Goal: Task Accomplishment & Management: Manage account settings

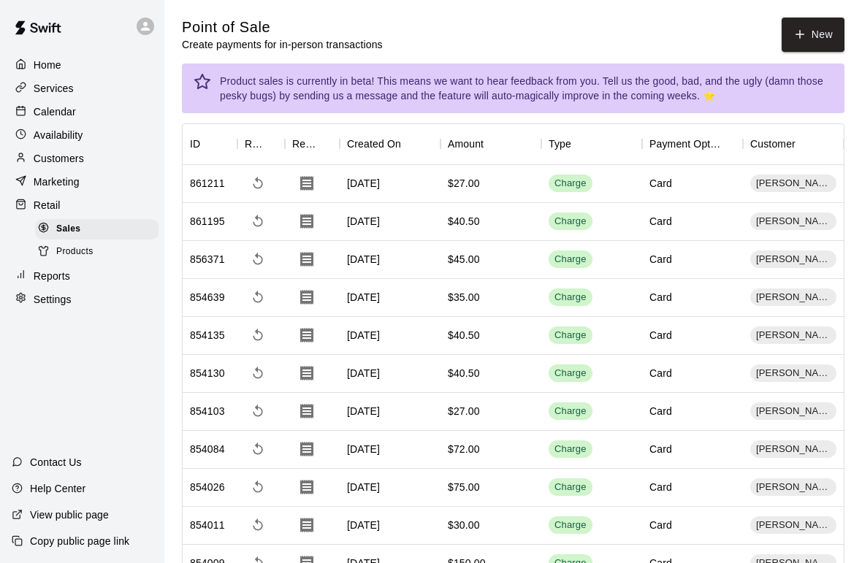
click at [80, 259] on span "Products" at bounding box center [74, 252] width 37 height 15
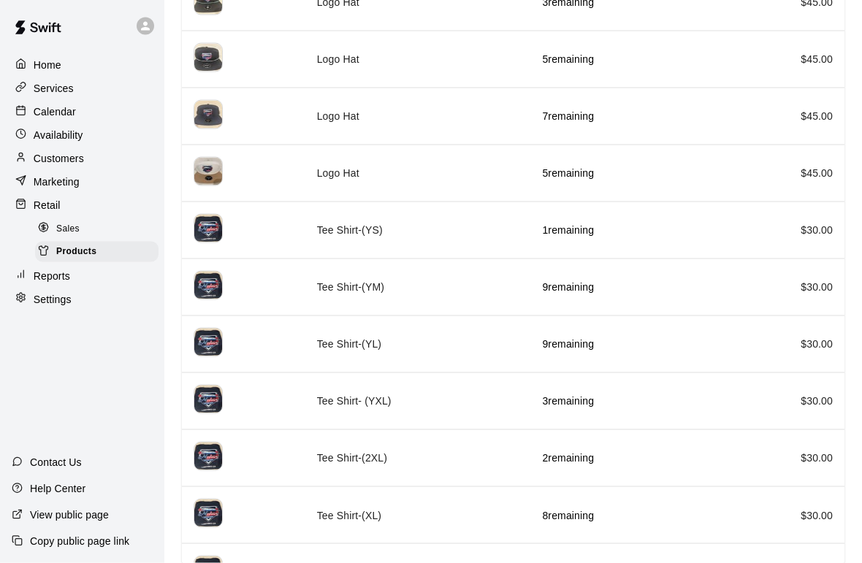
scroll to position [286, 0]
click at [582, 394] on p "3 remaining" at bounding box center [623, 400] width 163 height 15
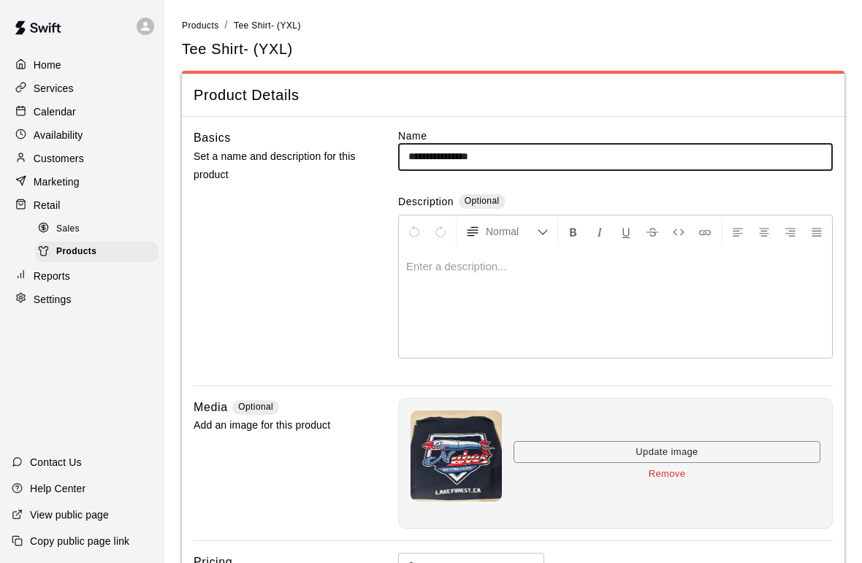
click at [59, 226] on span "Sales" at bounding box center [67, 229] width 23 height 15
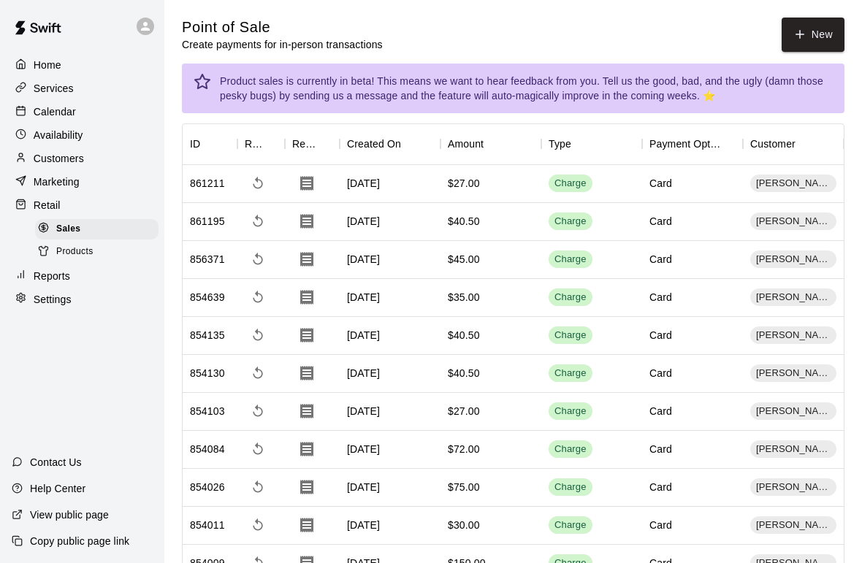
click at [822, 28] on button "New" at bounding box center [813, 35] width 63 height 34
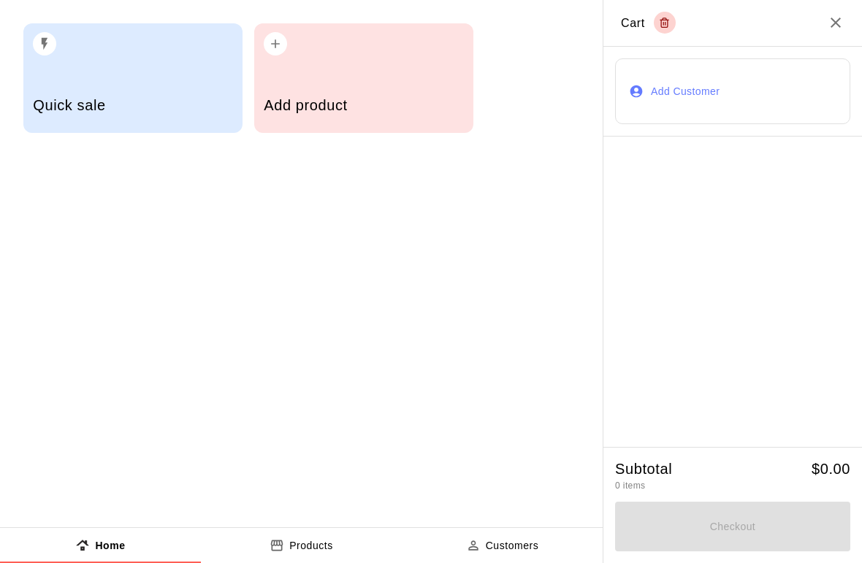
click at [684, 92] on button "Add Customer" at bounding box center [732, 91] width 235 height 66
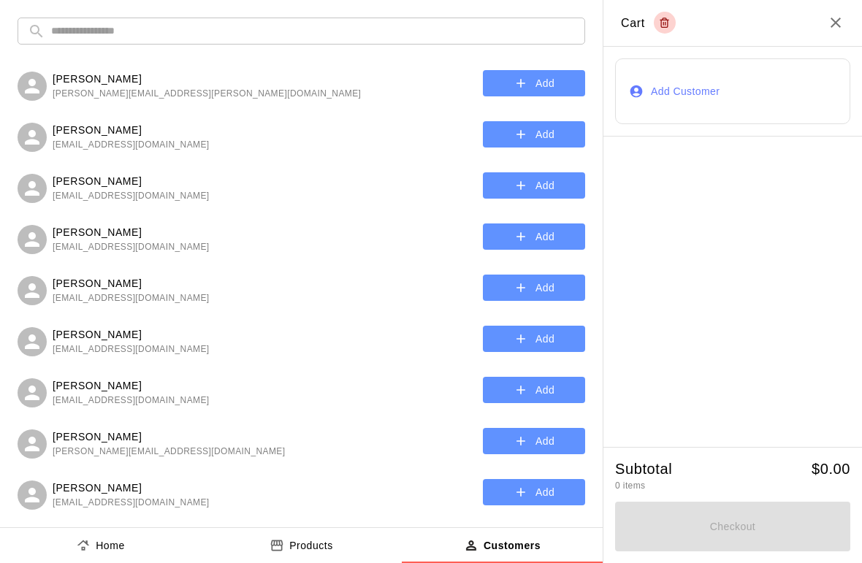
click at [343, 36] on input "text" at bounding box center [313, 31] width 524 height 27
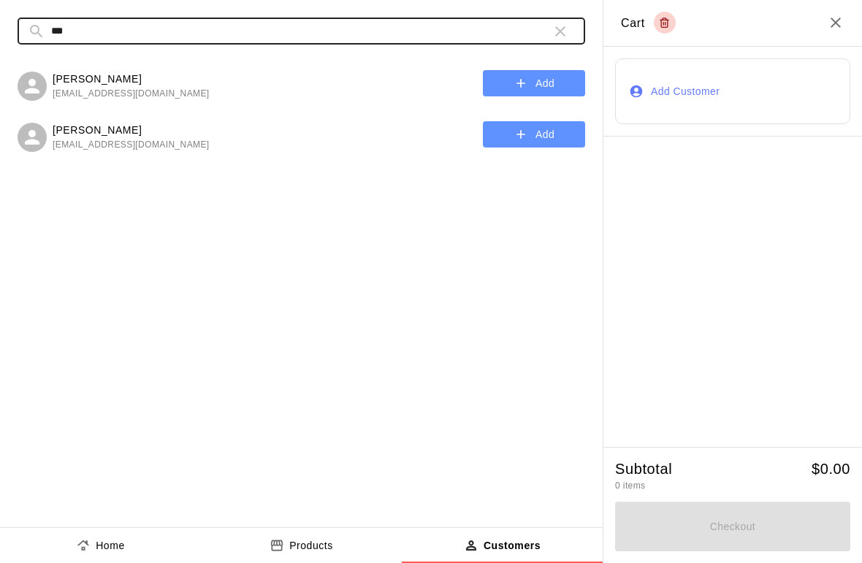
type input "***"
click at [532, 80] on button "Add" at bounding box center [534, 83] width 102 height 27
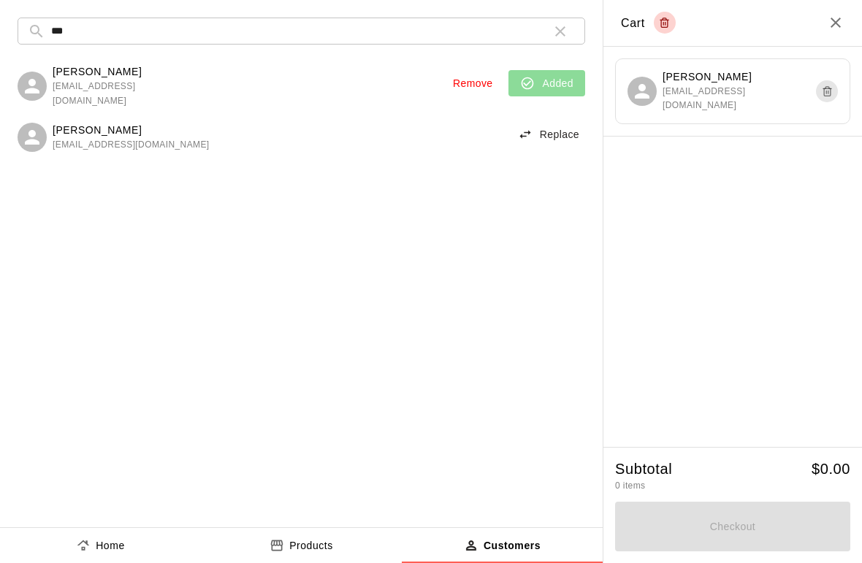
click at [312, 549] on p "Products" at bounding box center [311, 545] width 44 height 15
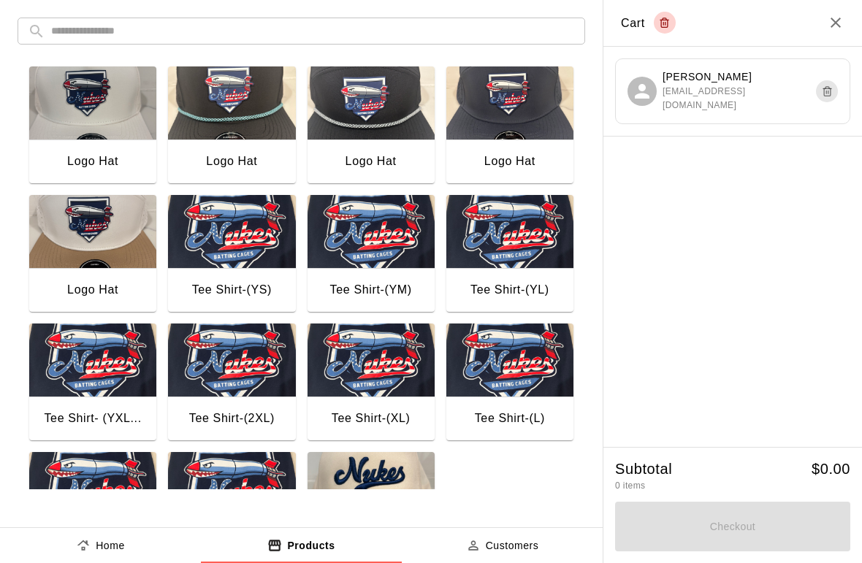
click at [96, 392] on img "button" at bounding box center [92, 360] width 127 height 73
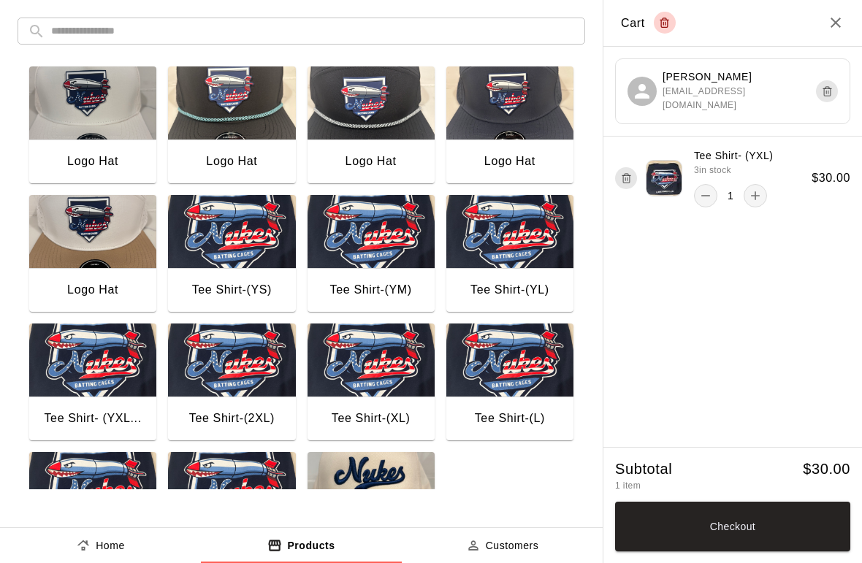
click at [802, 525] on button "Checkout" at bounding box center [732, 527] width 235 height 50
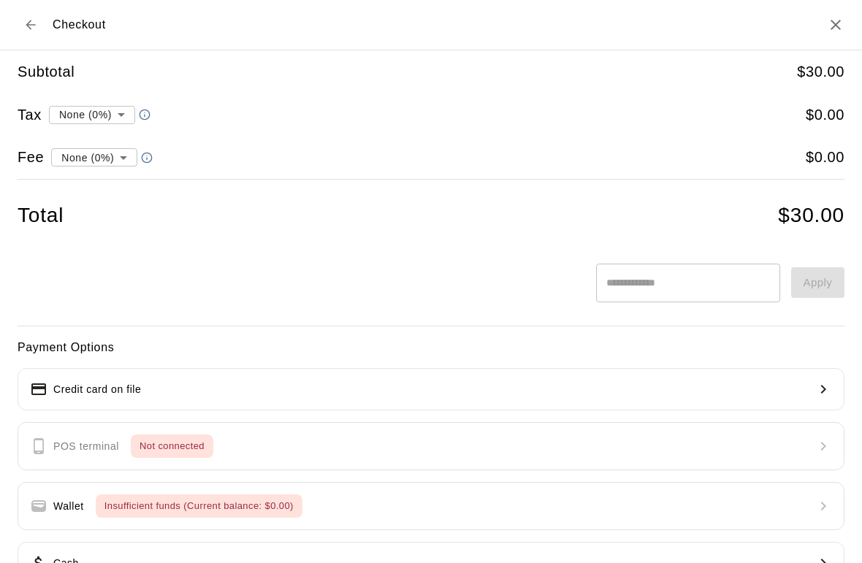
click at [735, 275] on input "text" at bounding box center [687, 283] width 183 height 39
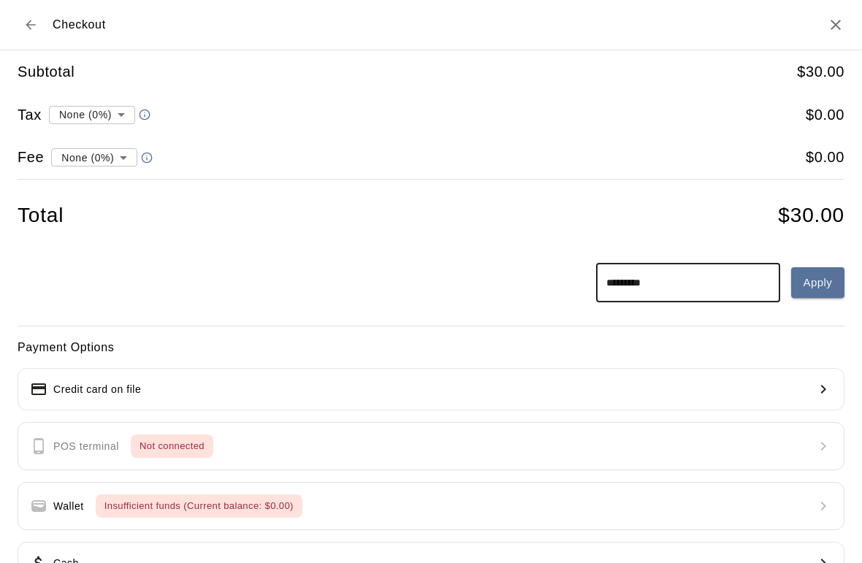
type input "*********"
click at [826, 294] on button "Apply" at bounding box center [817, 282] width 53 height 31
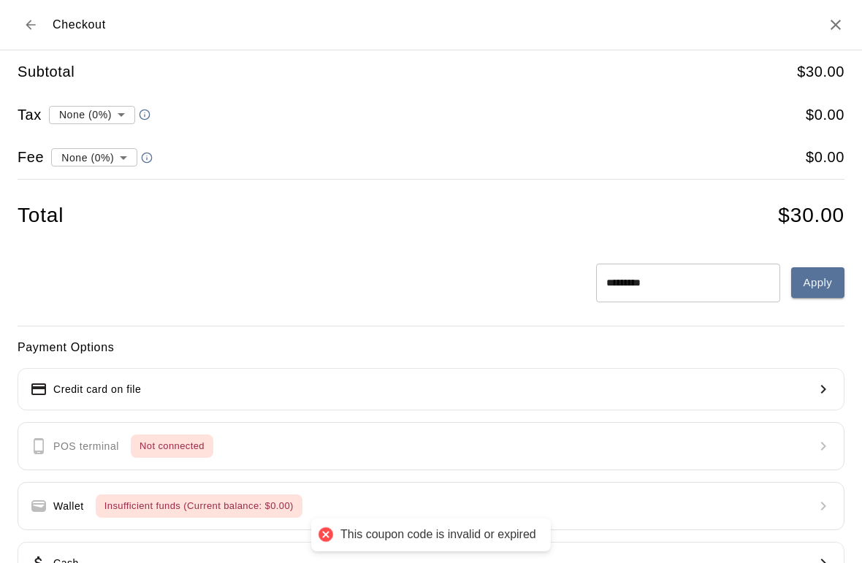
click at [726, 275] on input "*********" at bounding box center [687, 283] width 183 height 39
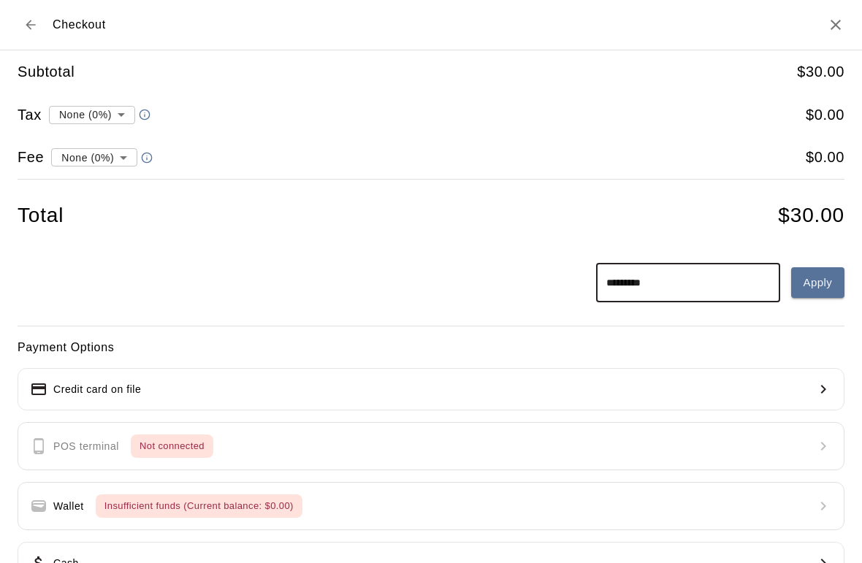
click at [828, 32] on icon "Close" at bounding box center [836, 25] width 18 height 18
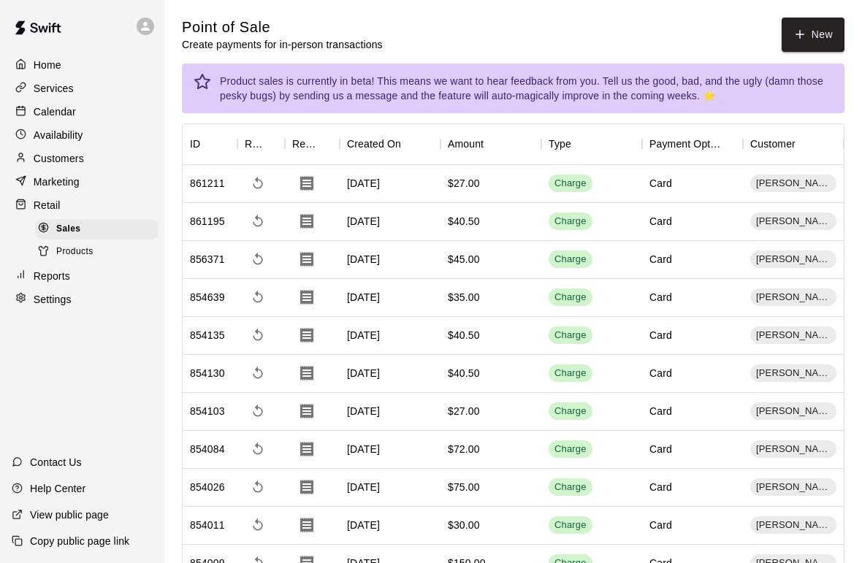
click at [63, 183] on p "Marketing" at bounding box center [57, 182] width 46 height 15
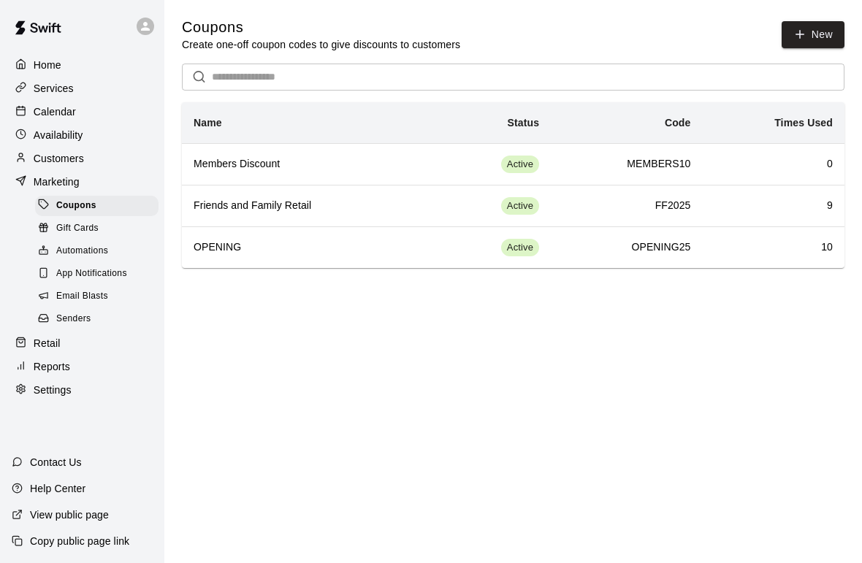
click at [243, 202] on h6 "Friends and Family Retail" at bounding box center [305, 206] width 222 height 16
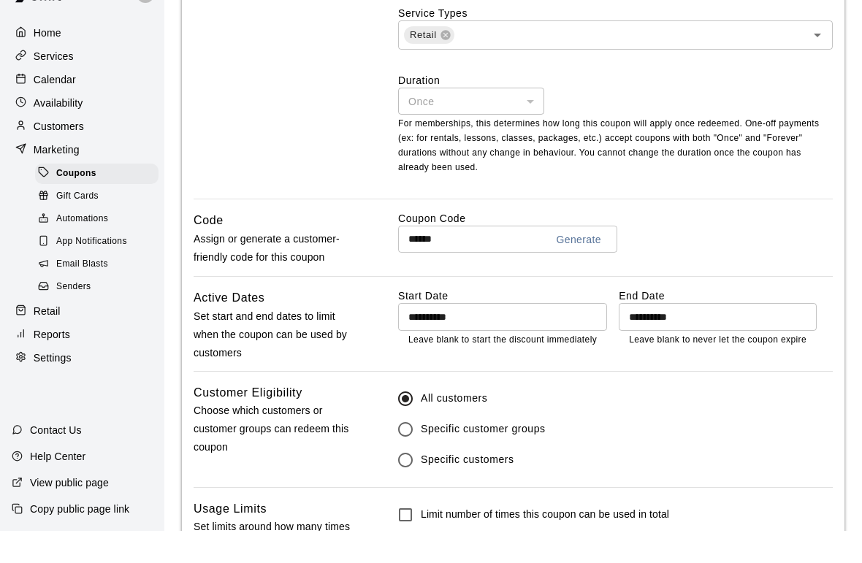
click at [781, 335] on input "**********" at bounding box center [713, 348] width 188 height 27
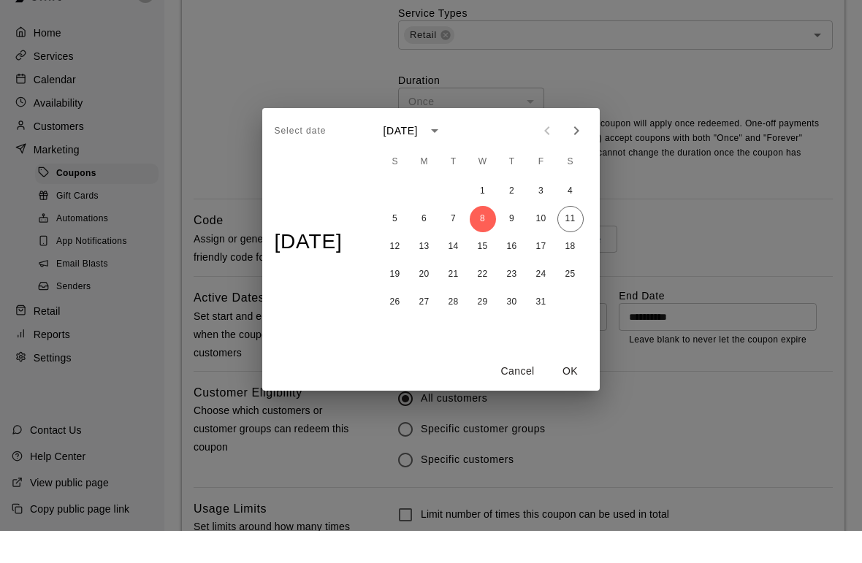
scroll to position [614, 0]
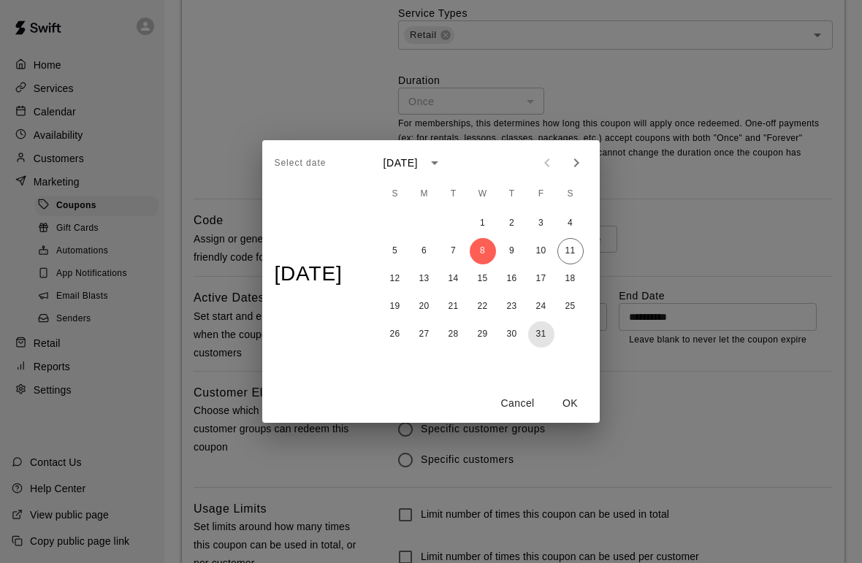
click at [550, 332] on button "31" at bounding box center [541, 334] width 26 height 26
type input "**********"
click at [576, 396] on button "OK" at bounding box center [570, 403] width 47 height 27
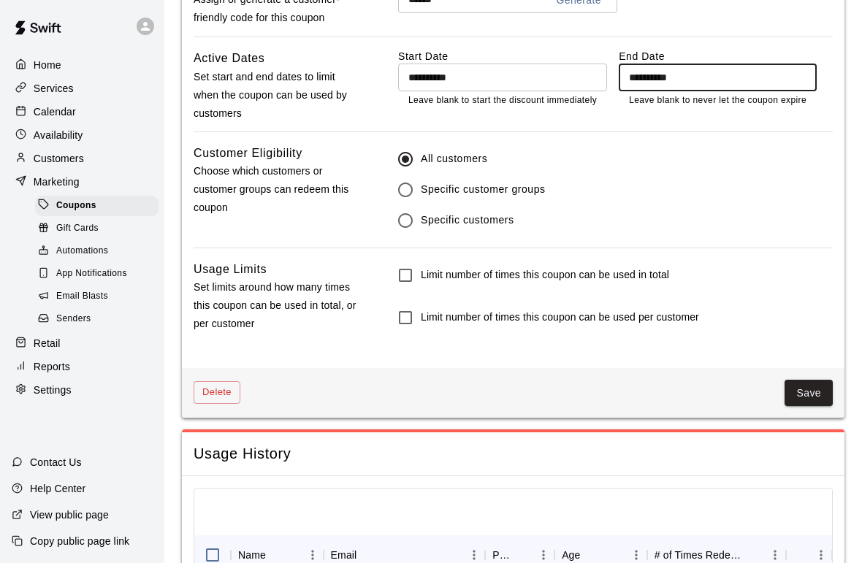
scroll to position [868, 0]
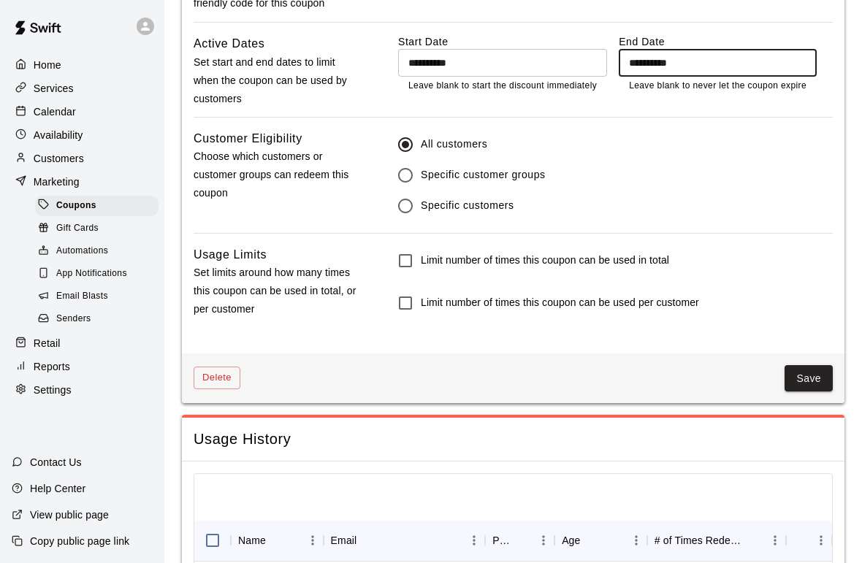
click at [806, 372] on button "Save" at bounding box center [809, 378] width 48 height 27
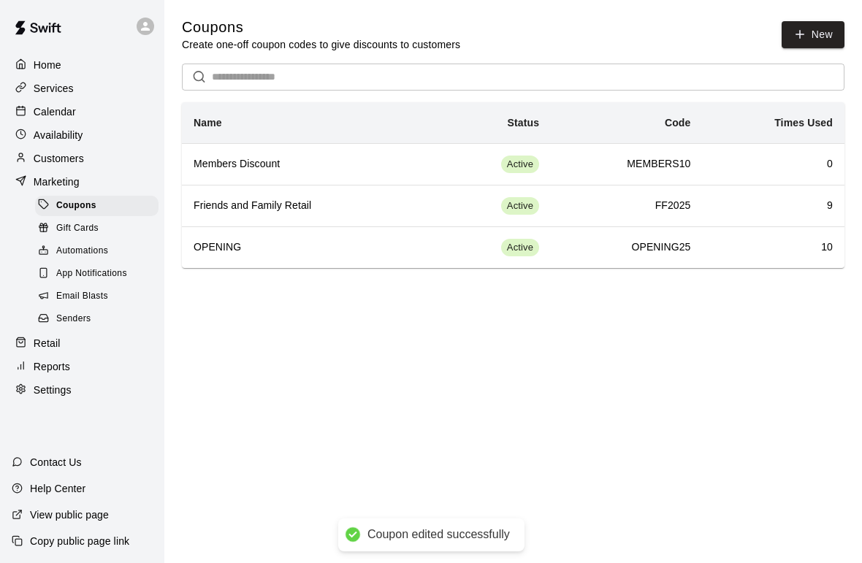
click at [49, 62] on p "Home" at bounding box center [48, 65] width 28 height 15
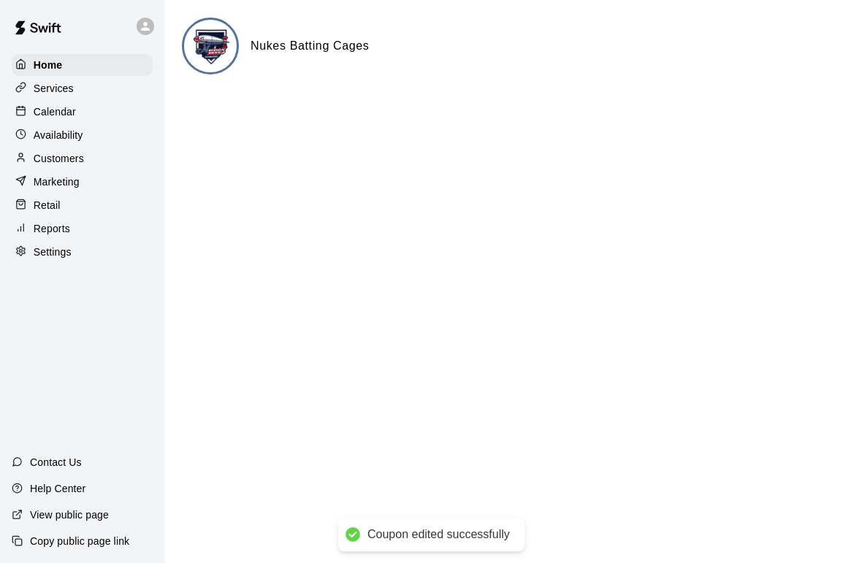
click at [50, 163] on p "Customers" at bounding box center [59, 158] width 50 height 15
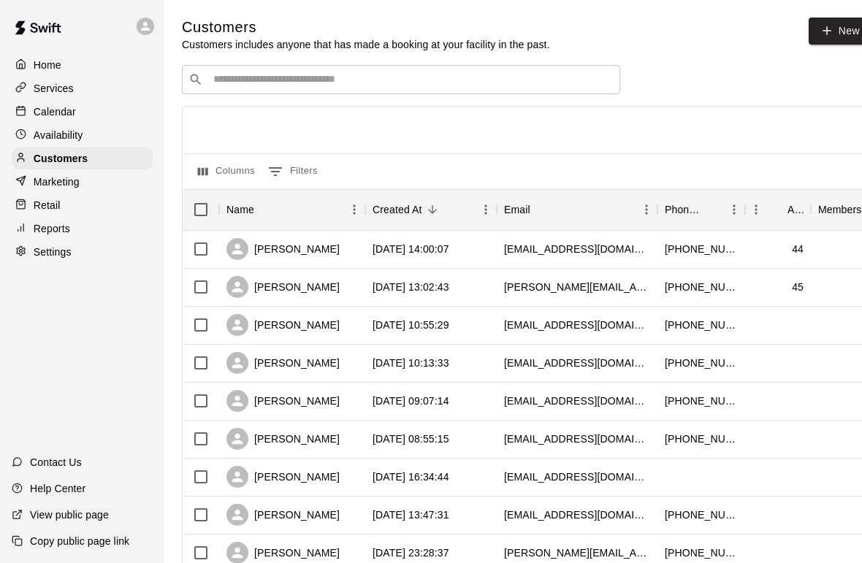
click at [49, 225] on p "Reports" at bounding box center [52, 228] width 37 height 15
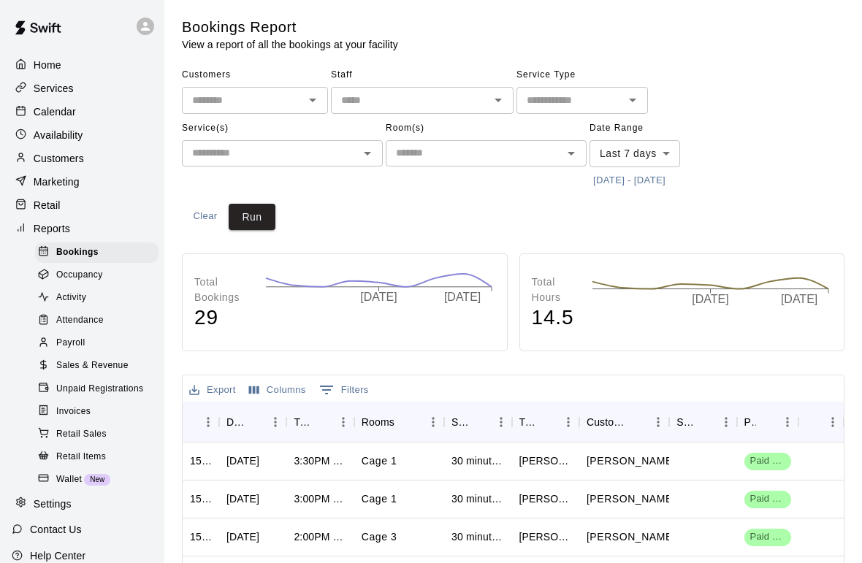
click at [42, 206] on p "Retail" at bounding box center [47, 205] width 27 height 15
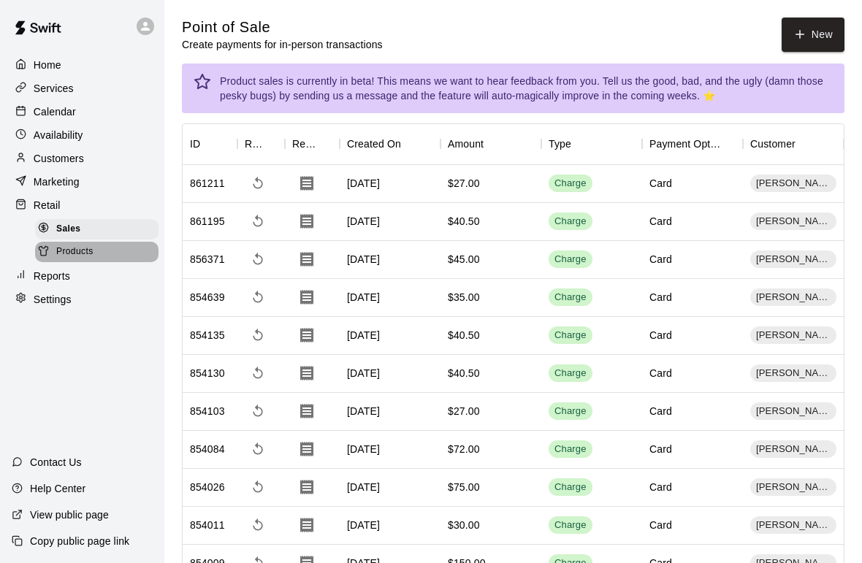
click at [63, 254] on span "Products" at bounding box center [74, 252] width 37 height 15
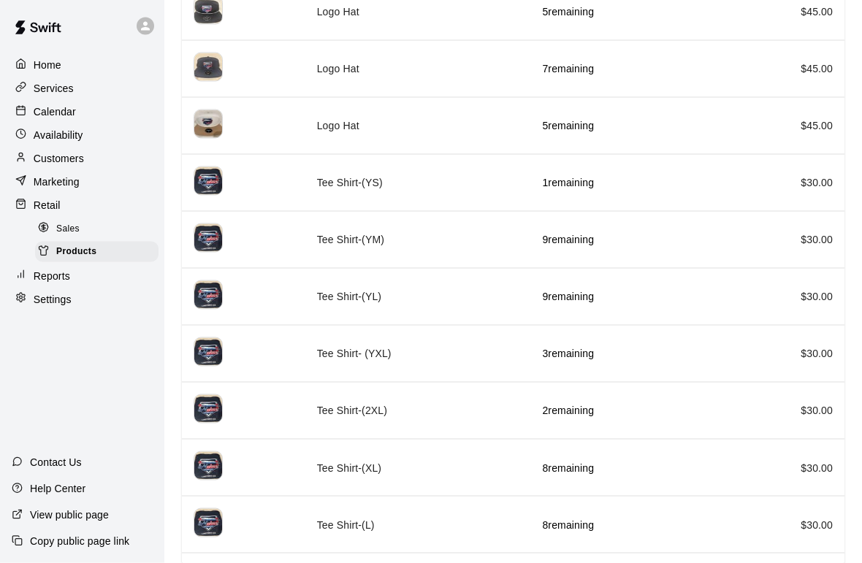
scroll to position [332, 0]
click at [66, 226] on span "Sales" at bounding box center [67, 229] width 23 height 15
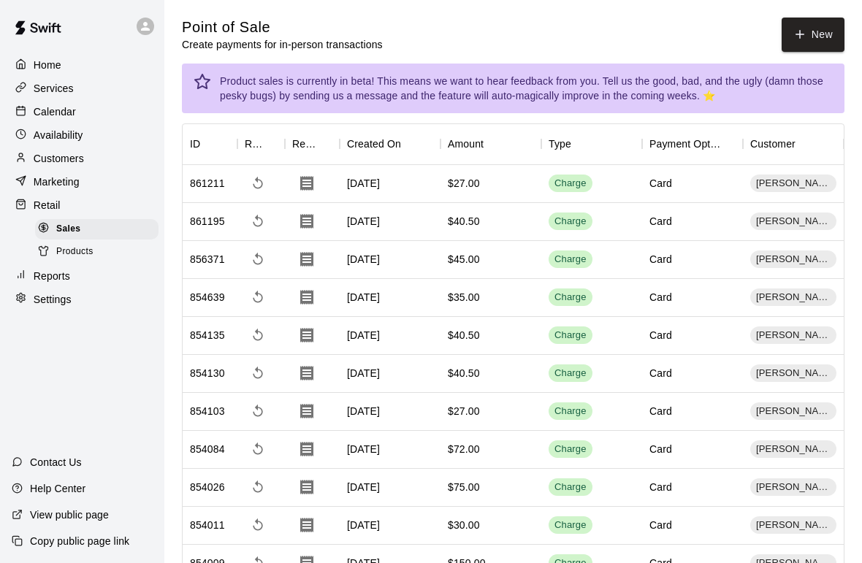
click at [805, 28] on icon "button" at bounding box center [799, 34] width 13 height 13
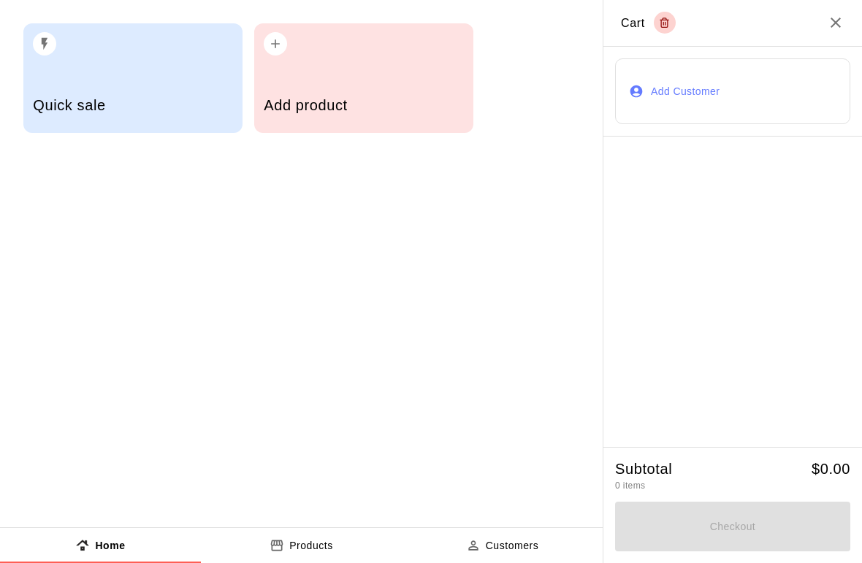
click at [389, 88] on div "Add product" at bounding box center [363, 107] width 199 height 52
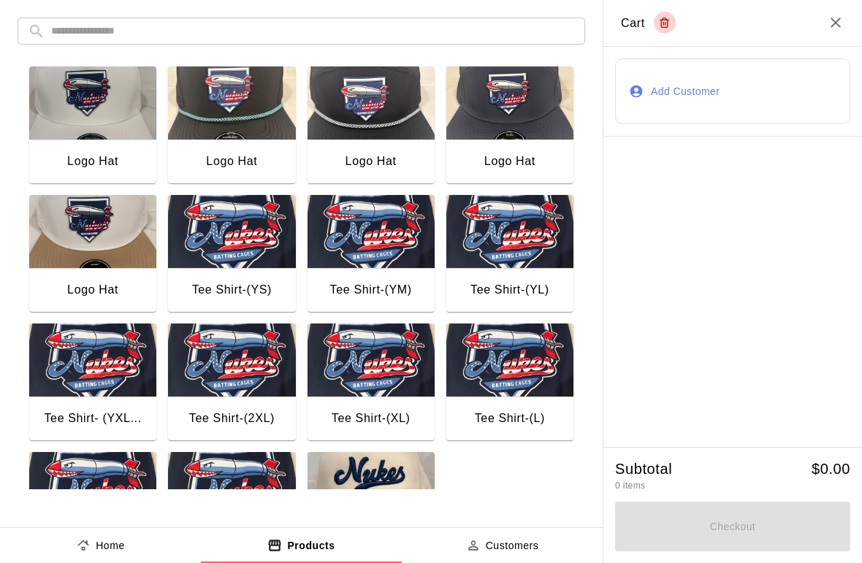
click at [691, 82] on button "Add Customer" at bounding box center [732, 91] width 235 height 66
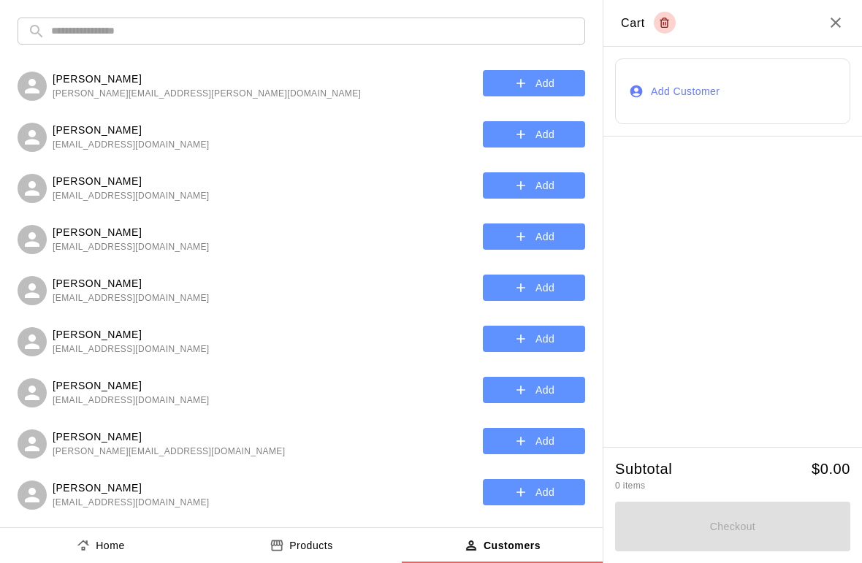
click at [479, 23] on input "text" at bounding box center [313, 31] width 524 height 27
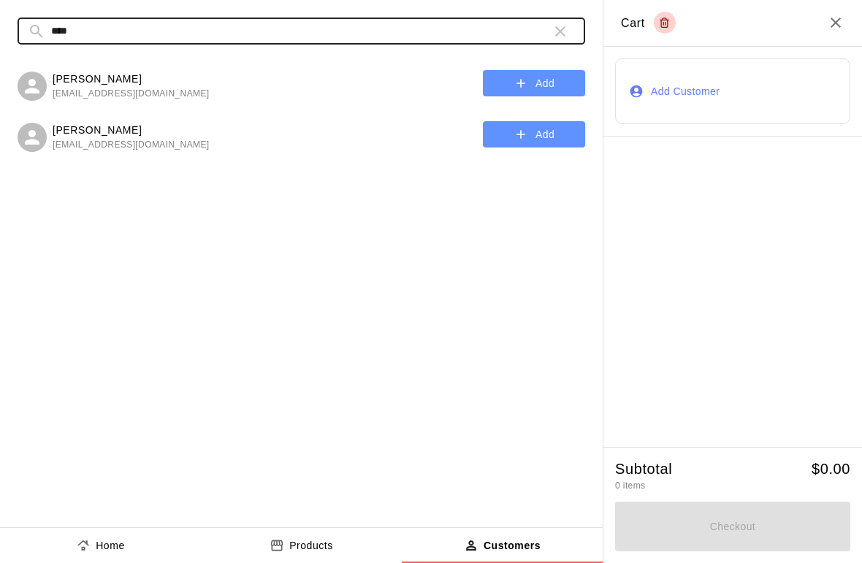
type input "****"
click at [533, 84] on button "Add" at bounding box center [534, 83] width 102 height 27
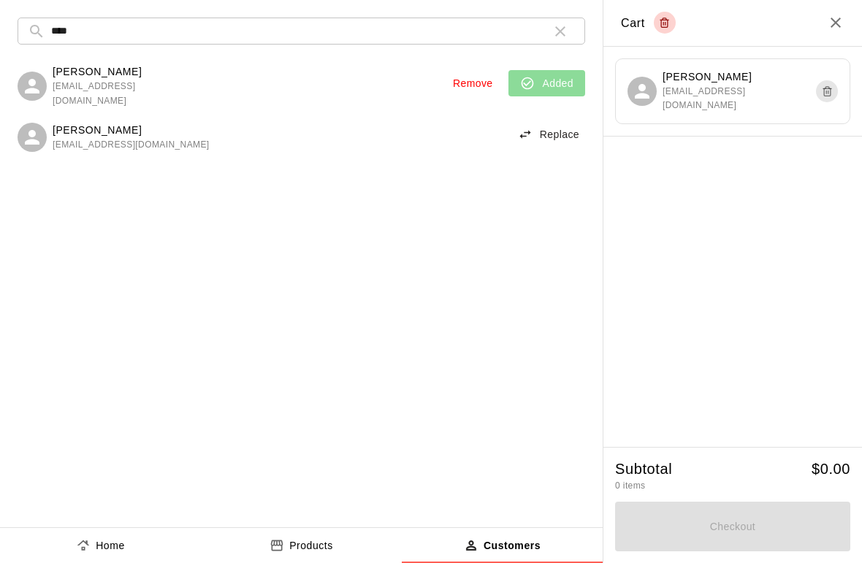
click at [322, 534] on button "Products" at bounding box center [301, 545] width 201 height 35
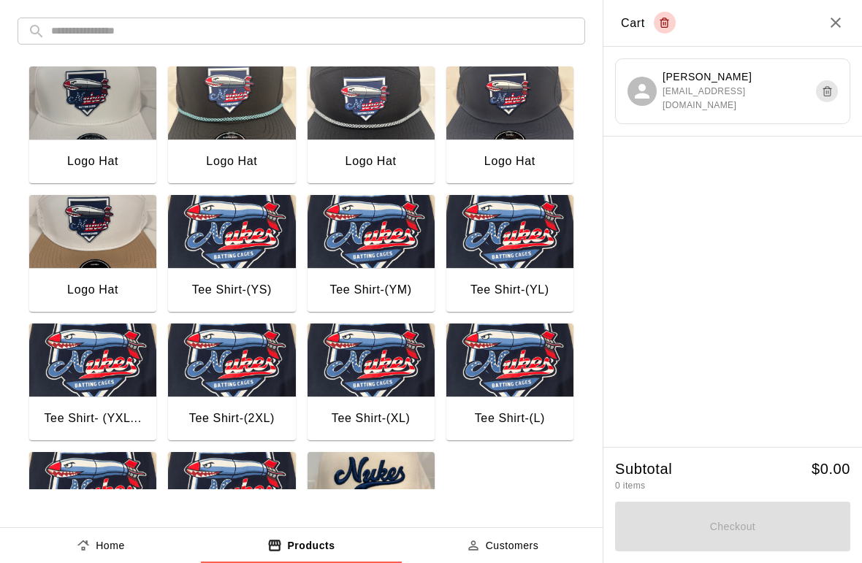
click at [53, 408] on div "Tee Shirt- (YXL..." at bounding box center [92, 420] width 127 height 47
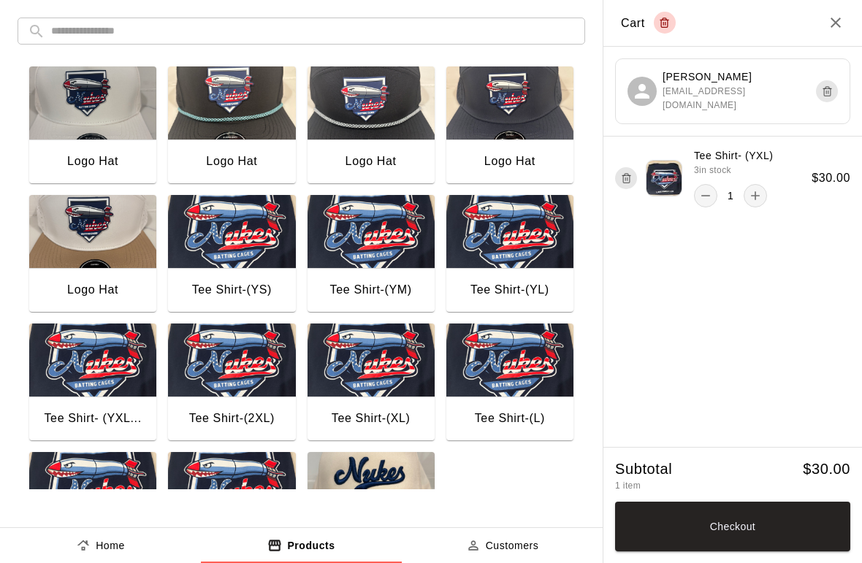
click at [815, 528] on button "Checkout" at bounding box center [732, 527] width 235 height 50
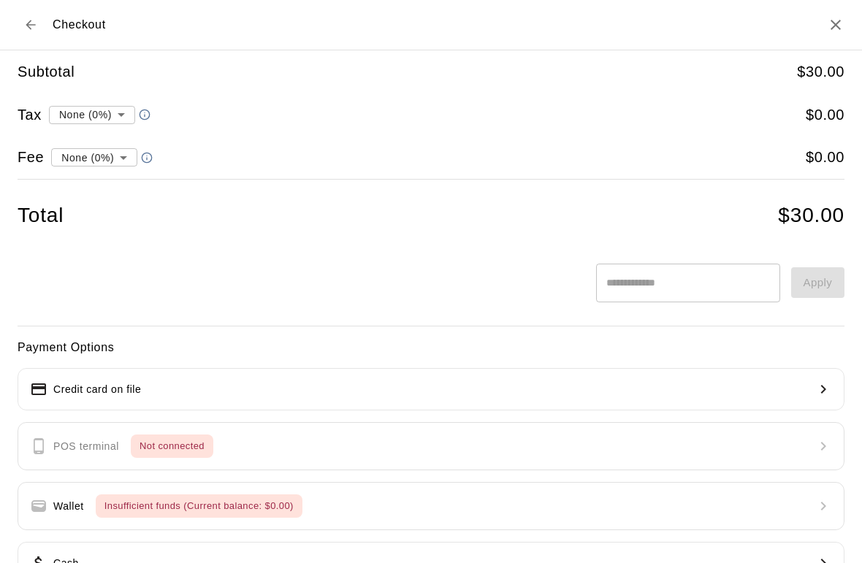
click at [731, 272] on input "text" at bounding box center [687, 283] width 183 height 39
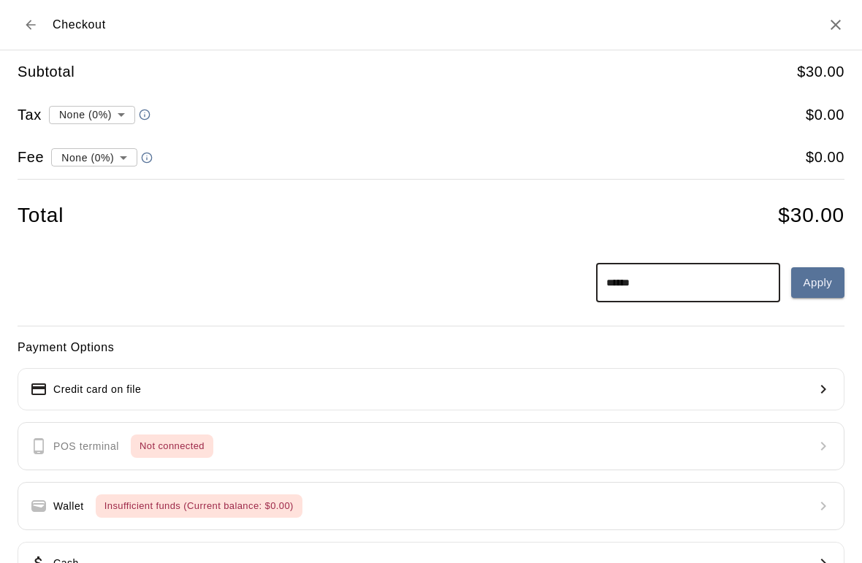
type input "******"
click at [828, 286] on button "Apply" at bounding box center [817, 282] width 53 height 31
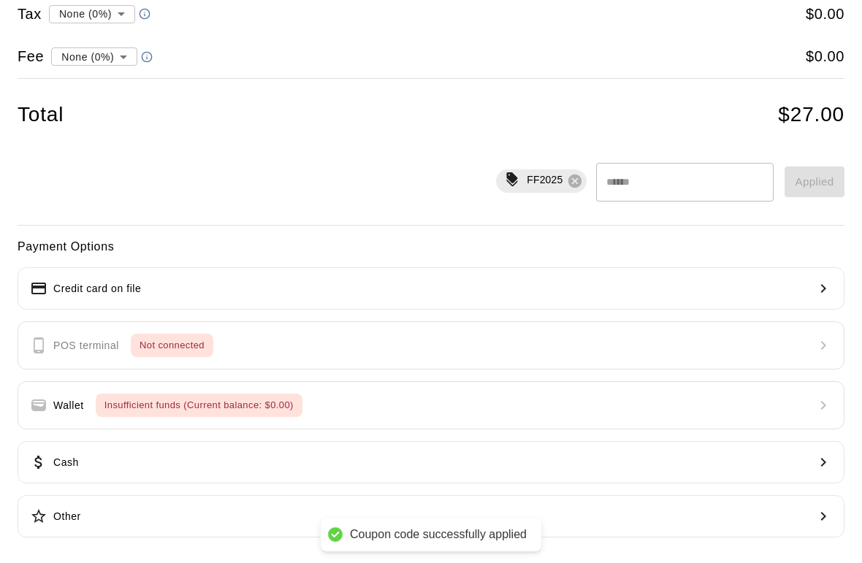
scroll to position [99, 0]
click at [728, 281] on button "Credit card on file" at bounding box center [431, 290] width 827 height 42
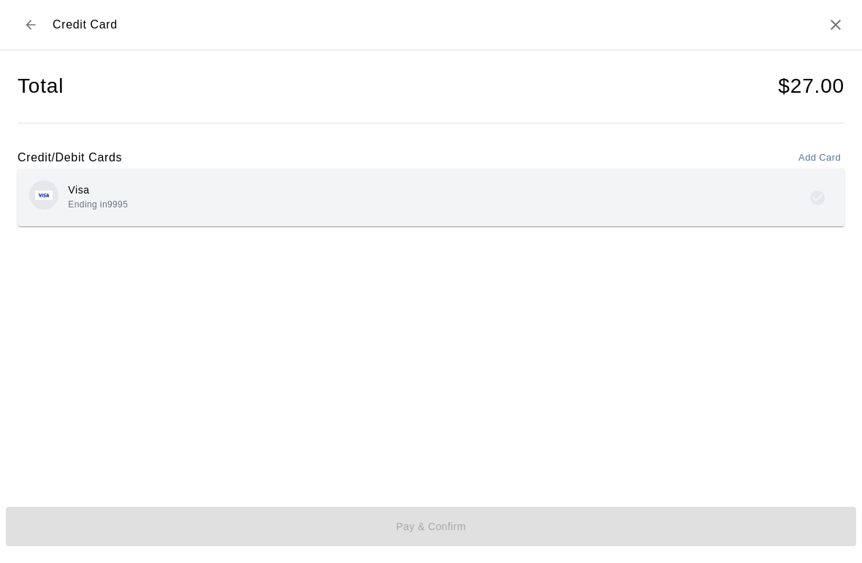
click at [677, 189] on div "Visa Ending in 9995" at bounding box center [431, 197] width 804 height 34
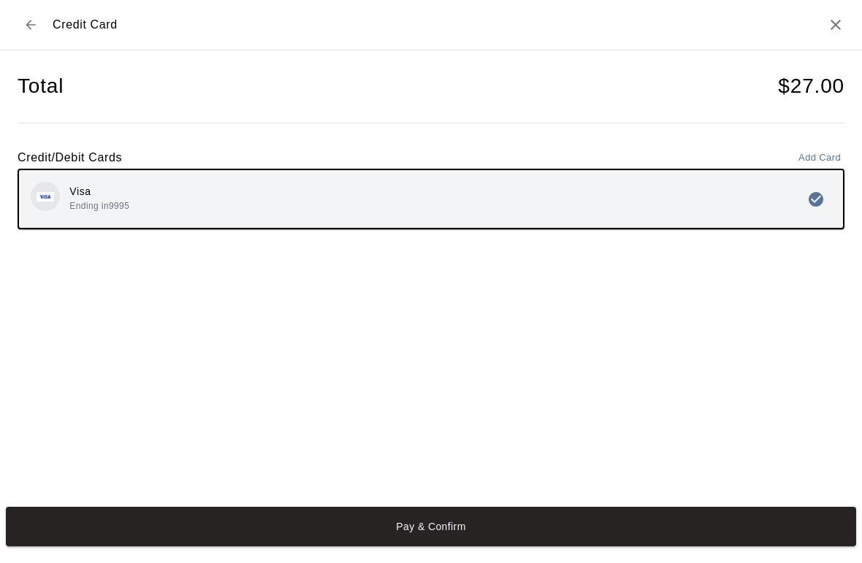
click at [491, 528] on button "Pay & Confirm" at bounding box center [431, 526] width 850 height 39
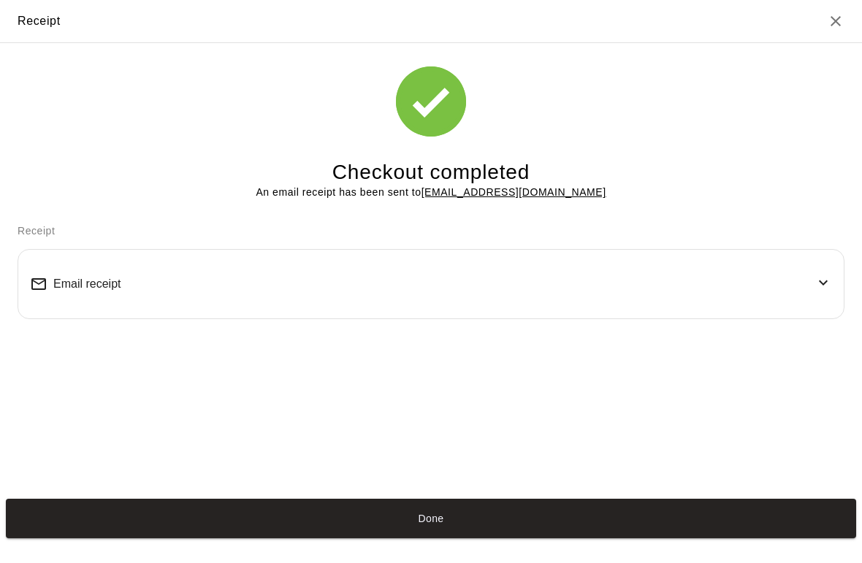
click at [775, 500] on button "Done" at bounding box center [431, 518] width 850 height 39
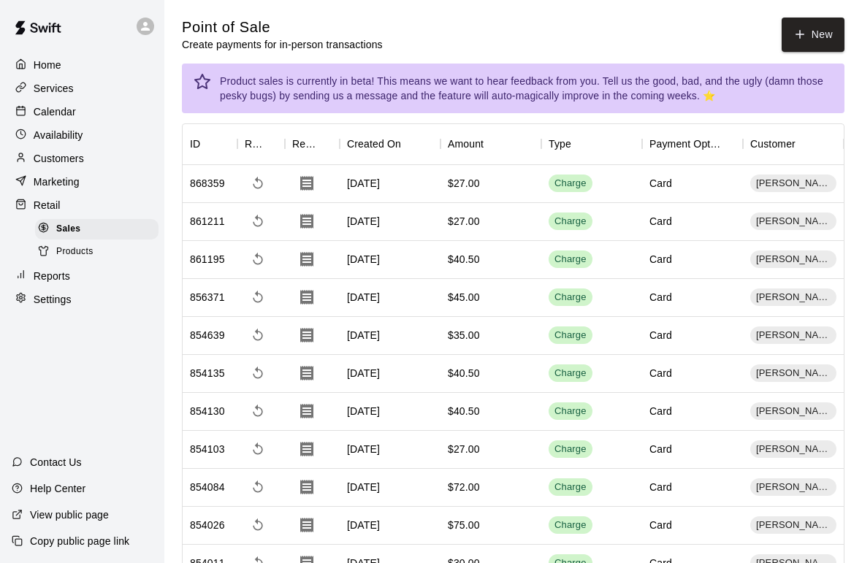
click at [48, 66] on p "Home" at bounding box center [48, 65] width 28 height 15
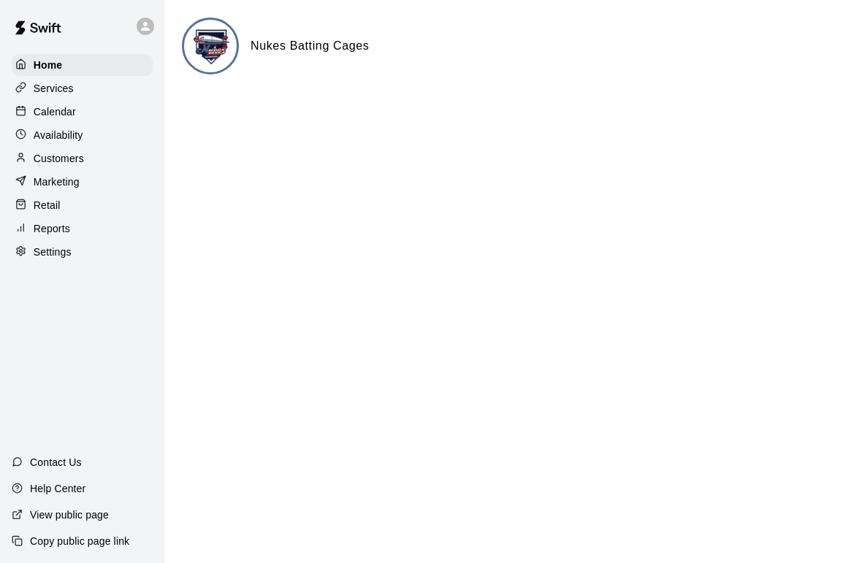
click at [48, 182] on p "Marketing" at bounding box center [57, 182] width 46 height 15
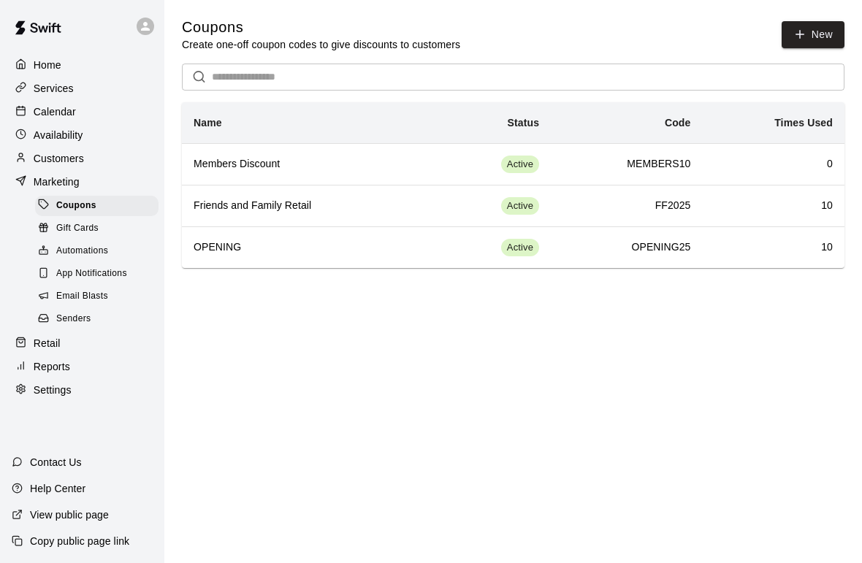
click at [51, 175] on p "Marketing" at bounding box center [57, 182] width 46 height 15
click at [47, 110] on p "Calendar" at bounding box center [55, 111] width 42 height 15
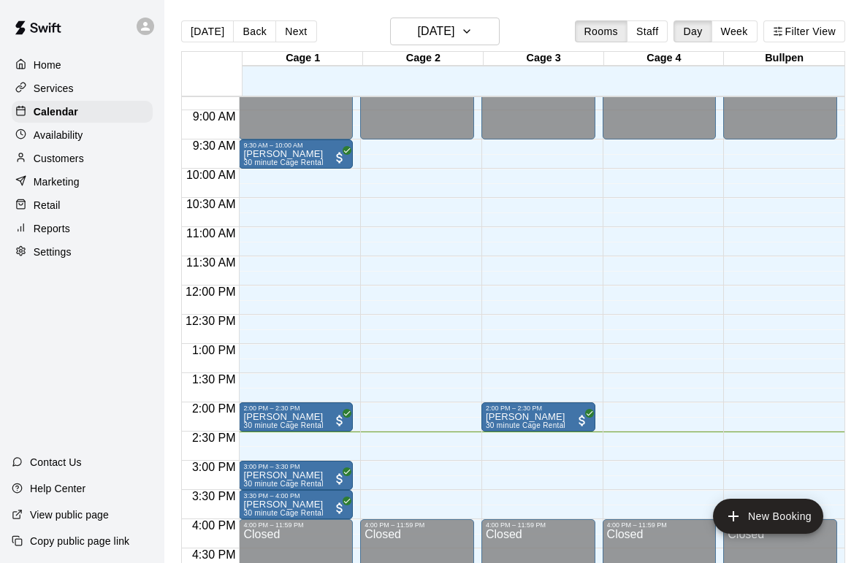
scroll to position [510, 0]
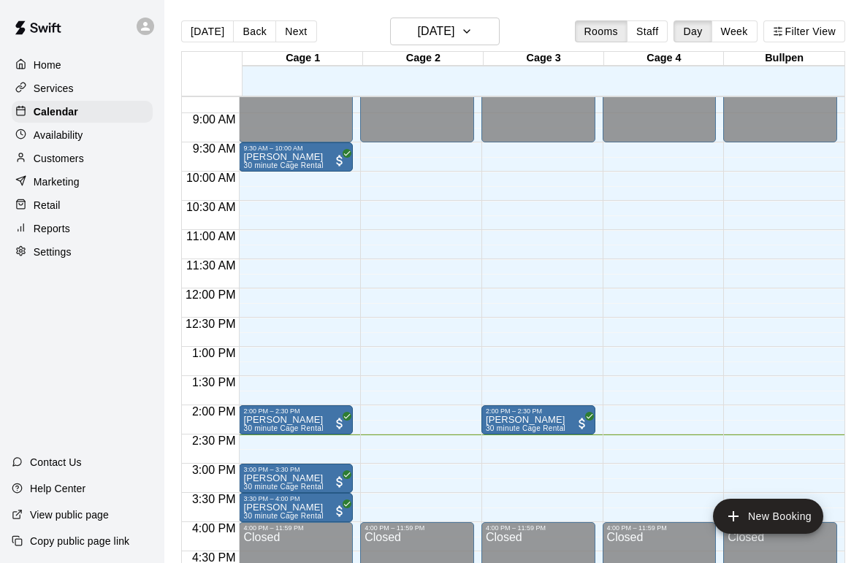
click at [430, 162] on div "12:00 AM – 9:30 AM Closed 4:00 PM – 11:59 PM Closed" at bounding box center [417, 288] width 114 height 1403
click at [779, 504] on button "New Booking" at bounding box center [768, 516] width 110 height 35
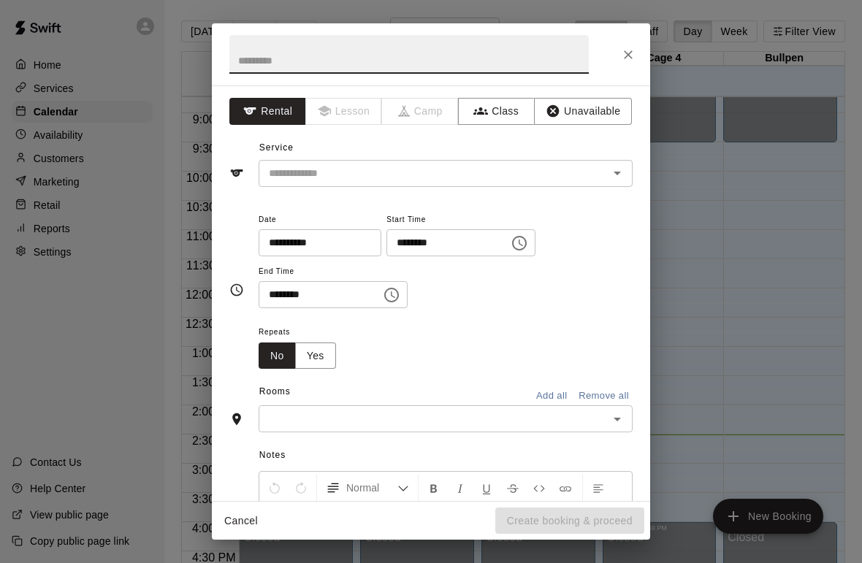
scroll to position [0, 0]
click at [625, 56] on icon "Close" at bounding box center [628, 54] width 15 height 15
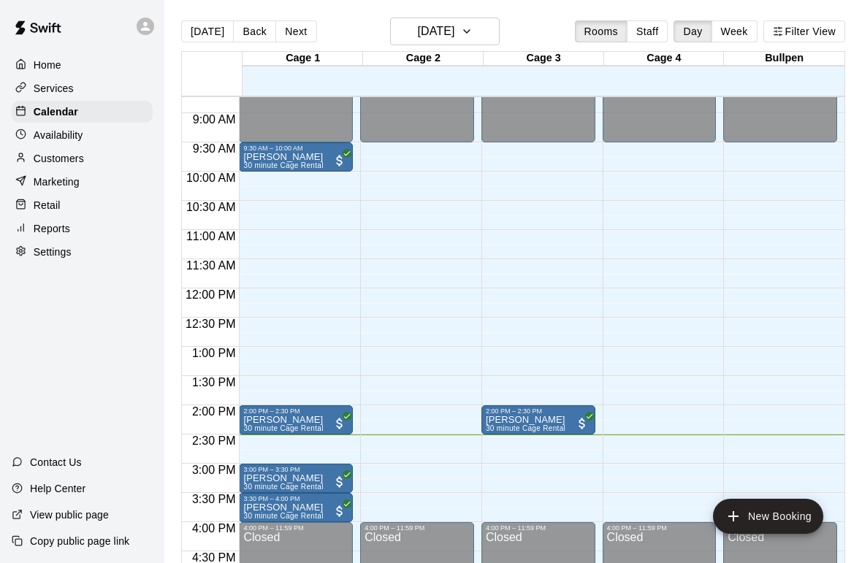
click at [42, 156] on p "Customers" at bounding box center [59, 158] width 50 height 15
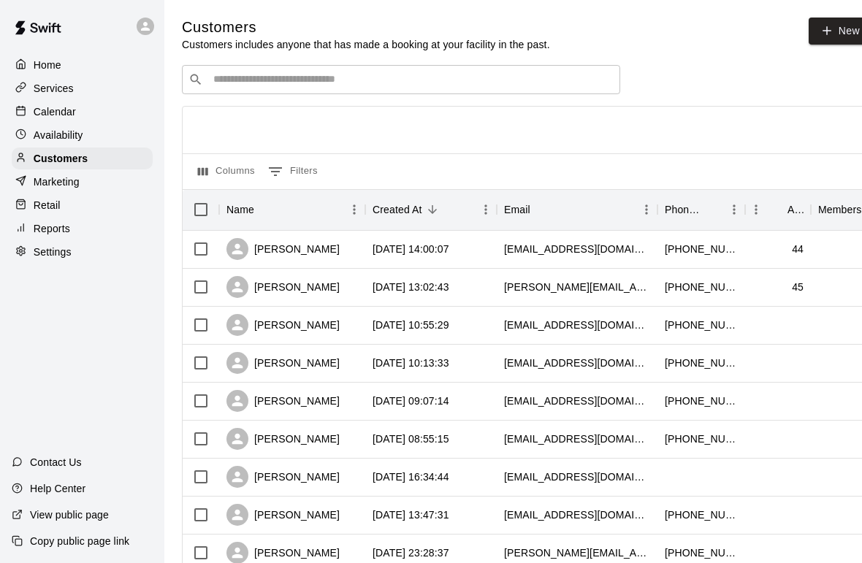
click at [564, 75] on input "Search customers by name or email" at bounding box center [411, 79] width 405 height 15
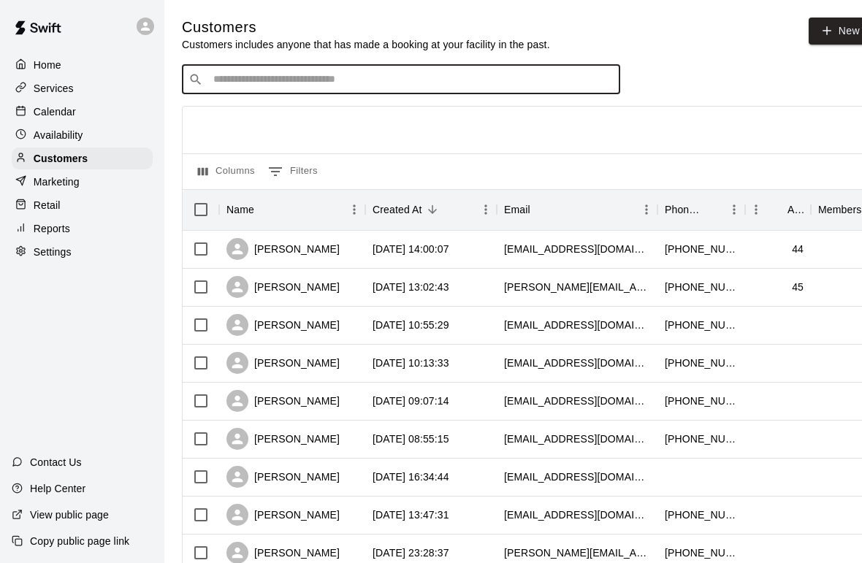
click at [44, 110] on p "Calendar" at bounding box center [55, 111] width 42 height 15
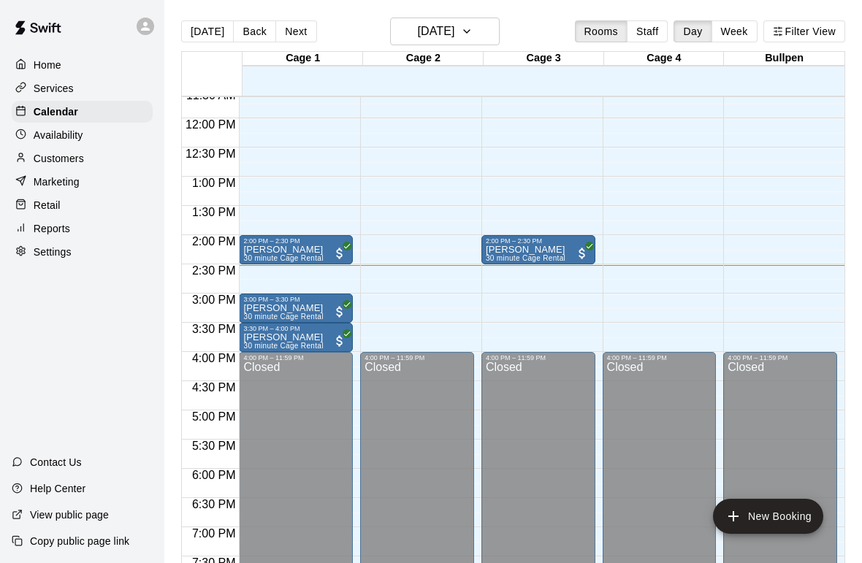
scroll to position [682, 0]
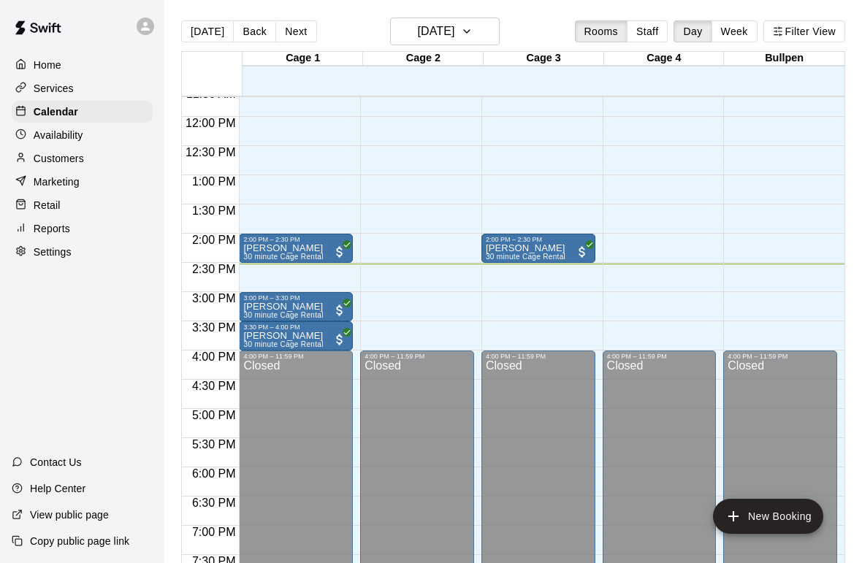
click at [655, 237] on div "12:00 AM – 9:30 AM Closed 4:00 PM – 11:59 PM Closed" at bounding box center [660, 117] width 114 height 1403
click at [666, 241] on div "12:00 AM – 9:30 AM Closed 4:00 PM – 11:59 PM Closed" at bounding box center [660, 117] width 114 height 1403
click at [416, 226] on div "12:00 AM – 9:30 AM Closed 4:00 PM – 11:59 PM Closed" at bounding box center [417, 117] width 114 height 1403
click at [422, 243] on div "12:00 AM – 9:30 AM Closed 4:00 PM – 11:59 PM Closed" at bounding box center [417, 117] width 114 height 1403
click at [422, 235] on div "12:00 AM – 9:30 AM Closed 4:00 PM – 11:59 PM Closed" at bounding box center [417, 117] width 114 height 1403
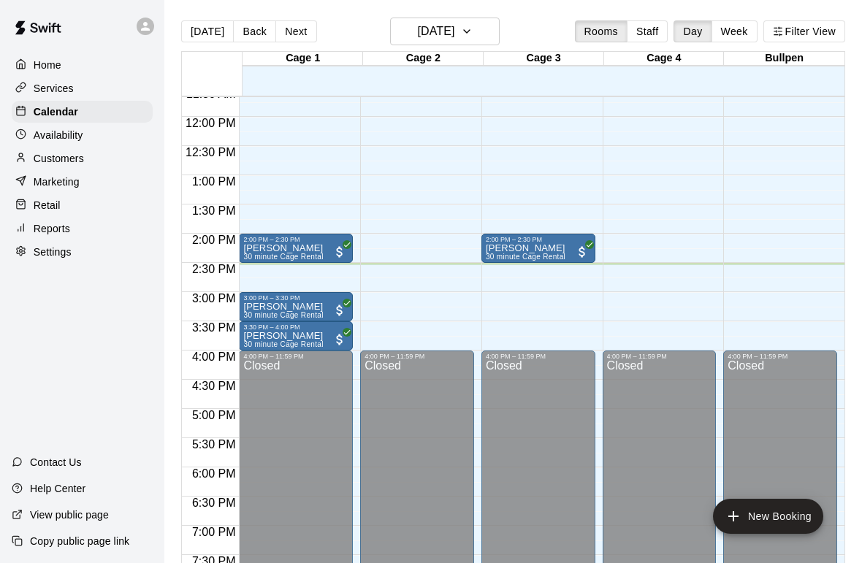
click at [802, 519] on button "New Booking" at bounding box center [768, 516] width 110 height 35
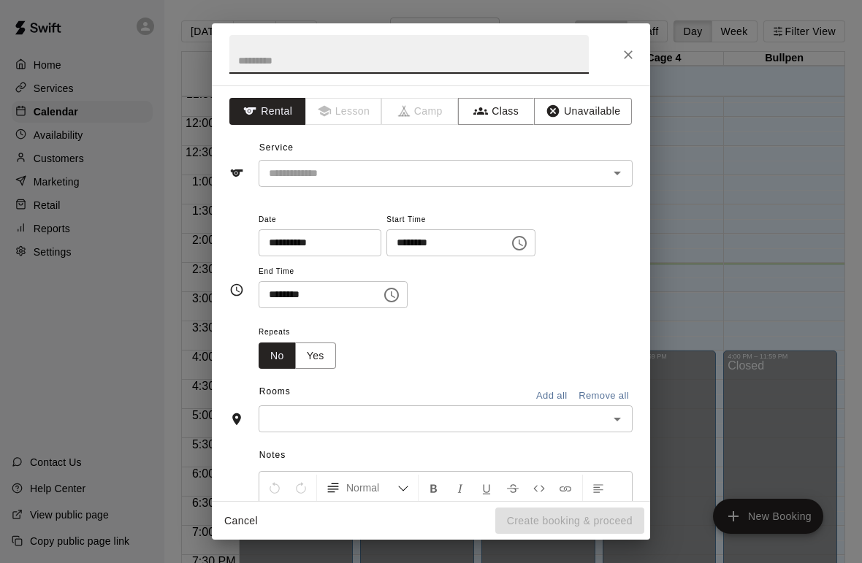
click at [386, 169] on input "text" at bounding box center [424, 173] width 322 height 18
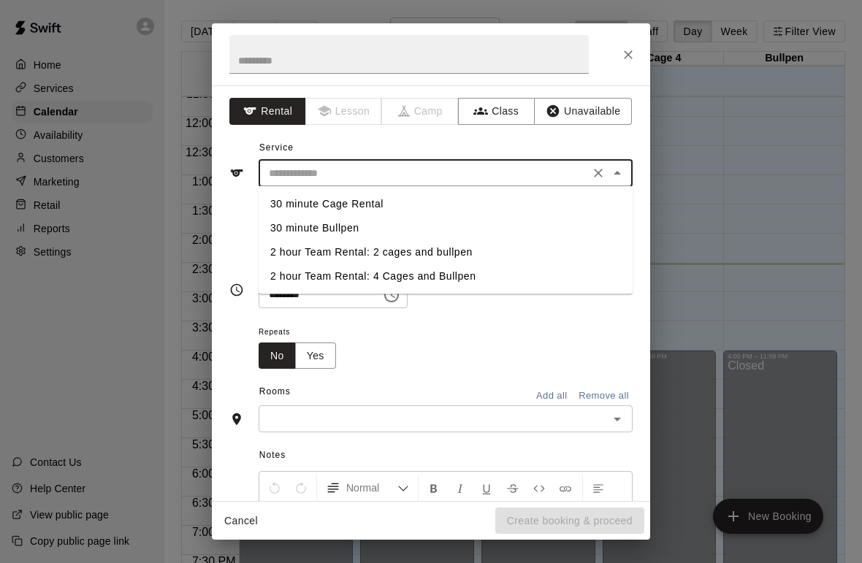
click at [352, 202] on li "30 minute Cage Rental" at bounding box center [446, 204] width 374 height 24
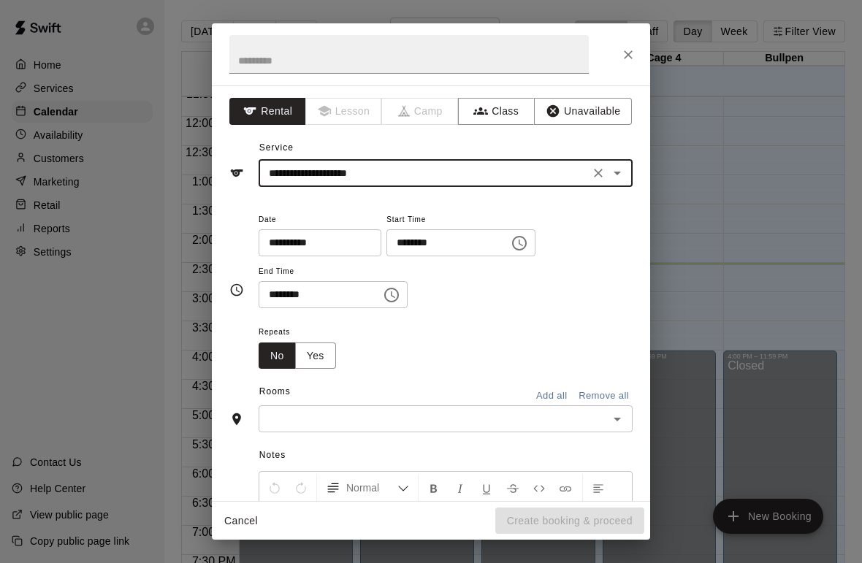
click at [614, 165] on icon "Open" at bounding box center [618, 173] width 18 height 18
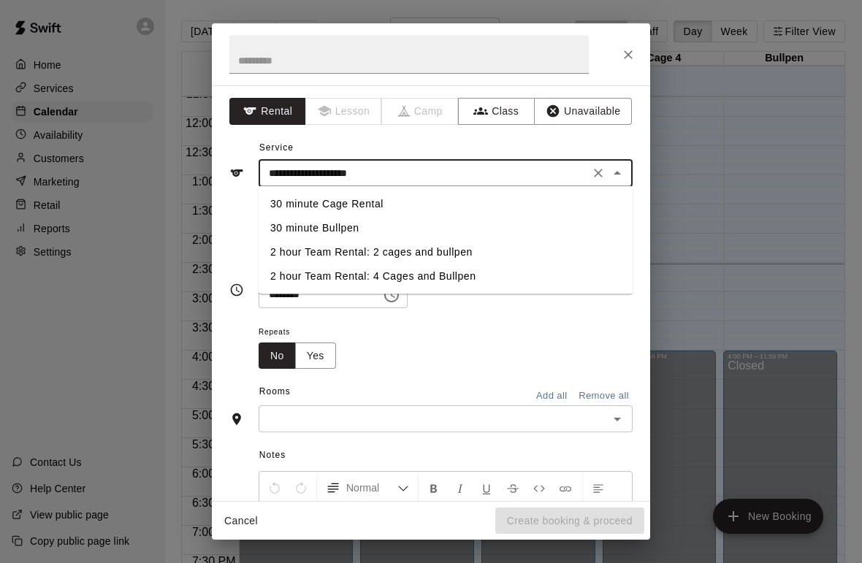
click at [335, 227] on li "30 minute Bullpen" at bounding box center [446, 228] width 374 height 24
type input "**********"
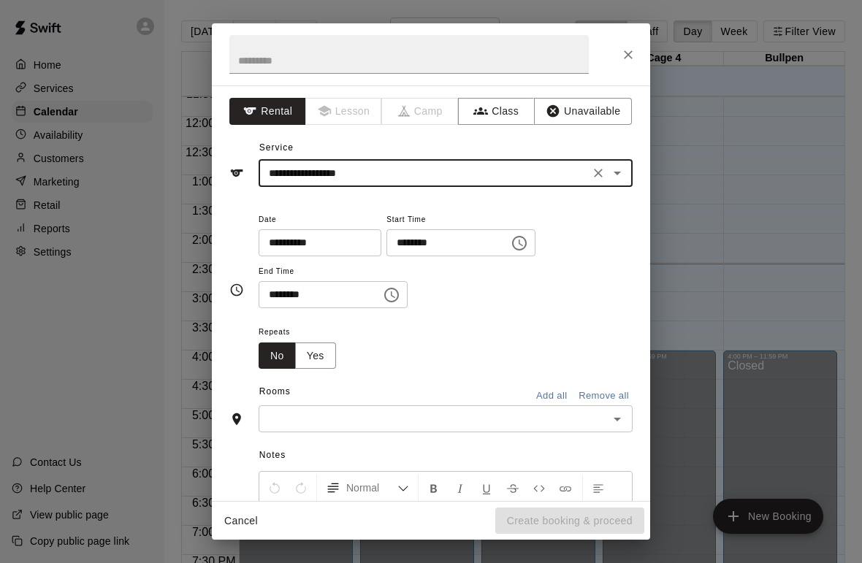
scroll to position [107, 0]
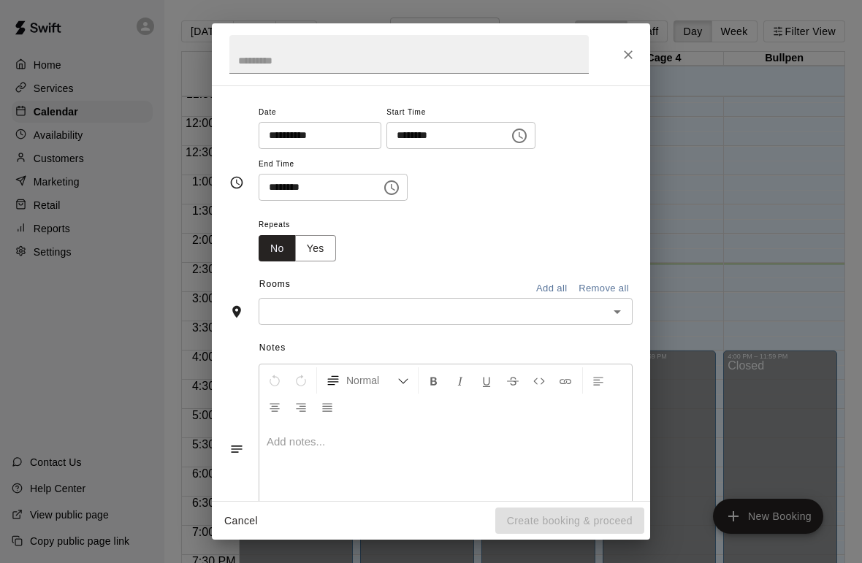
click at [609, 307] on icon "Open" at bounding box center [618, 312] width 18 height 18
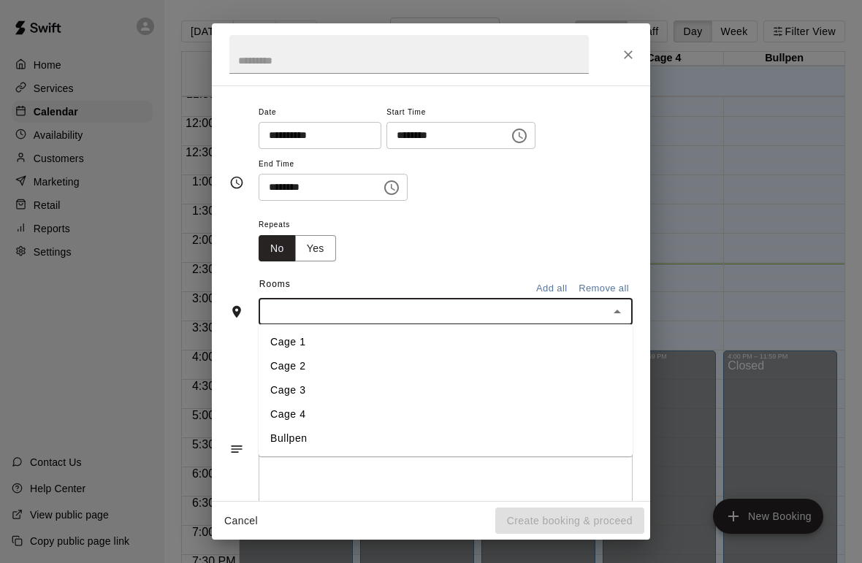
click at [292, 362] on li "Cage 2" at bounding box center [446, 366] width 374 height 24
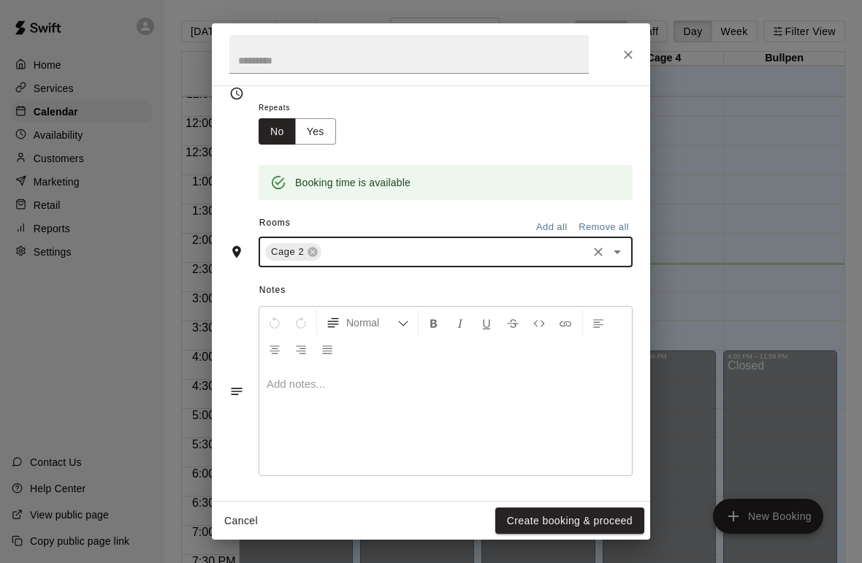
scroll to position [223, 0]
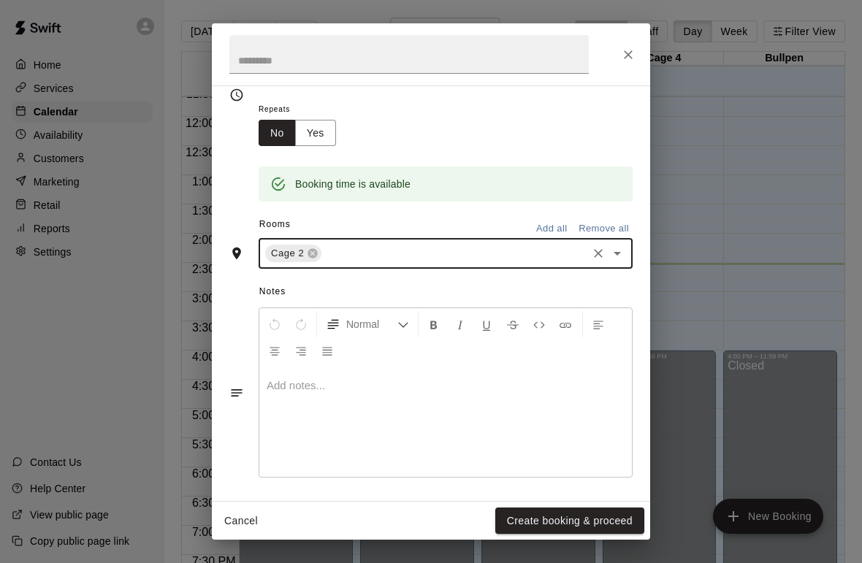
click at [546, 514] on button "Create booking & proceed" at bounding box center [569, 521] width 149 height 27
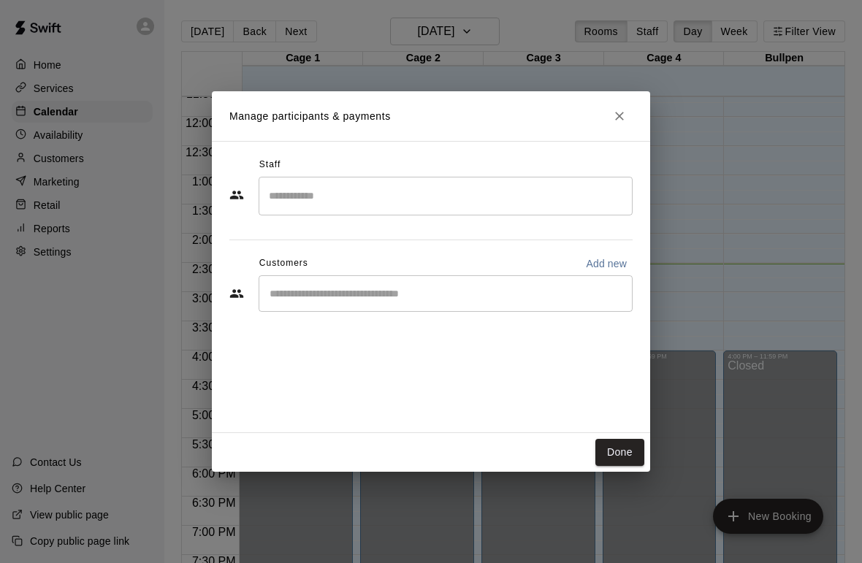
click at [418, 297] on input "Start typing to search customers..." at bounding box center [445, 293] width 361 height 15
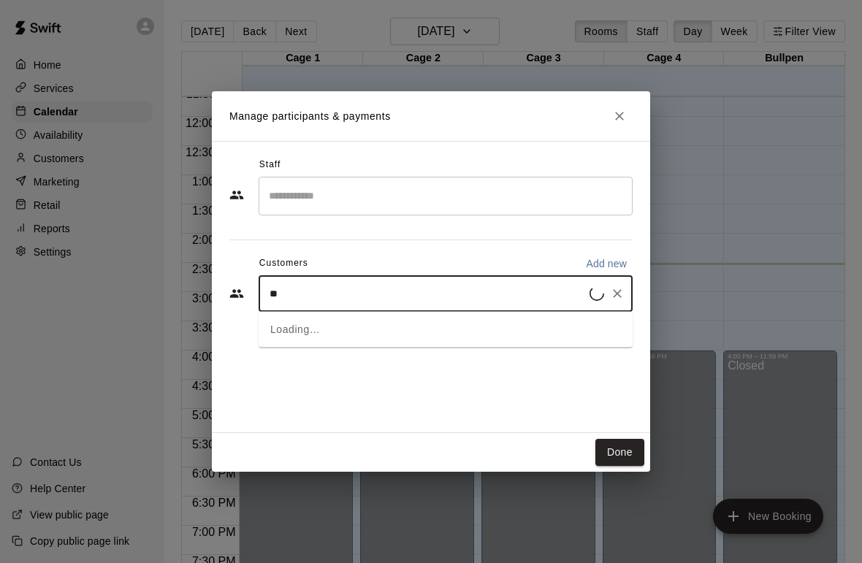
type input "***"
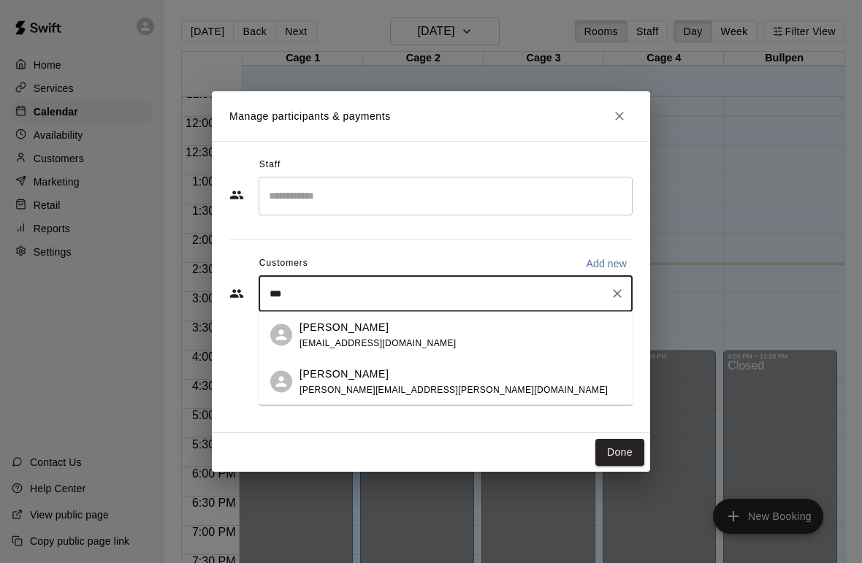
click at [337, 325] on p "[PERSON_NAME]" at bounding box center [344, 326] width 89 height 15
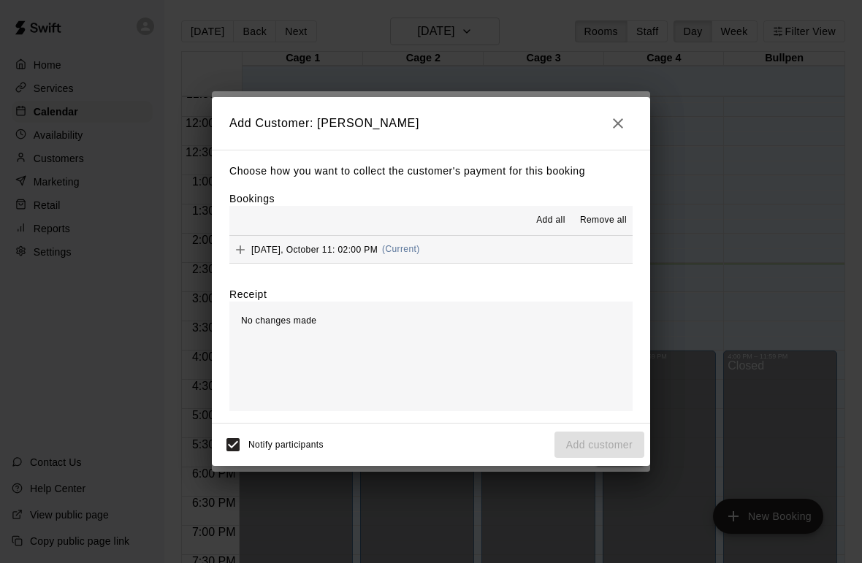
click at [248, 243] on button "Add" at bounding box center [240, 250] width 22 height 22
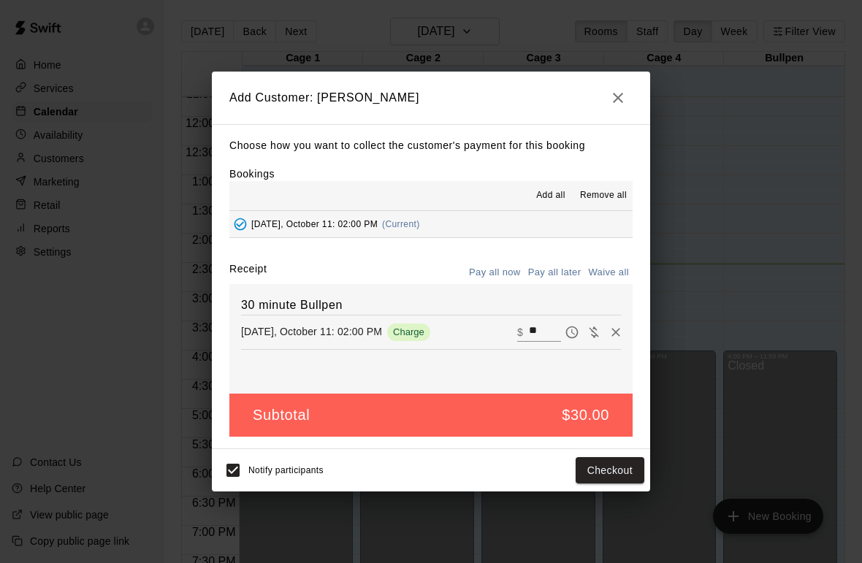
click at [622, 470] on button "Checkout" at bounding box center [610, 470] width 69 height 27
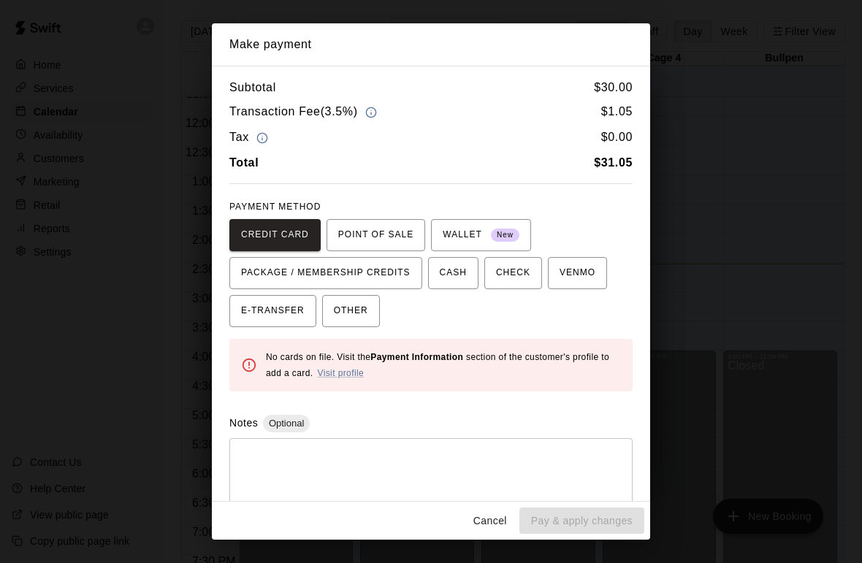
click at [275, 227] on span "CREDIT CARD" at bounding box center [275, 235] width 68 height 23
click at [338, 368] on link "Visit profile" at bounding box center [340, 373] width 47 height 10
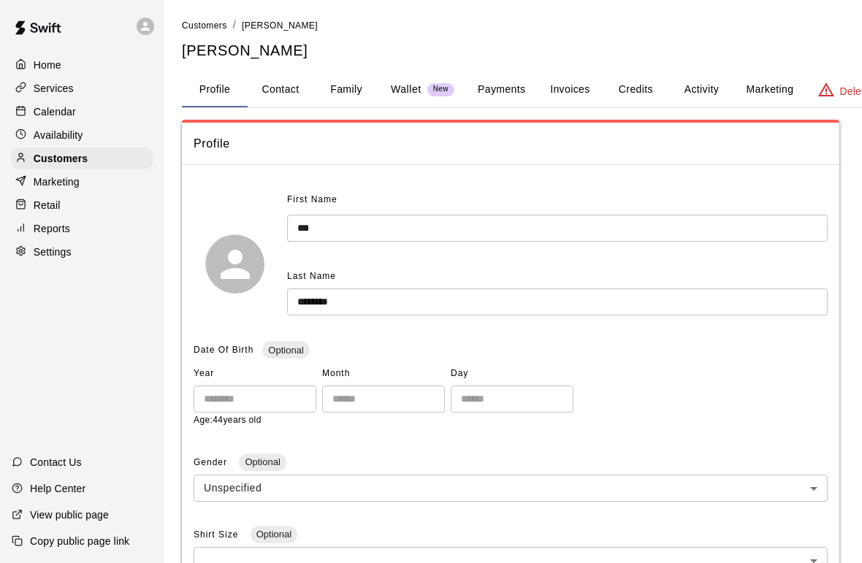
click at [503, 75] on button "Payments" at bounding box center [501, 89] width 71 height 35
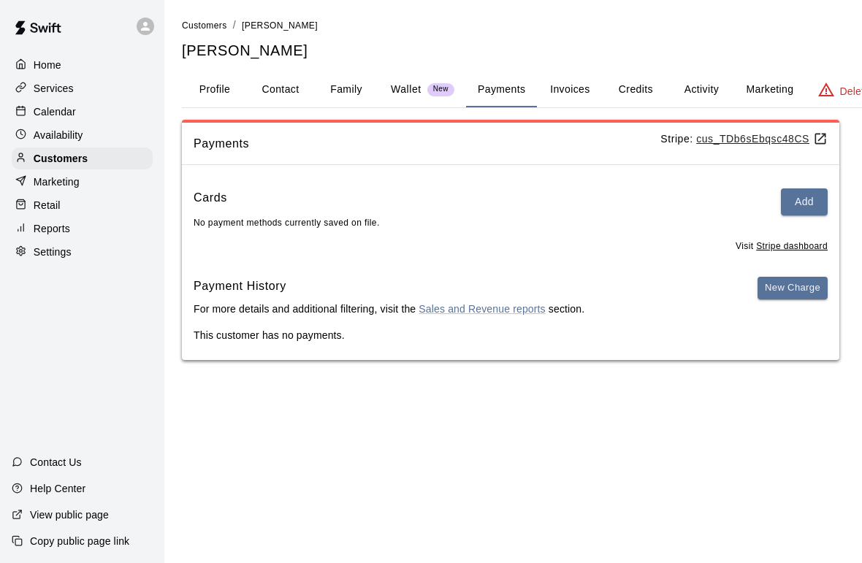
click at [350, 89] on button "Family" at bounding box center [346, 89] width 66 height 35
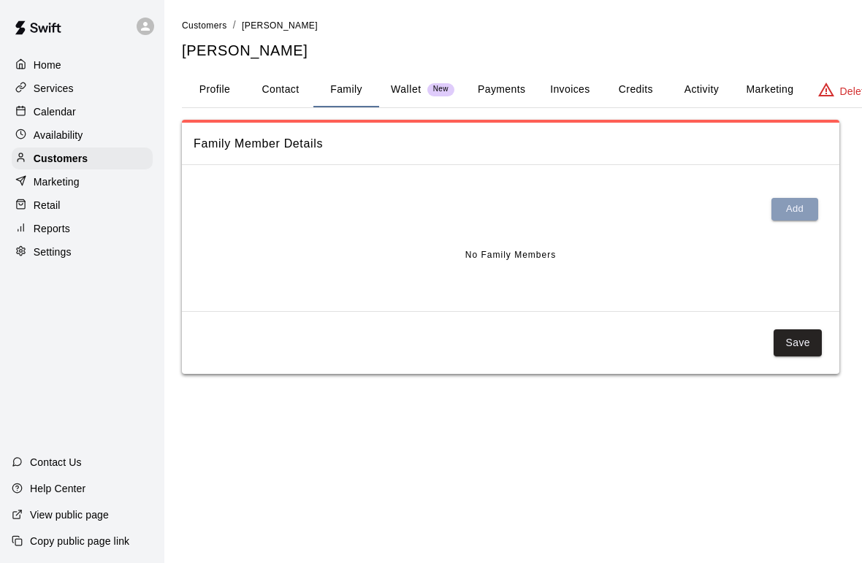
click at [799, 204] on button "Add" at bounding box center [794, 209] width 47 height 23
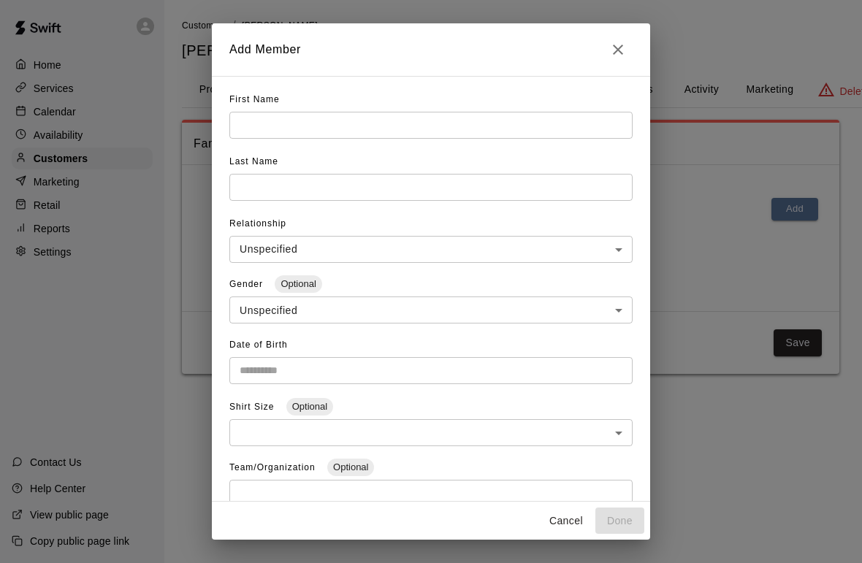
click at [476, 134] on input "text" at bounding box center [430, 125] width 403 height 27
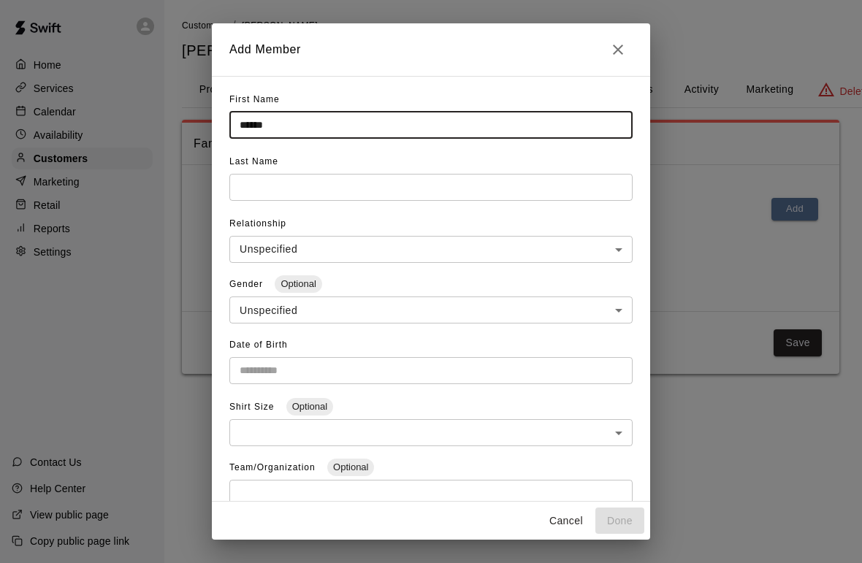
type input "******"
click at [488, 194] on input "text" at bounding box center [430, 187] width 403 height 27
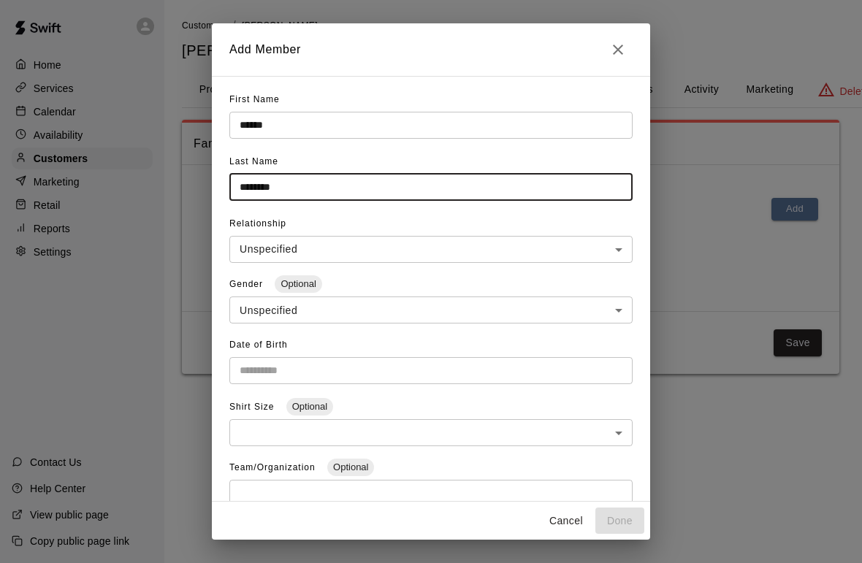
type input "********"
click at [446, 251] on body "**********" at bounding box center [431, 201] width 862 height 403
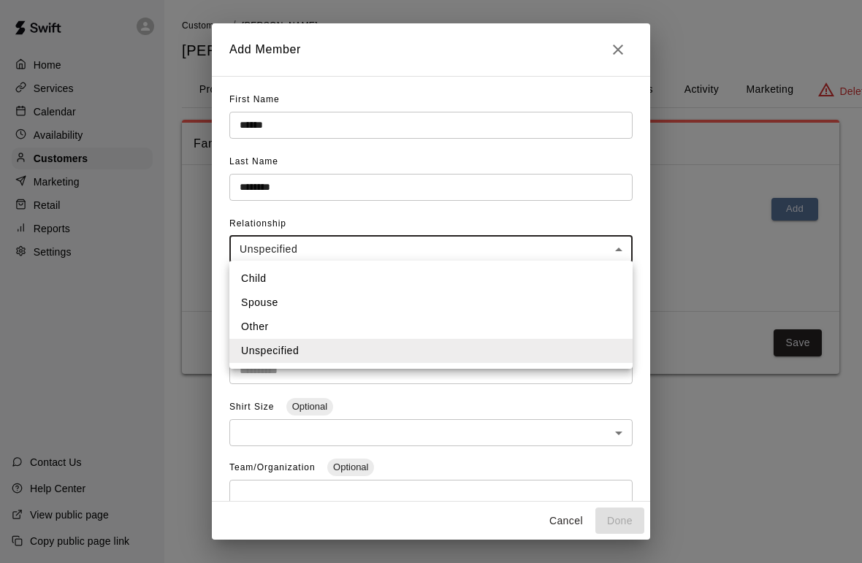
click at [327, 273] on li "Child" at bounding box center [430, 279] width 403 height 24
type input "*****"
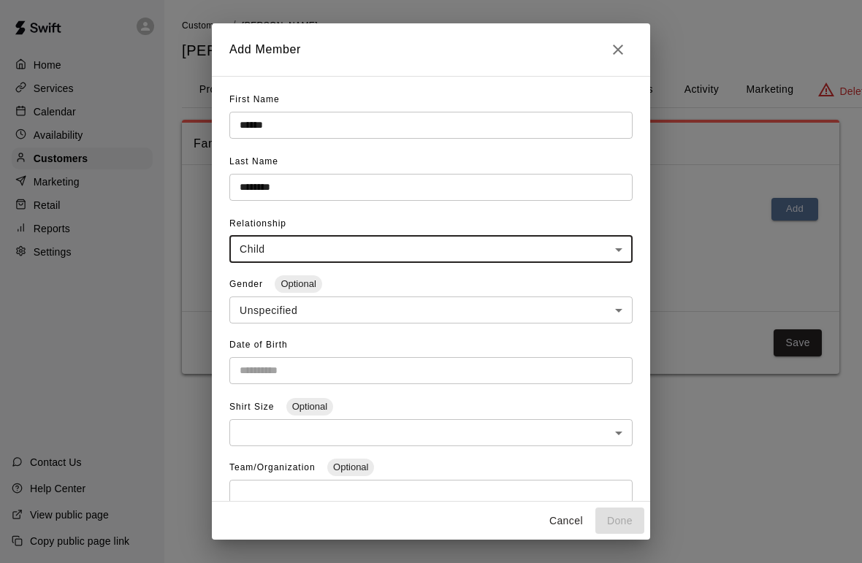
click at [464, 357] on input "Choose date" at bounding box center [425, 370] width 393 height 27
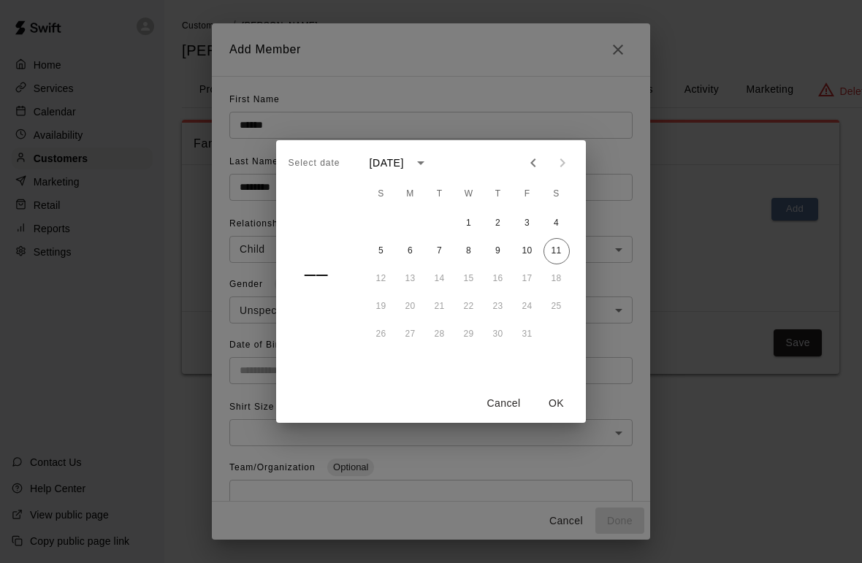
click at [430, 169] on icon "calendar view is open, switch to year view" at bounding box center [421, 163] width 18 height 18
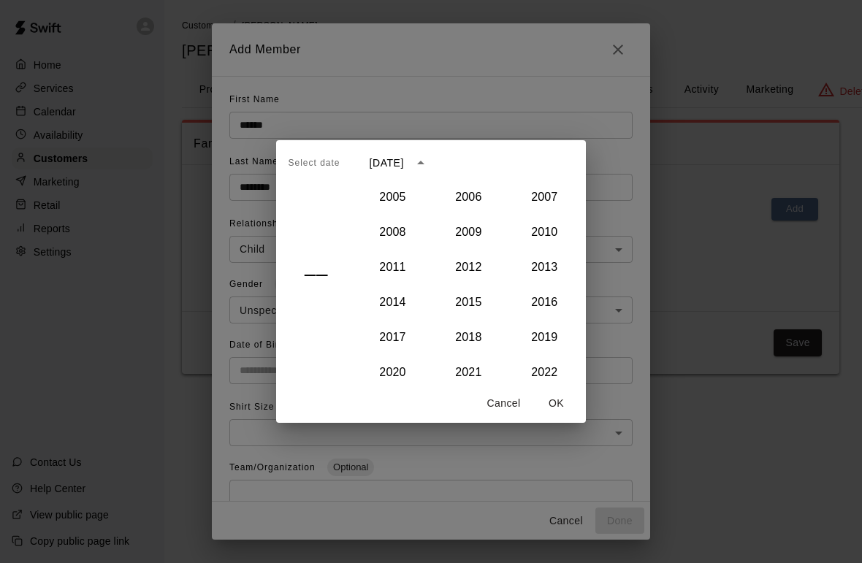
scroll to position [1228, 0]
click at [544, 299] on button "2016" at bounding box center [544, 302] width 53 height 26
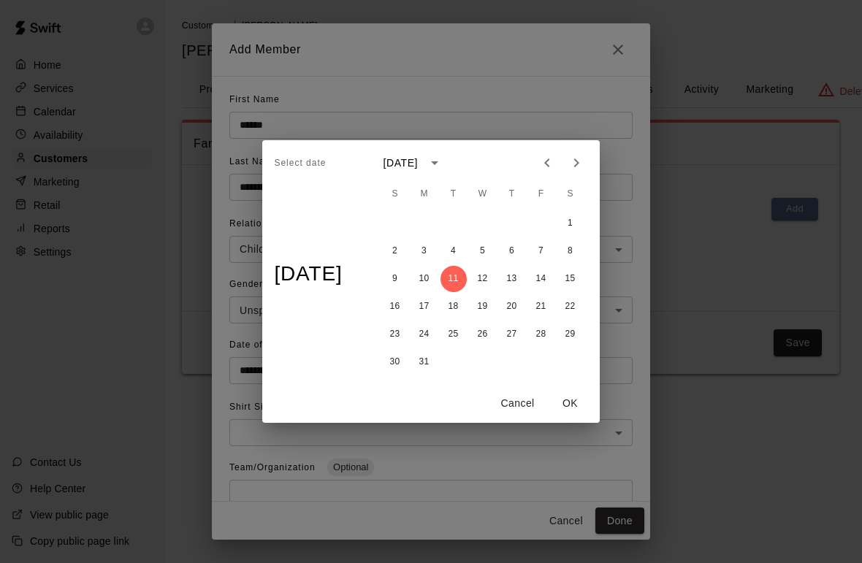
click at [556, 161] on icon "Previous month" at bounding box center [547, 163] width 18 height 18
click at [578, 168] on icon "Next month" at bounding box center [577, 163] width 18 height 18
click at [552, 159] on icon "Previous month" at bounding box center [547, 163] width 18 height 18
click at [546, 156] on icon "Previous month" at bounding box center [547, 163] width 18 height 18
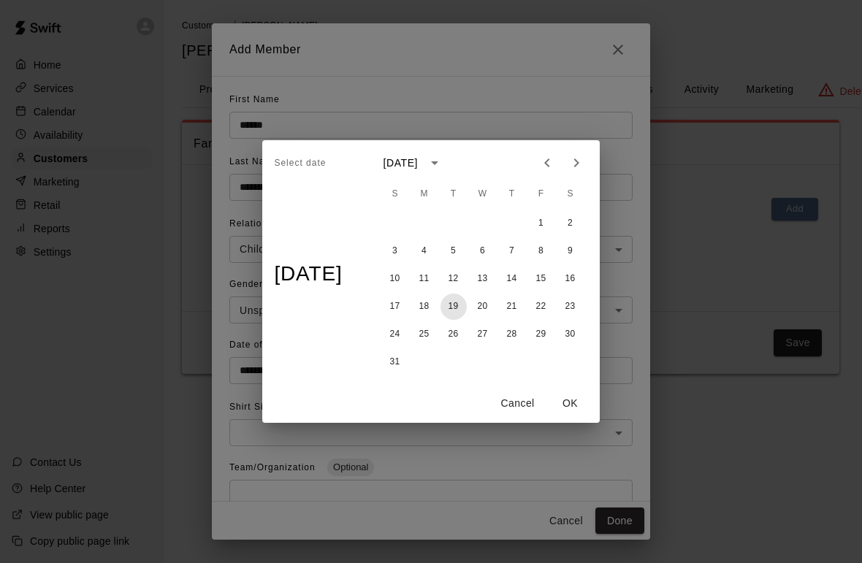
click at [464, 303] on button "19" at bounding box center [454, 307] width 26 height 26
type input "**********"
click at [586, 401] on button "OK" at bounding box center [570, 403] width 47 height 27
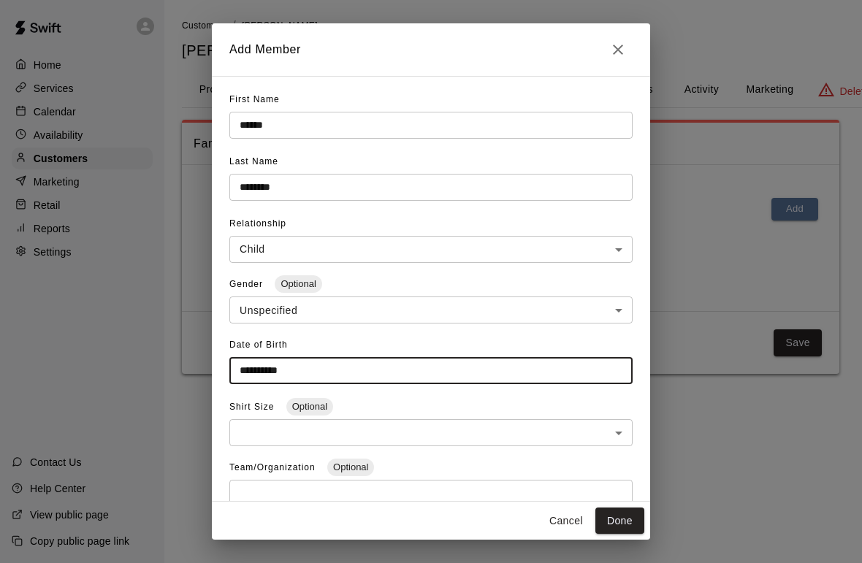
click at [618, 518] on button "Done" at bounding box center [619, 521] width 49 height 27
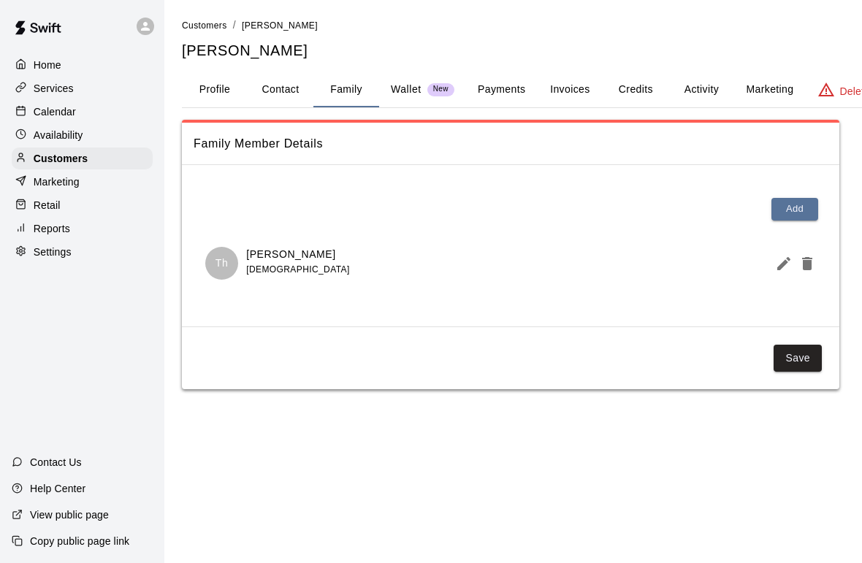
click at [796, 349] on button "Save" at bounding box center [798, 358] width 48 height 27
click at [806, 364] on button "Save" at bounding box center [798, 358] width 48 height 27
click at [424, 98] on button "Wallet New" at bounding box center [422, 89] width 87 height 35
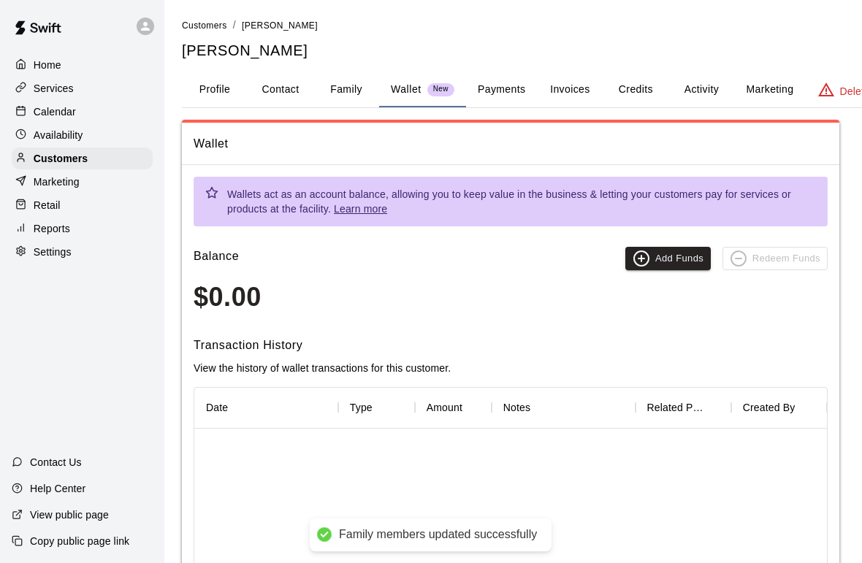
click at [501, 96] on button "Payments" at bounding box center [501, 89] width 71 height 35
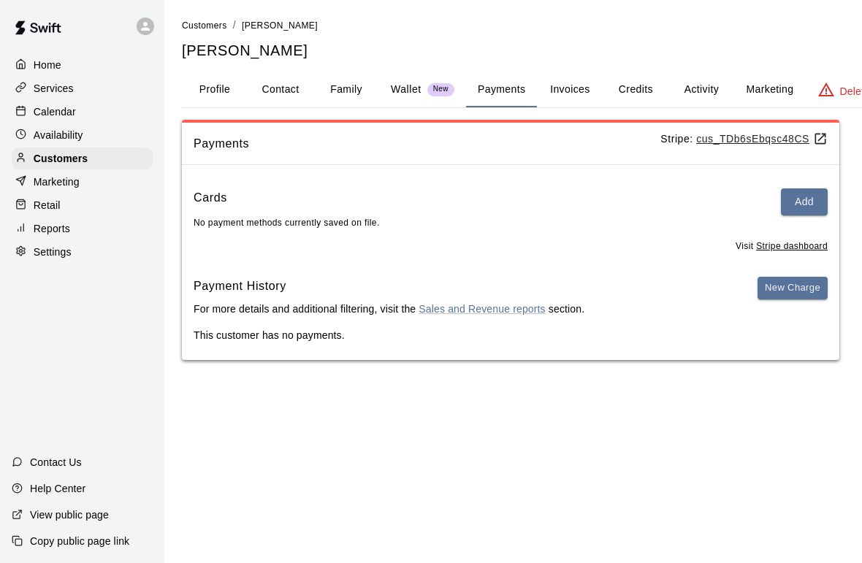
click at [804, 193] on button "Add" at bounding box center [804, 201] width 47 height 27
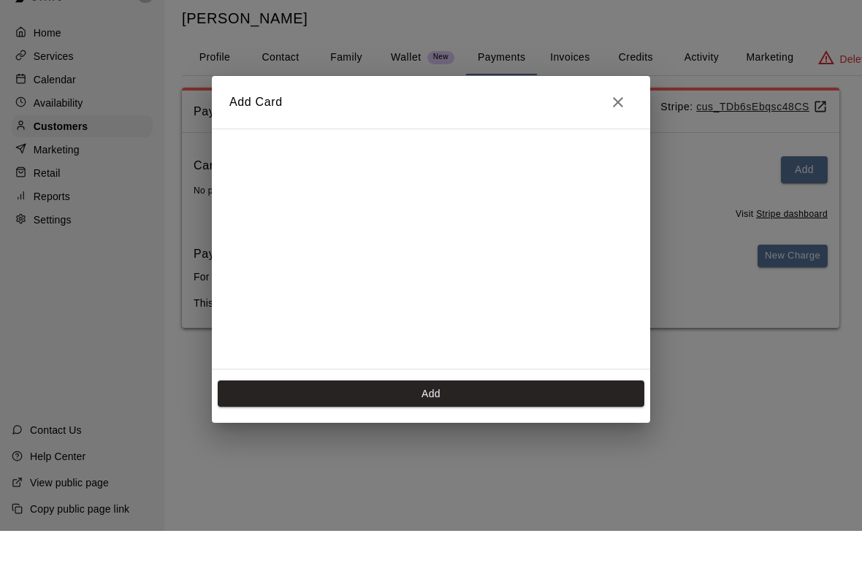
scroll to position [243, 0]
click at [481, 413] on button "Add" at bounding box center [431, 426] width 427 height 27
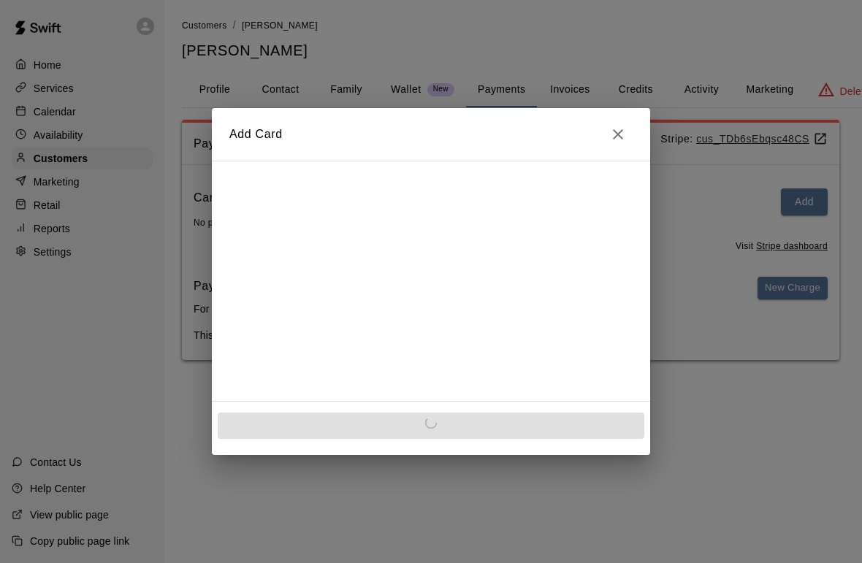
scroll to position [0, 0]
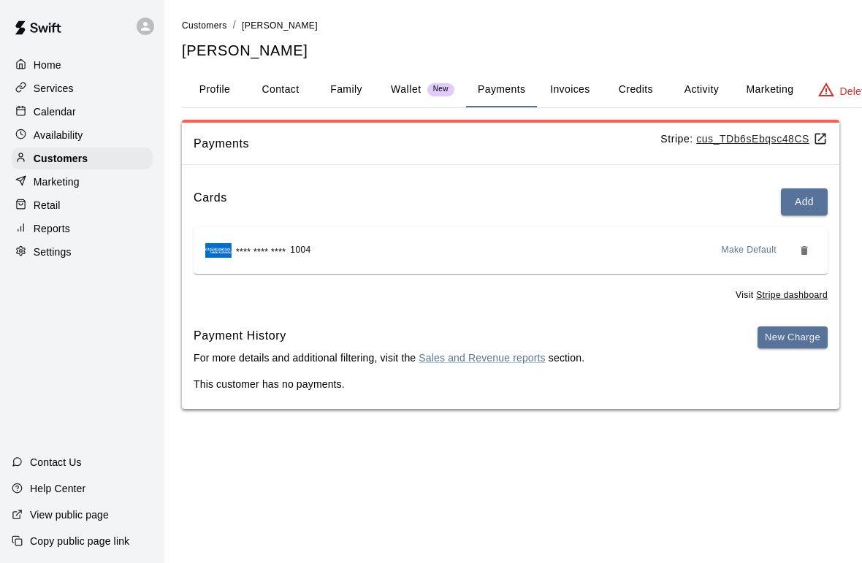
click at [276, 91] on button "Contact" at bounding box center [281, 89] width 66 height 35
select select "**"
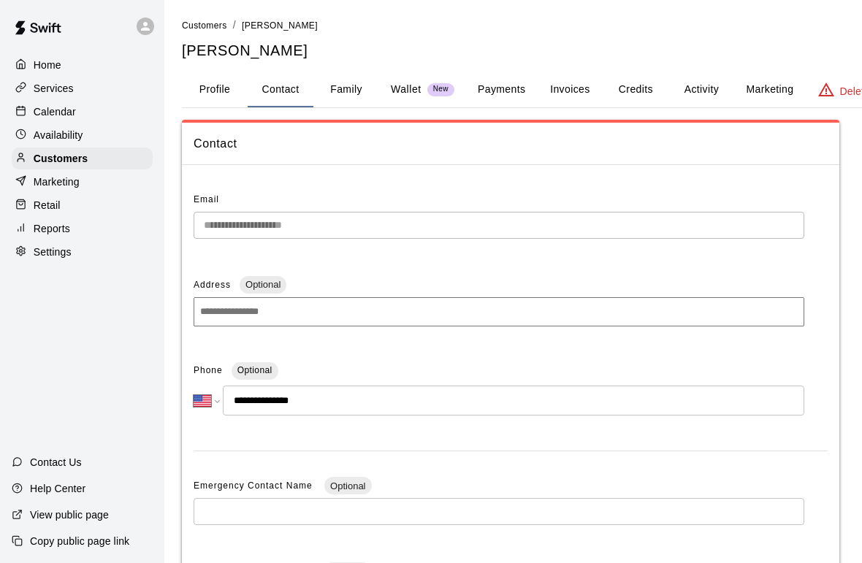
click at [44, 134] on p "Availability" at bounding box center [59, 135] width 50 height 15
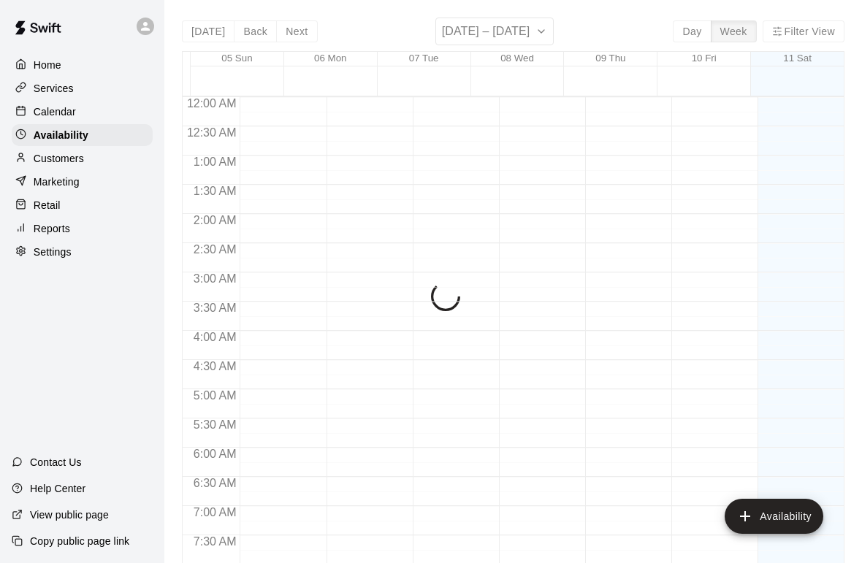
scroll to position [853, 0]
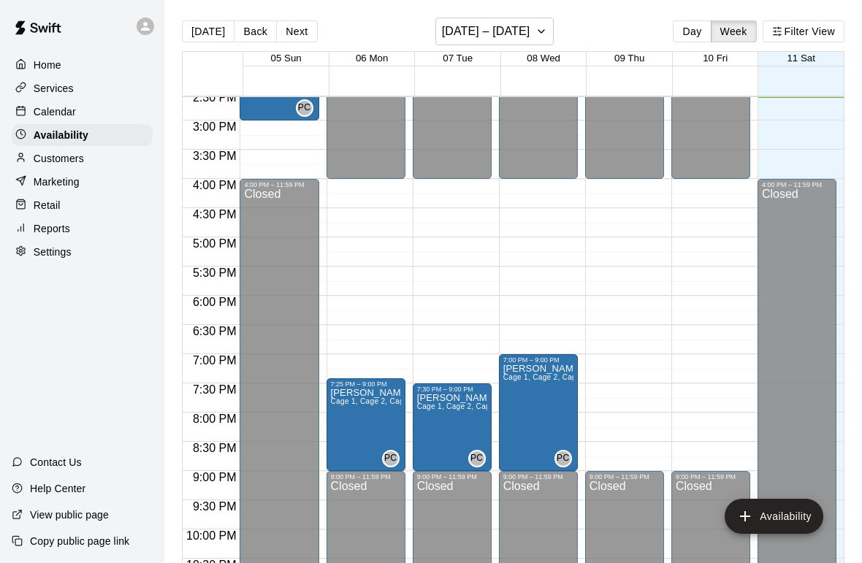
click at [47, 115] on p "Calendar" at bounding box center [55, 111] width 42 height 15
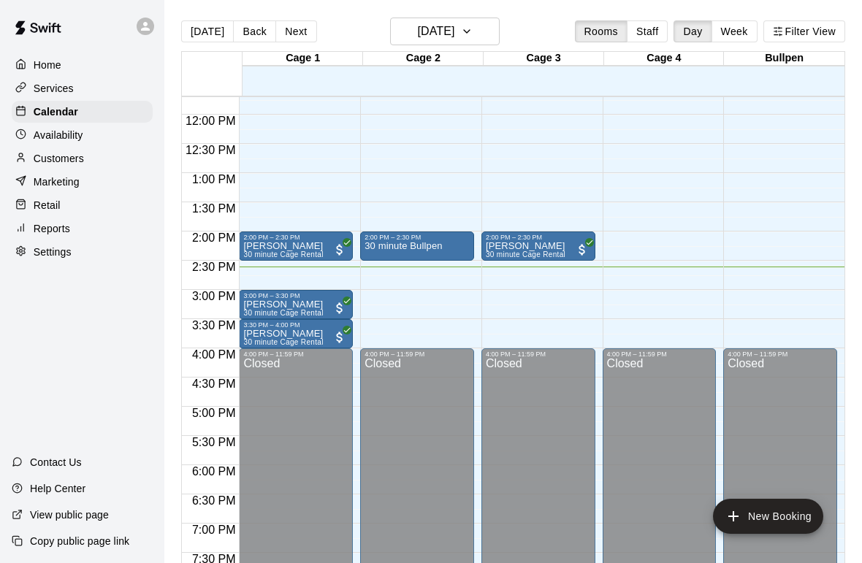
scroll to position [678, 0]
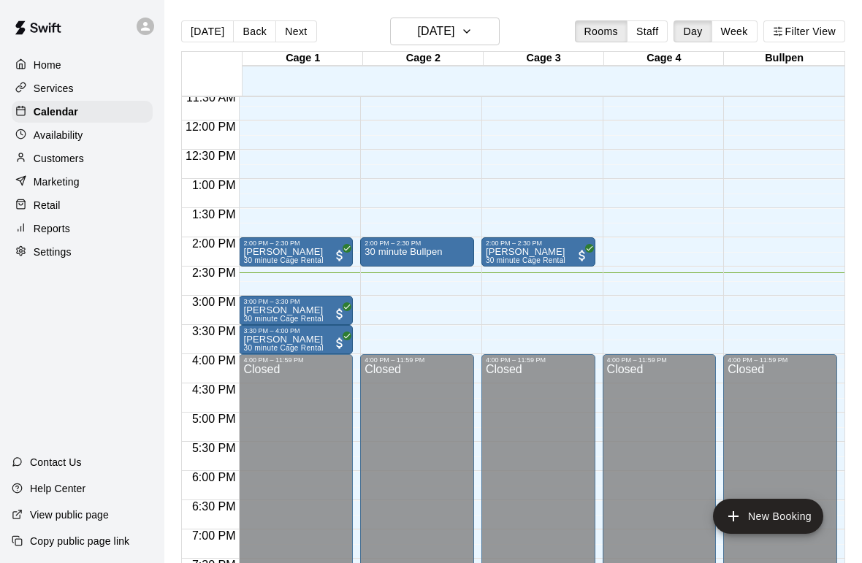
click at [423, 252] on p "30 minute Bullpen" at bounding box center [403, 252] width 77 height 0
click at [384, 342] on icon "delete" at bounding box center [381, 338] width 10 height 13
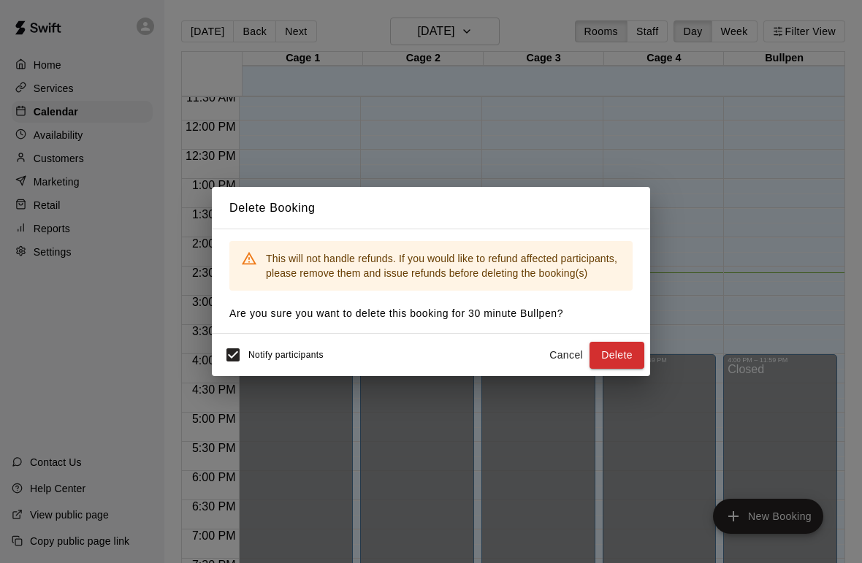
click at [617, 354] on button "Delete" at bounding box center [617, 355] width 55 height 27
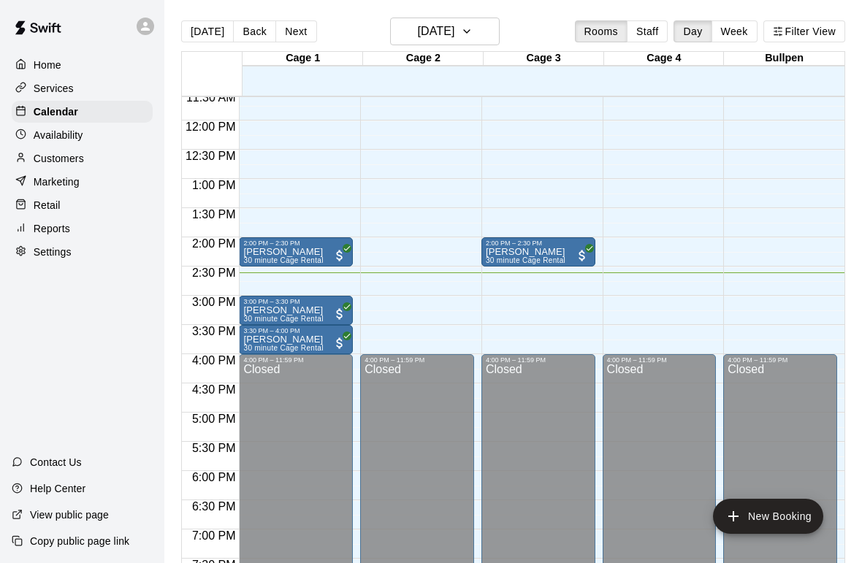
click at [428, 251] on div "12:00 AM – 9:30 AM Closed 4:00 PM – 11:59 PM Closed" at bounding box center [417, 120] width 114 height 1403
click at [416, 252] on div "12:00 AM – 9:30 AM Closed 4:00 PM – 11:59 PM Closed" at bounding box center [417, 120] width 114 height 1403
click at [781, 514] on button "New Booking" at bounding box center [768, 516] width 110 height 35
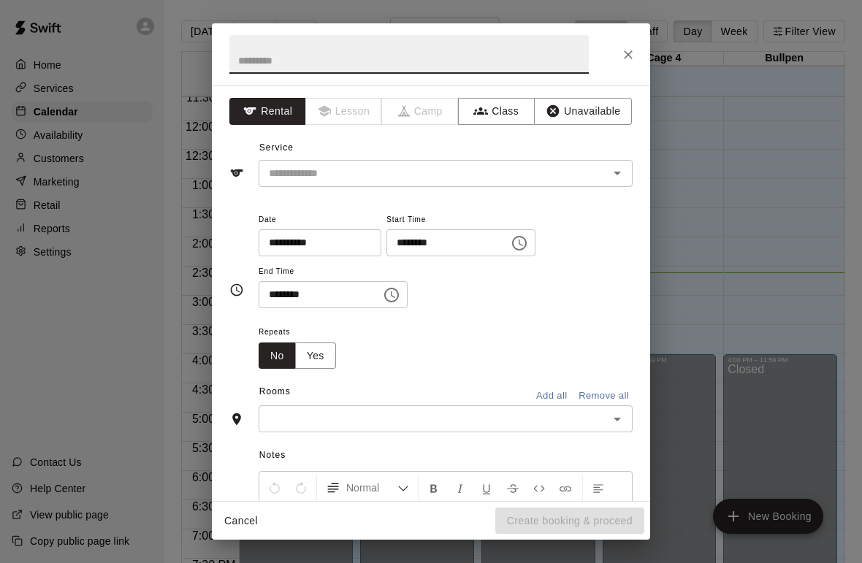
click at [609, 413] on icon "Open" at bounding box center [618, 420] width 18 height 18
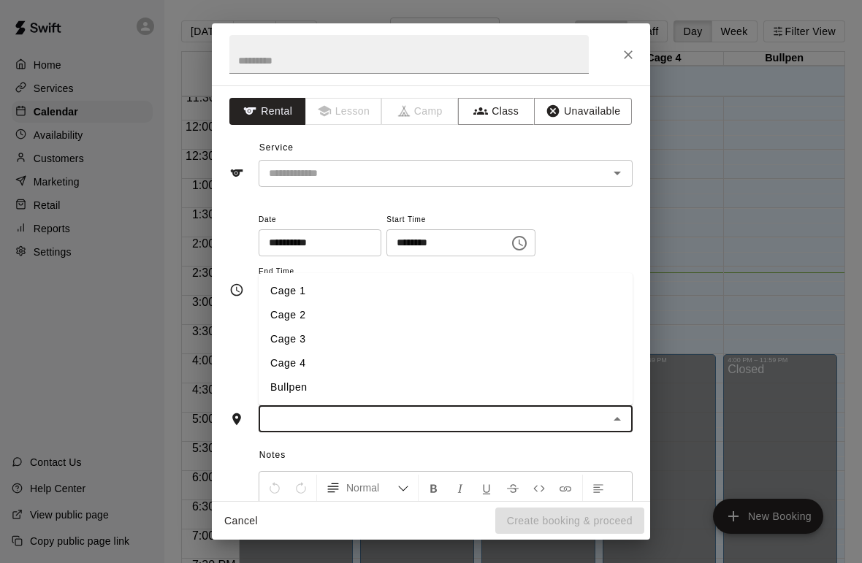
click at [294, 314] on li "Cage 2" at bounding box center [446, 315] width 374 height 24
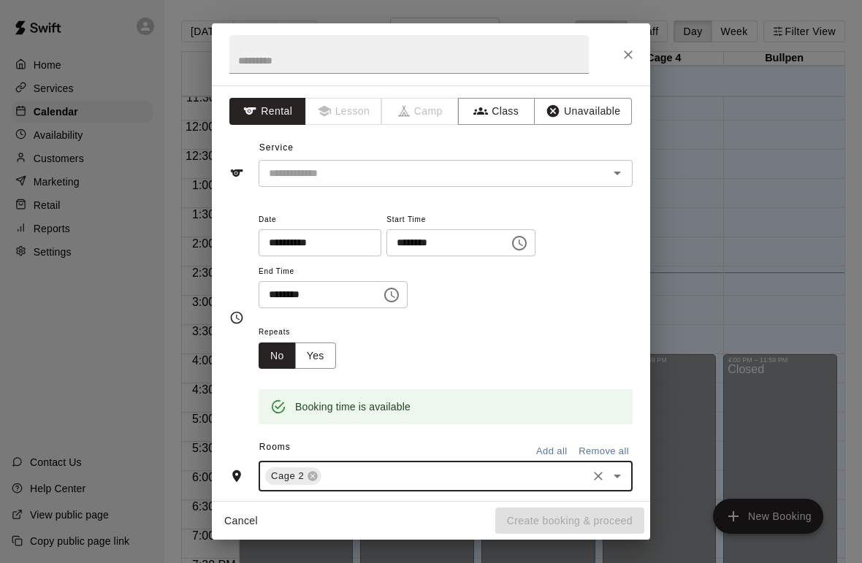
click at [541, 172] on input "text" at bounding box center [424, 173] width 322 height 18
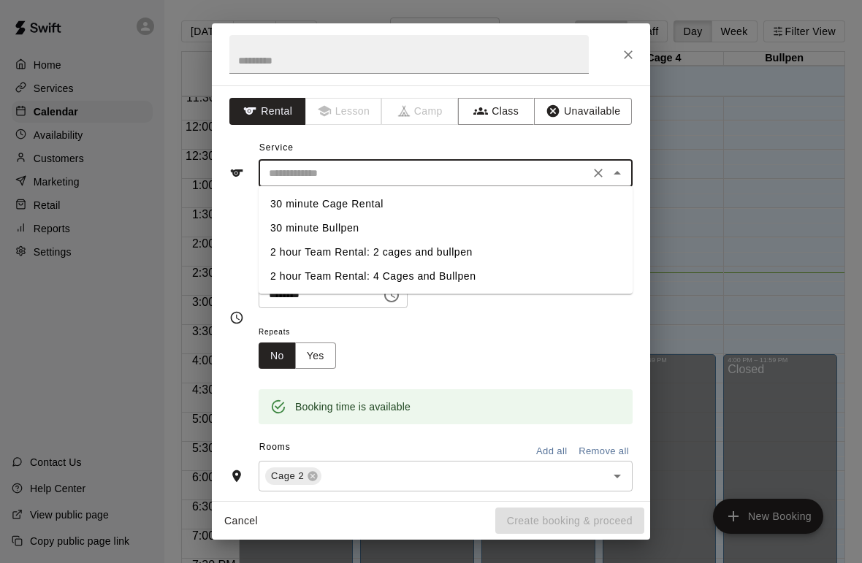
click at [366, 195] on li "30 minute Cage Rental" at bounding box center [446, 204] width 374 height 24
type input "**********"
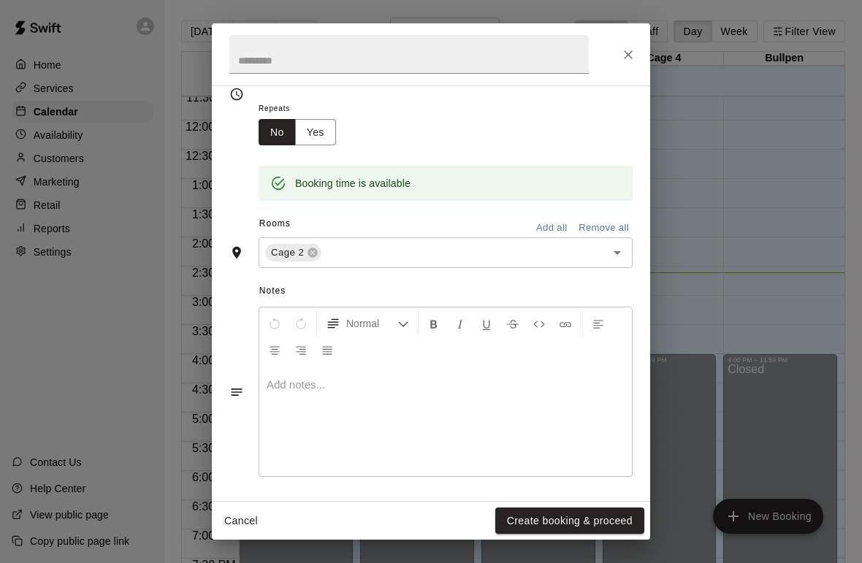
scroll to position [223, 0]
click at [599, 513] on button "Create booking & proceed" at bounding box center [569, 521] width 149 height 27
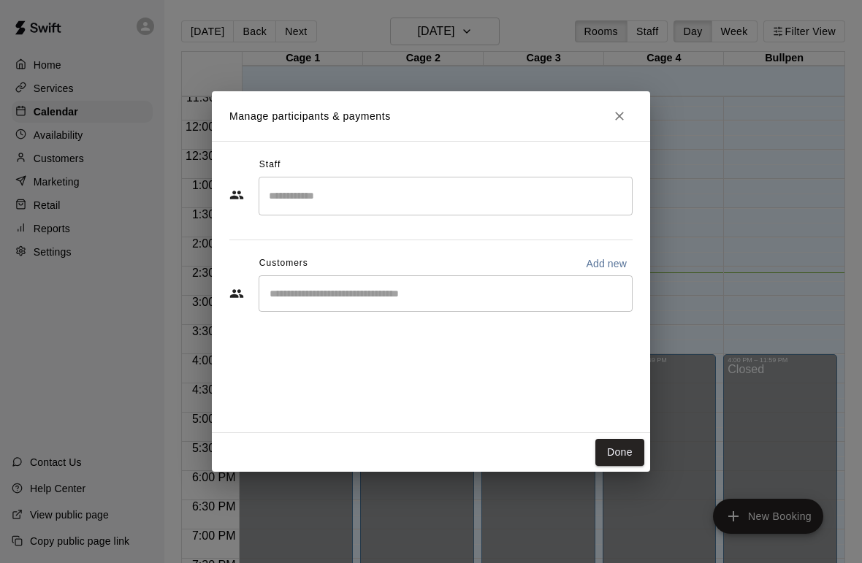
click at [407, 290] on input "Start typing to search customers..." at bounding box center [445, 293] width 361 height 15
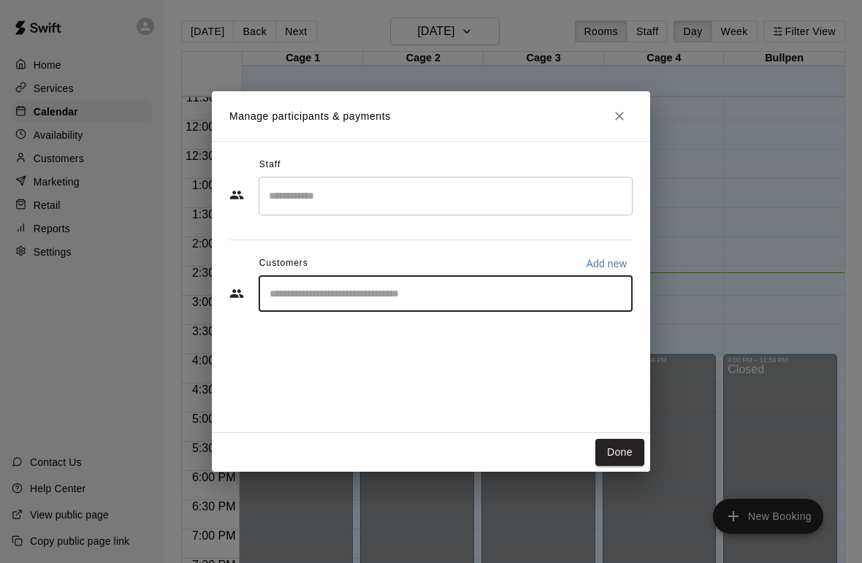
type input "*"
type input "****"
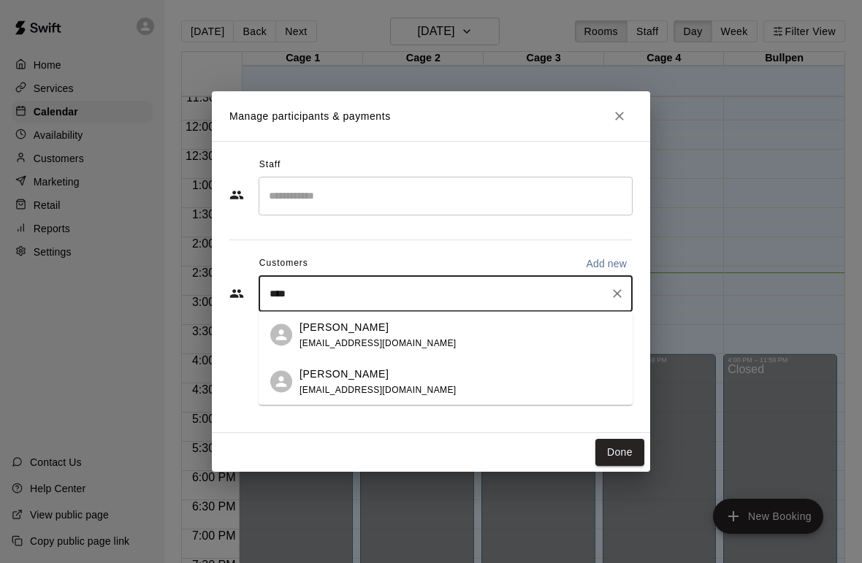
click at [353, 331] on p "[PERSON_NAME]" at bounding box center [344, 326] width 89 height 15
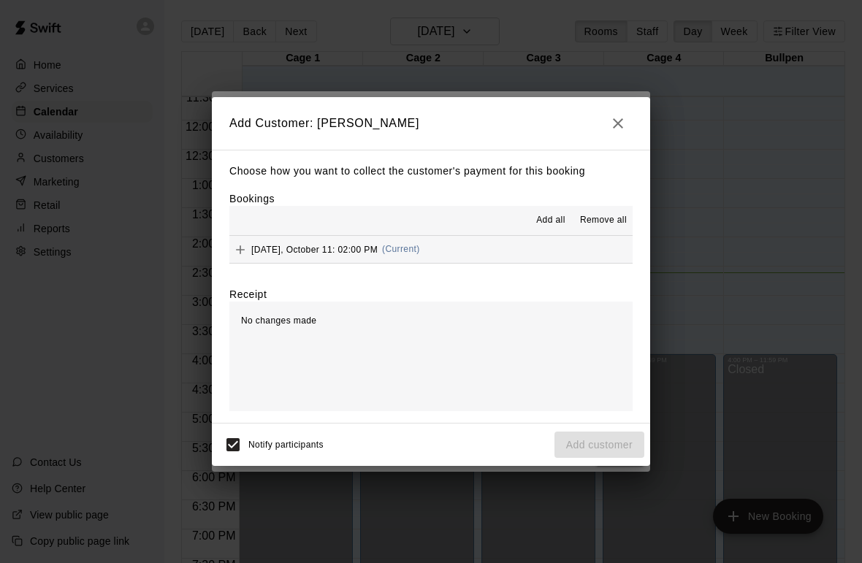
click at [243, 244] on icon "Add" at bounding box center [240, 250] width 15 height 15
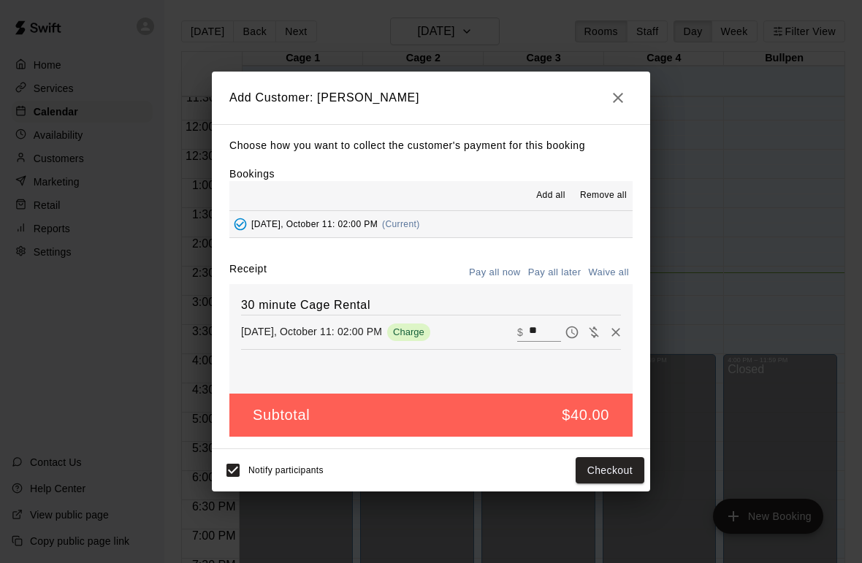
click at [611, 468] on button "Checkout" at bounding box center [610, 470] width 69 height 27
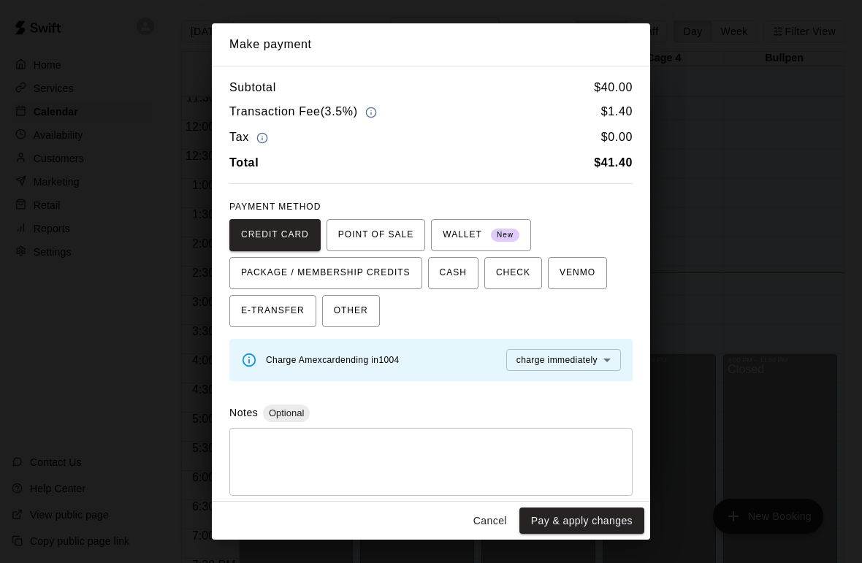
click at [572, 525] on button "Pay & apply changes" at bounding box center [581, 521] width 125 height 27
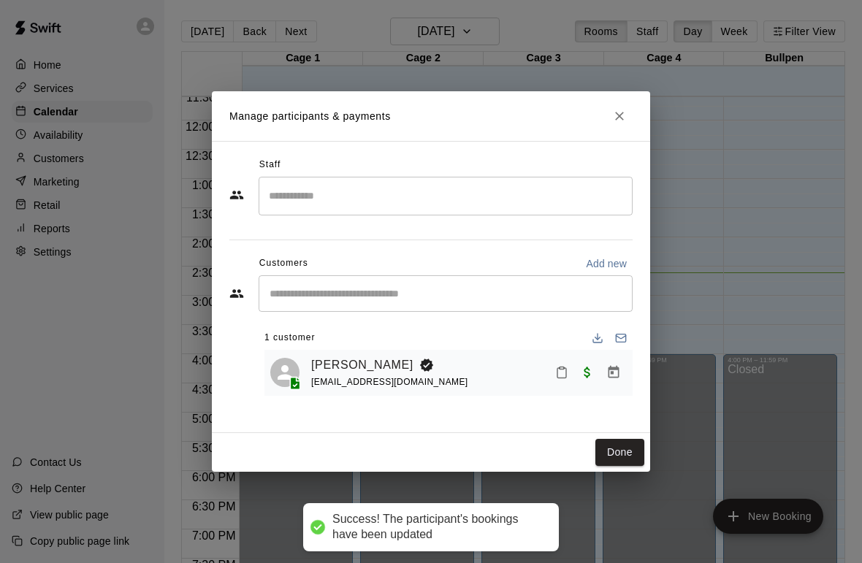
click at [617, 449] on button "Done" at bounding box center [619, 452] width 49 height 27
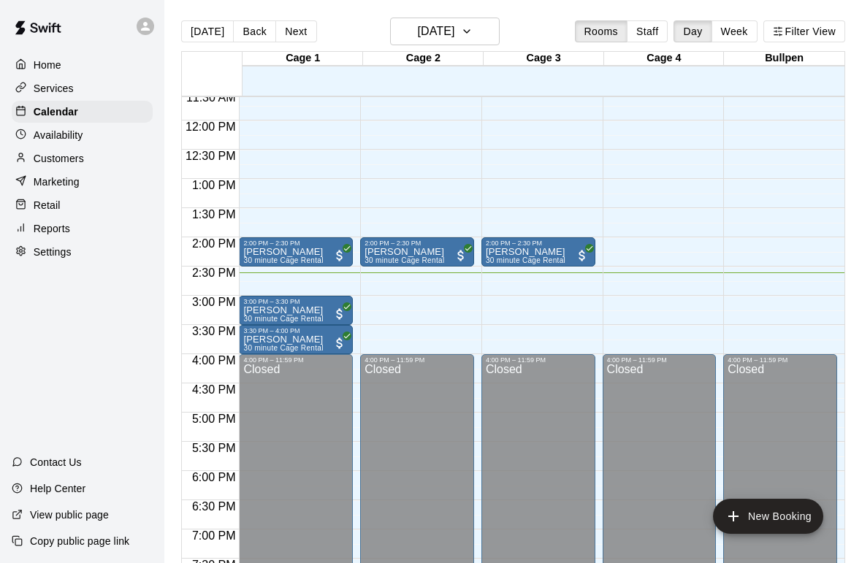
click at [403, 284] on div "12:00 AM – 9:30 AM Closed 2:00 PM – 2:30 PM Tai Hornbeck 30 minute Cage Rental …" at bounding box center [417, 120] width 114 height 1403
click at [402, 275] on div "12:00 AM – 9:30 AM Closed 2:00 PM – 2:30 PM Tai Hornbeck 30 minute Cage Rental …" at bounding box center [417, 120] width 114 height 1403
click at [770, 519] on button "New Booking" at bounding box center [768, 516] width 110 height 35
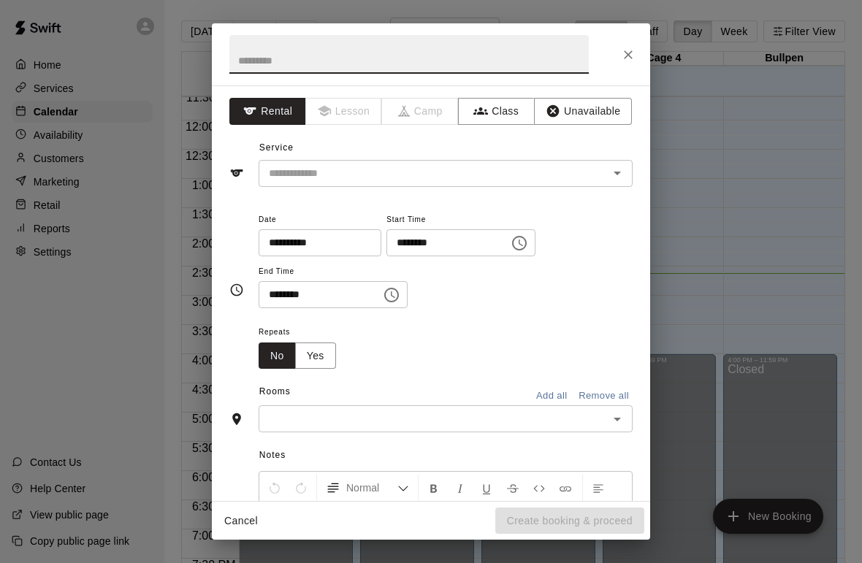
click at [625, 53] on icon "Close" at bounding box center [628, 54] width 15 height 15
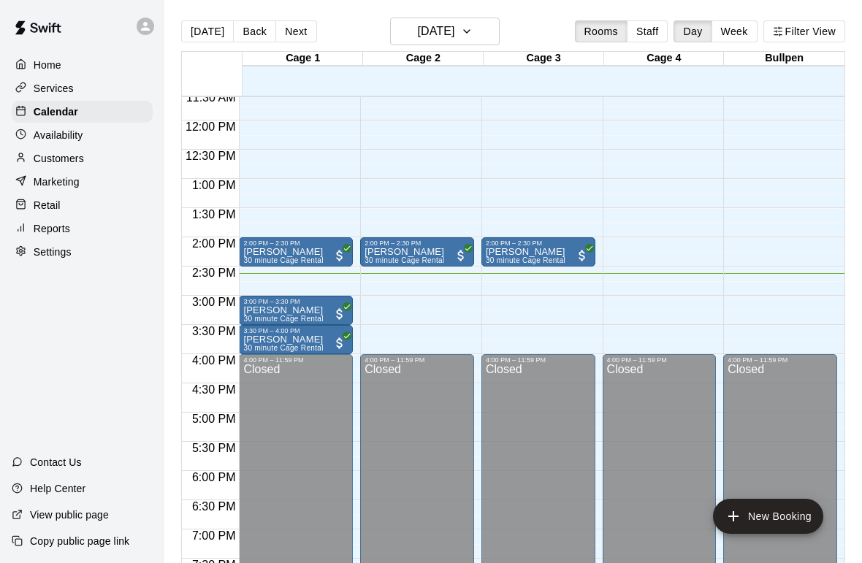
click at [426, 254] on div "Tai Hornbeck 30 minute Cage Rental" at bounding box center [405, 528] width 80 height 563
click at [379, 261] on icon "edit" at bounding box center [382, 264] width 18 height 18
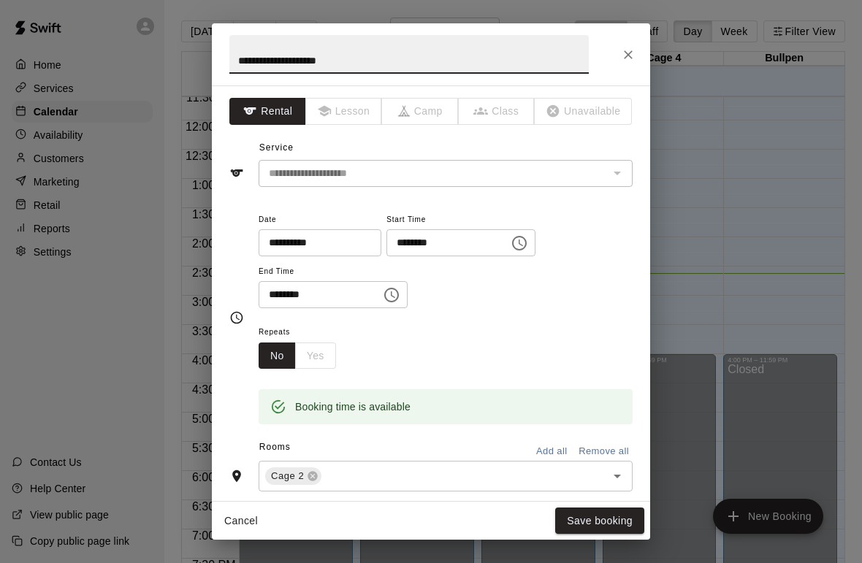
click at [442, 245] on input "********" at bounding box center [442, 242] width 113 height 27
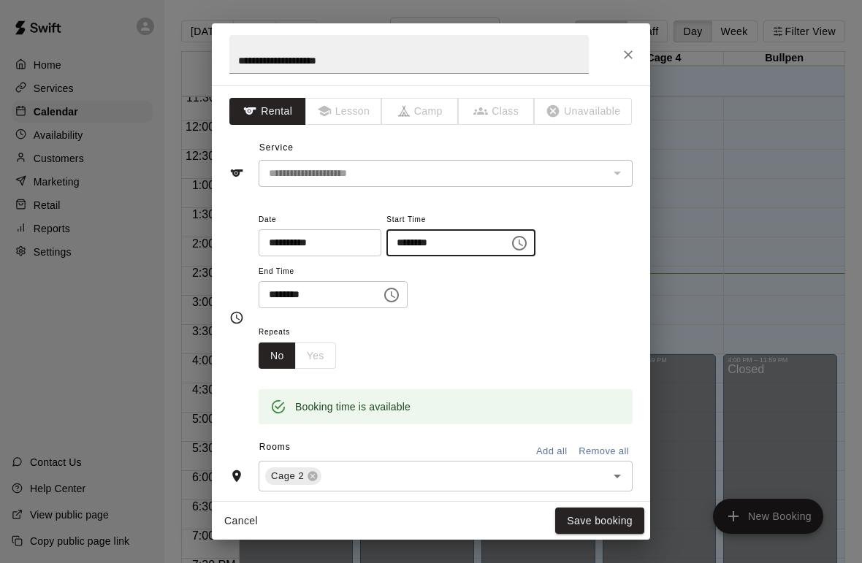
click at [451, 214] on span "Start Time" at bounding box center [460, 220] width 149 height 20
click at [439, 229] on input "********" at bounding box center [442, 242] width 113 height 27
click at [454, 234] on input "********" at bounding box center [442, 242] width 113 height 27
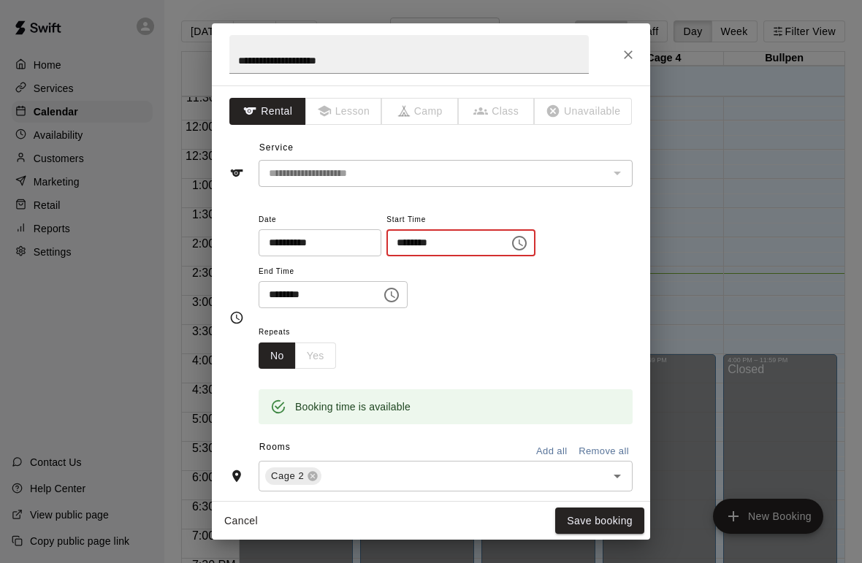
click at [454, 247] on input "********" at bounding box center [442, 242] width 113 height 27
click at [425, 248] on input "********" at bounding box center [442, 242] width 113 height 27
click at [519, 243] on icon "Choose time" at bounding box center [521, 243] width 4 height 7
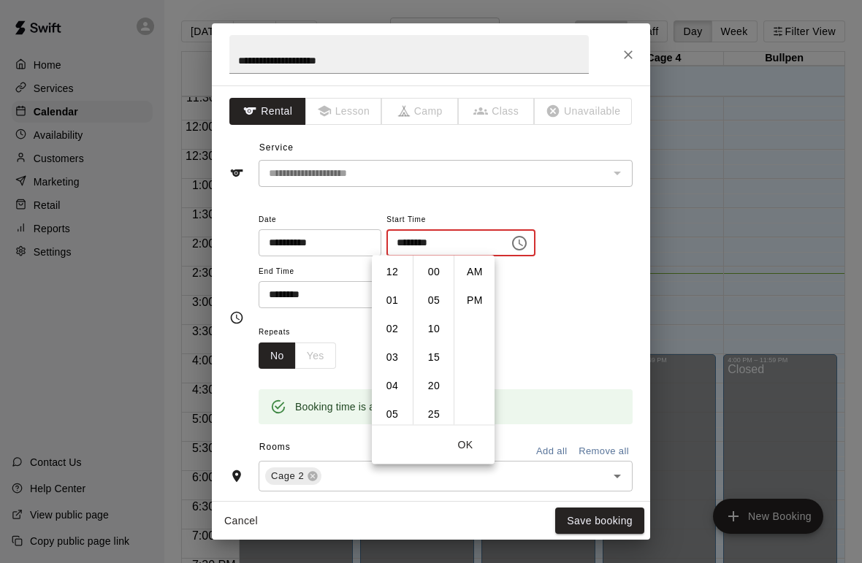
click at [401, 331] on li "02" at bounding box center [392, 329] width 35 height 27
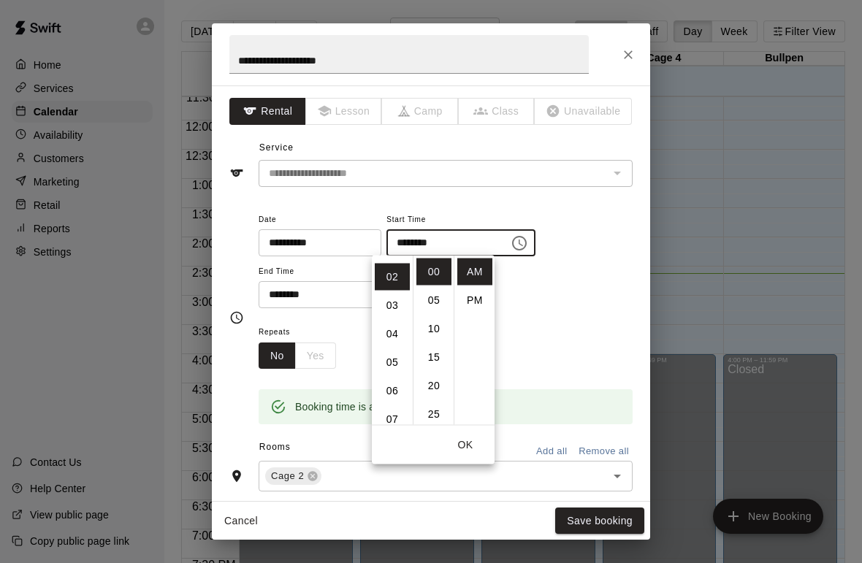
scroll to position [57, 0]
click at [435, 362] on li "45" at bounding box center [433, 359] width 35 height 27
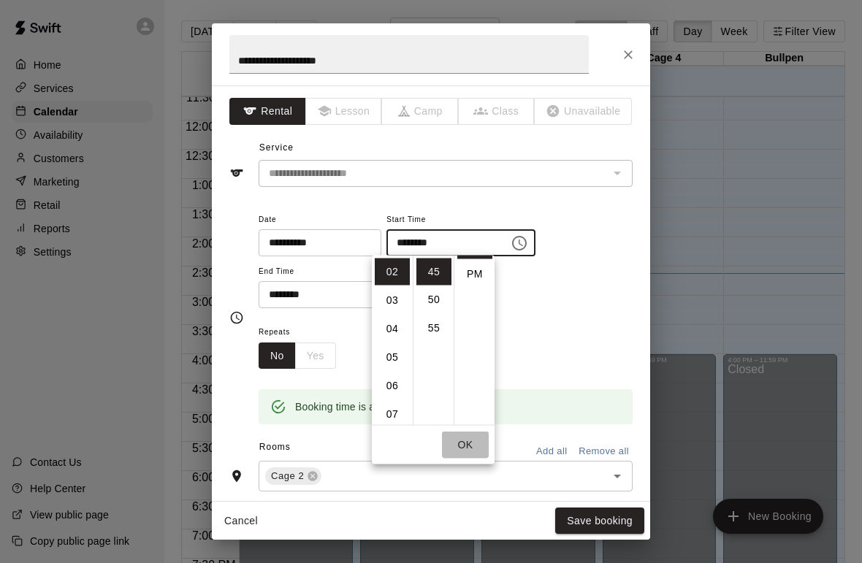
click at [468, 439] on button "OK" at bounding box center [465, 445] width 47 height 27
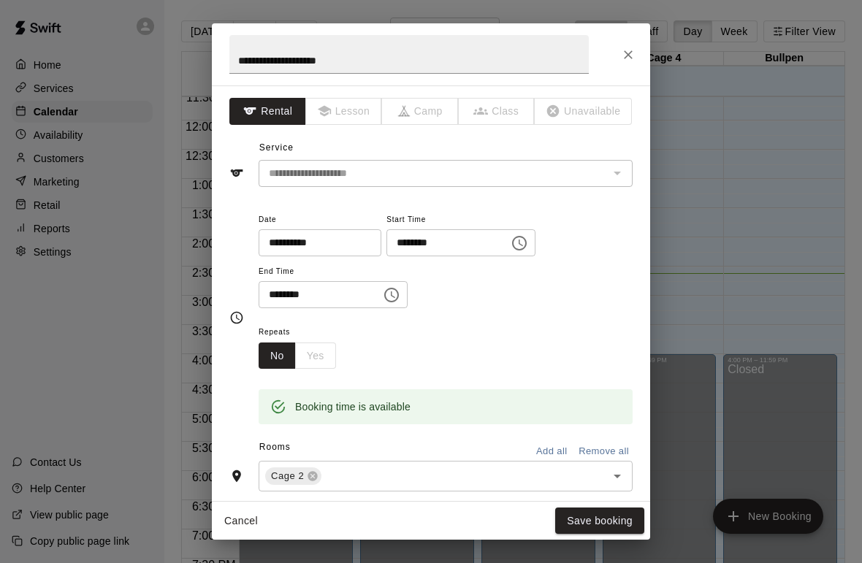
scroll to position [0, 0]
click at [511, 240] on icon "Choose time, selected time is 2:45 AM" at bounding box center [520, 244] width 18 height 18
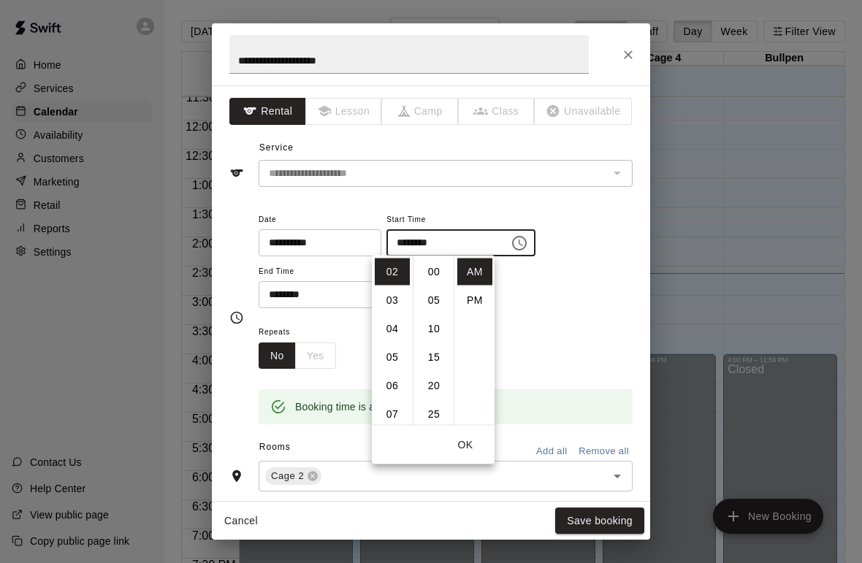
scroll to position [256, 0]
click at [473, 301] on li "PM" at bounding box center [474, 300] width 35 height 27
type input "********"
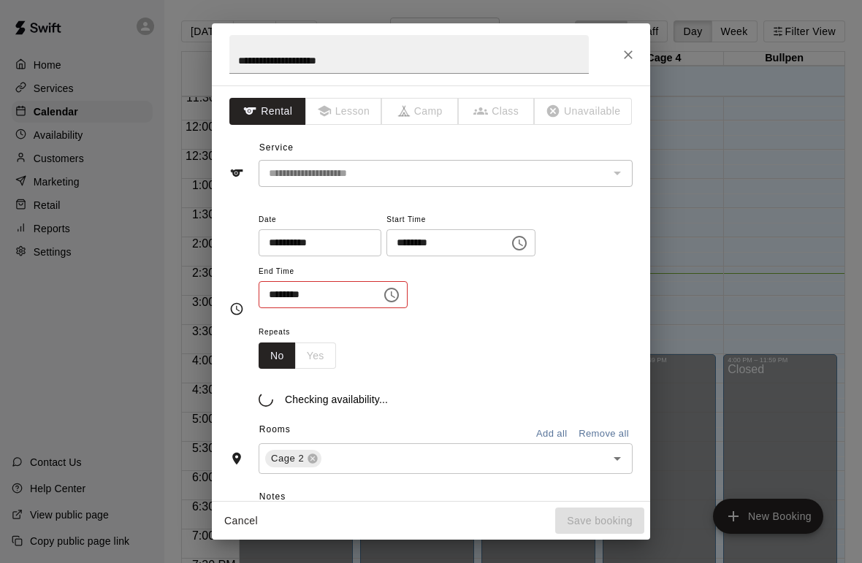
scroll to position [0, 0]
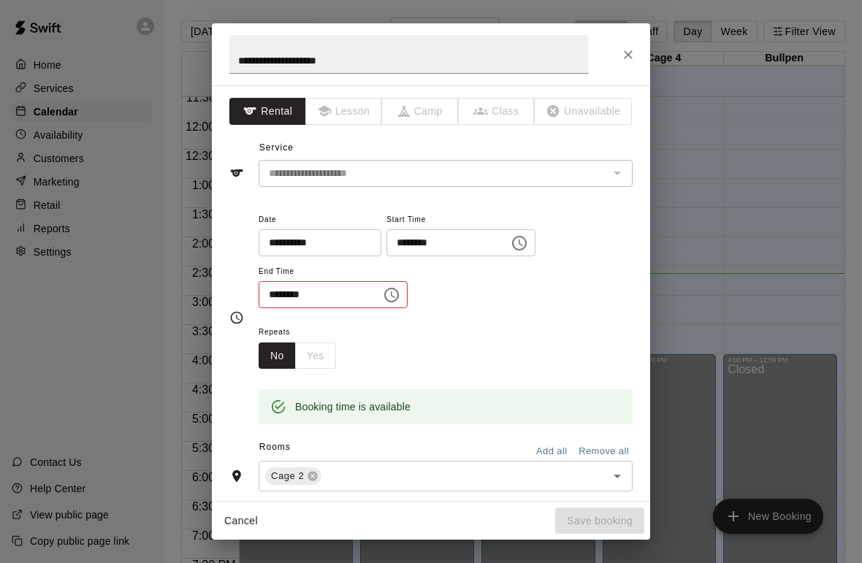
click at [383, 296] on icon "Choose time, selected time is 2:30 PM" at bounding box center [392, 295] width 18 height 18
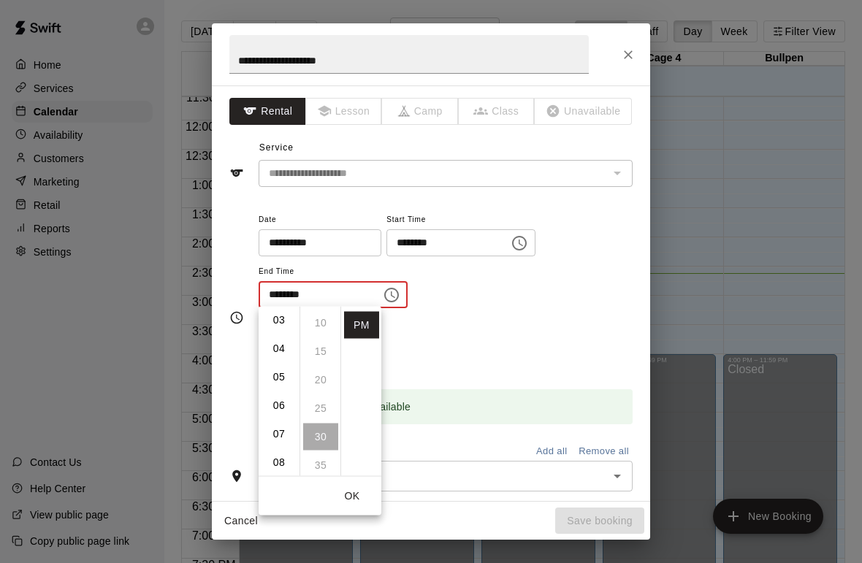
scroll to position [56, 0]
click at [324, 345] on ul "00 05 10 15 20 25 30 35 40 45 50 55" at bounding box center [320, 391] width 41 height 169
click at [362, 333] on li "PM" at bounding box center [361, 325] width 35 height 27
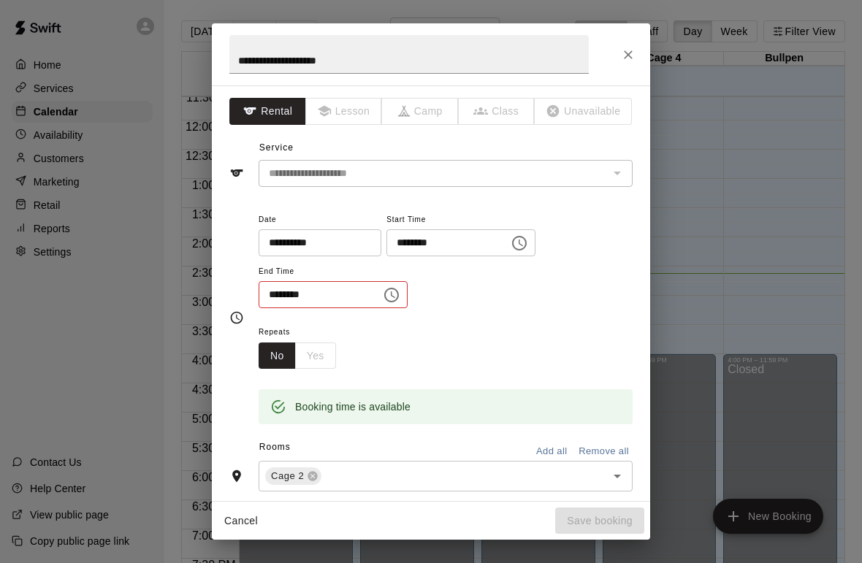
scroll to position [13, 0]
click at [391, 291] on icon "Choose time, selected time is 2:30 PM" at bounding box center [393, 294] width 4 height 7
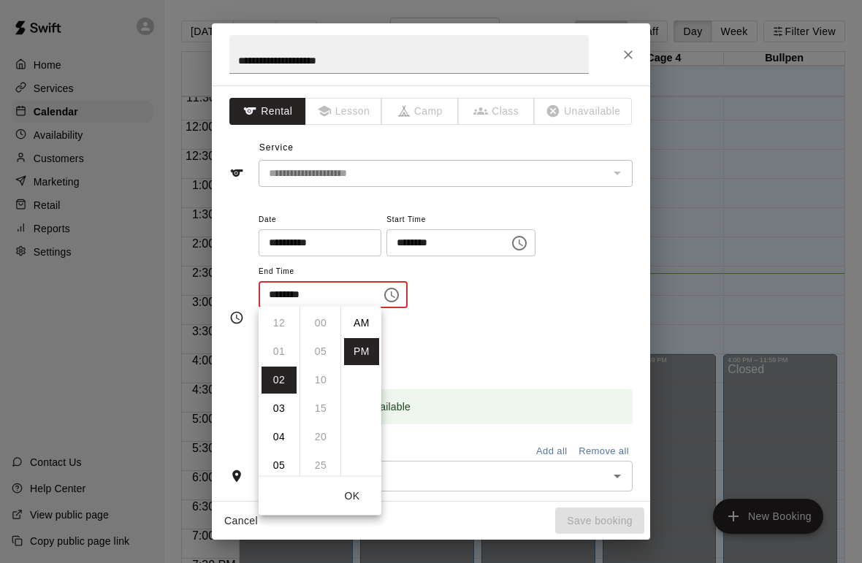
scroll to position [26, 0]
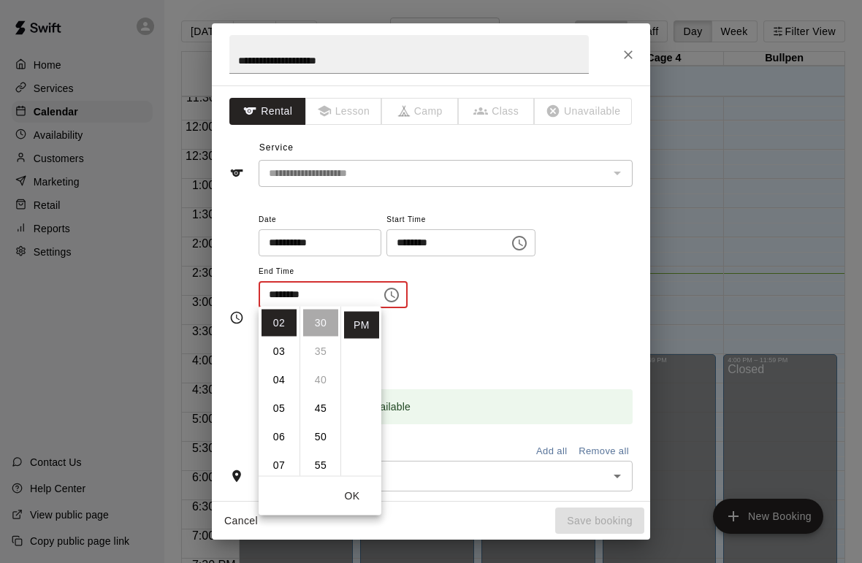
click at [274, 341] on li "03" at bounding box center [279, 351] width 35 height 27
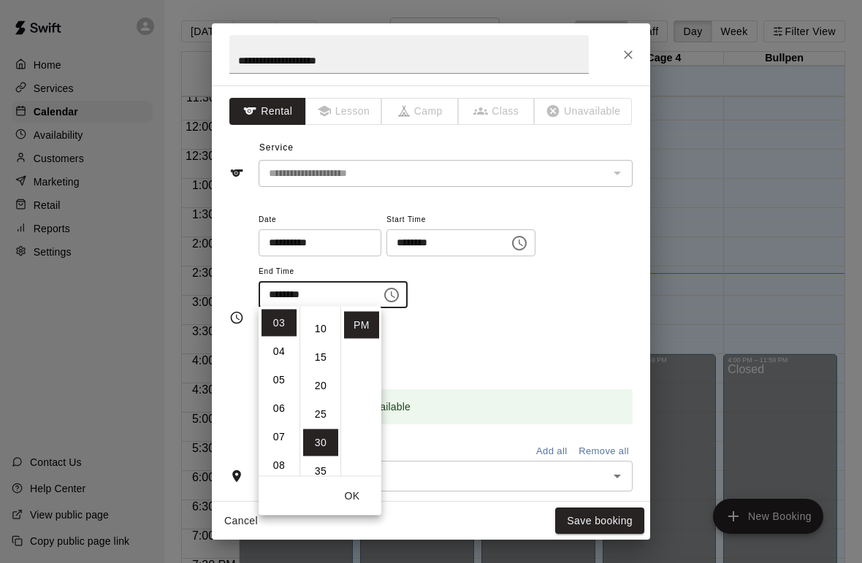
scroll to position [49, 0]
click at [327, 354] on li "15" at bounding box center [320, 359] width 35 height 27
type input "********"
click at [364, 502] on button "OK" at bounding box center [352, 496] width 47 height 27
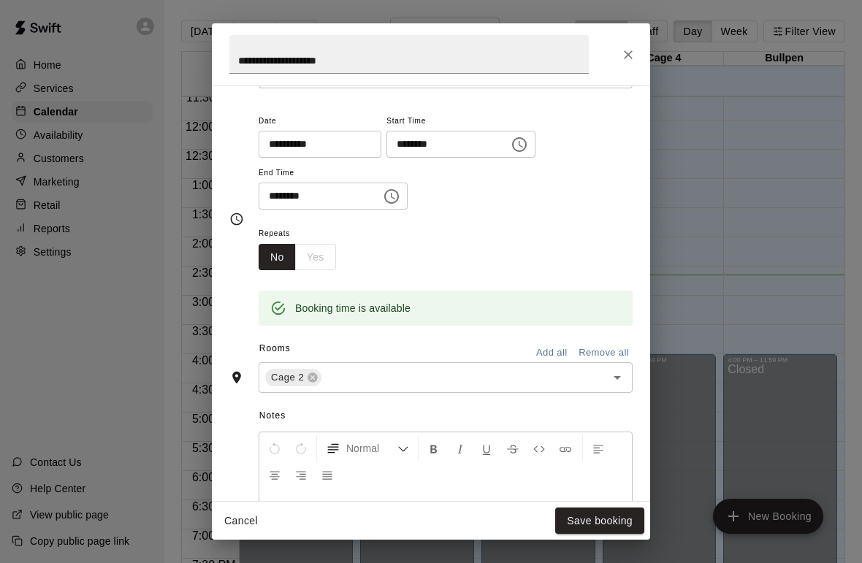
scroll to position [100, 0]
click at [608, 519] on button "Save booking" at bounding box center [599, 521] width 89 height 27
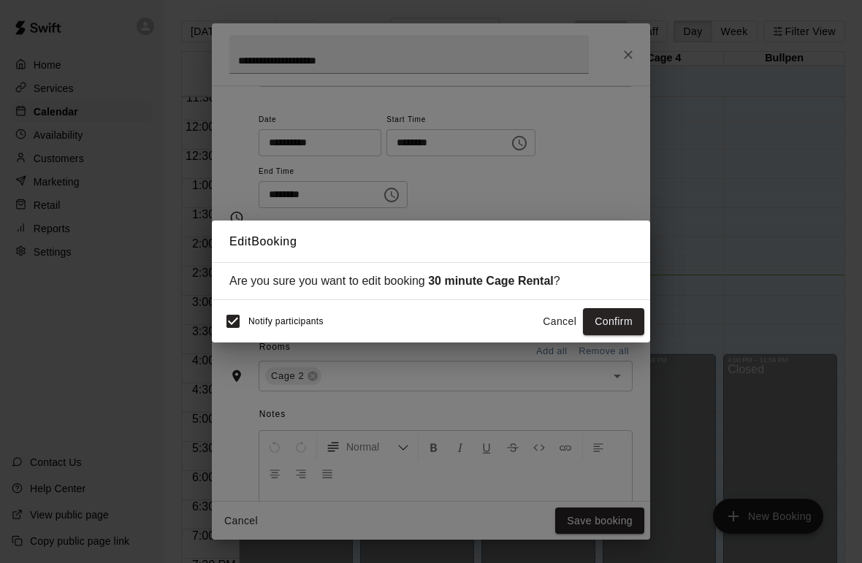
click at [616, 327] on button "Confirm" at bounding box center [613, 321] width 61 height 27
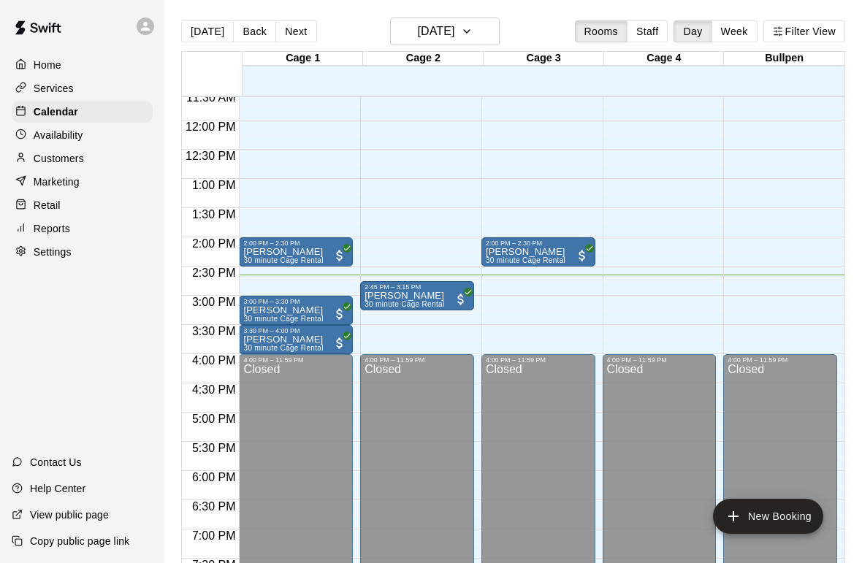
click at [449, 325] on div "12:00 AM – 9:30 AM Closed 2:45 PM – 3:15 PM Tai Hornbeck 30 minute Cage Rental …" at bounding box center [417, 120] width 114 height 1403
click at [789, 507] on button "New Booking" at bounding box center [768, 516] width 110 height 35
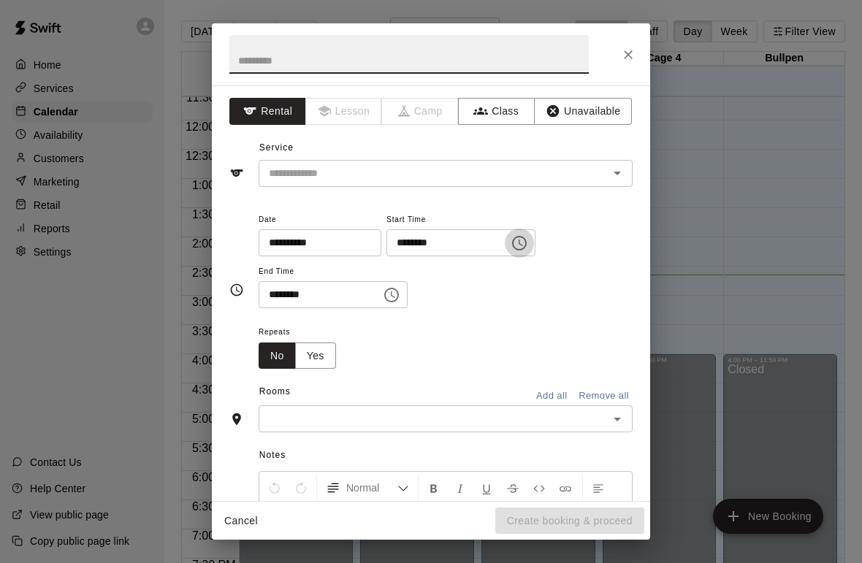
click at [511, 241] on icon "Choose time, selected time is 2:00 PM" at bounding box center [520, 244] width 18 height 18
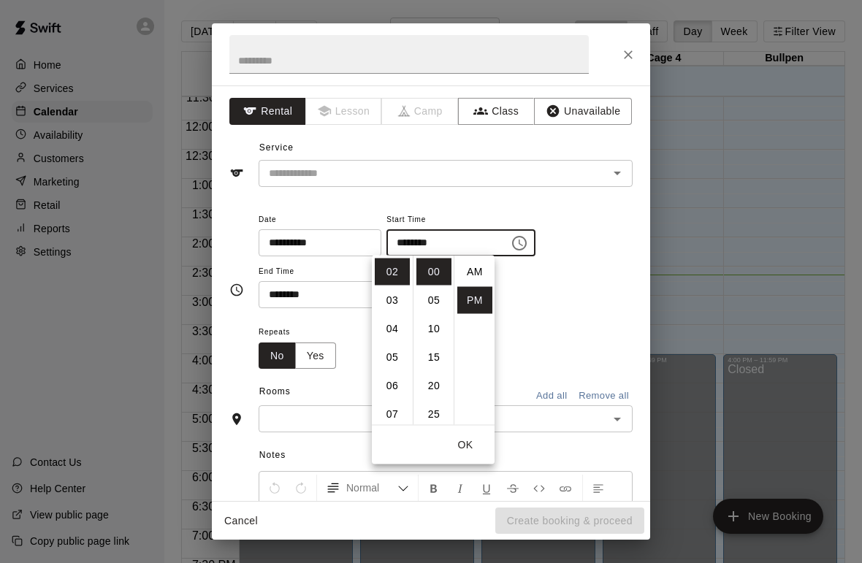
scroll to position [26, 0]
click at [392, 294] on li "03" at bounding box center [392, 294] width 35 height 27
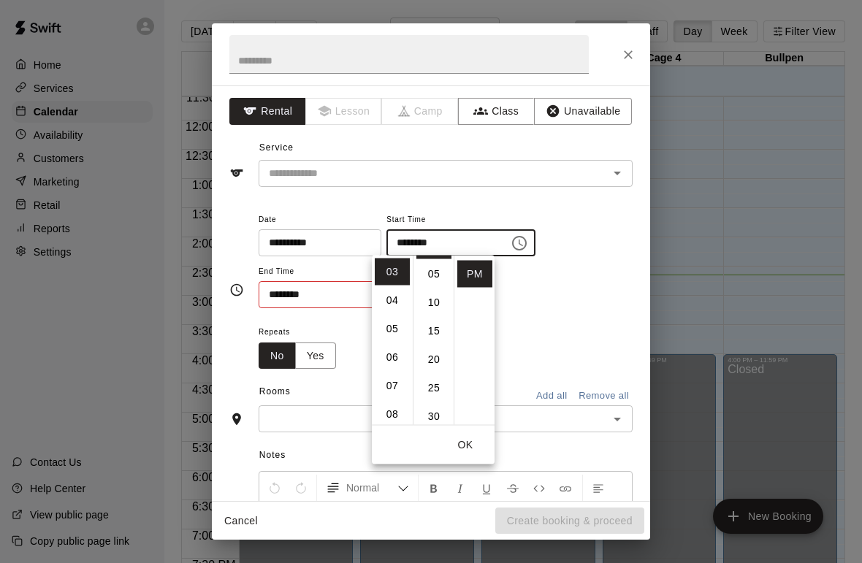
scroll to position [64, 0]
click at [437, 287] on li "15" at bounding box center [433, 293] width 35 height 27
type input "********"
click at [467, 439] on button "OK" at bounding box center [465, 445] width 47 height 27
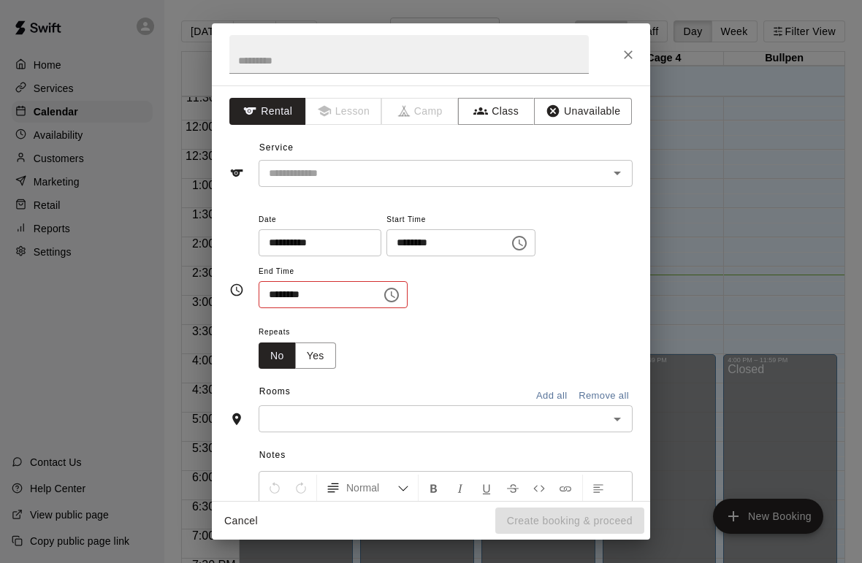
click at [383, 292] on icon "Choose time, selected time is 2:30 PM" at bounding box center [392, 295] width 18 height 18
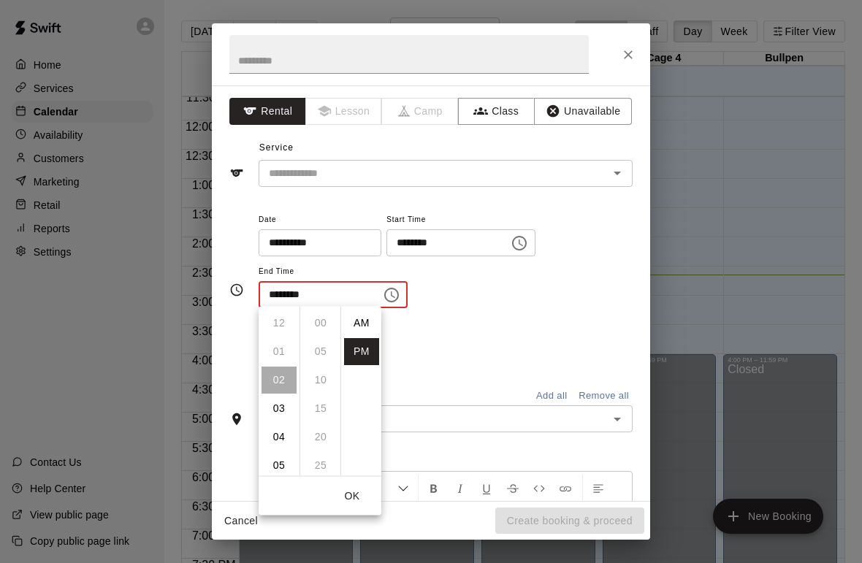
scroll to position [26, 0]
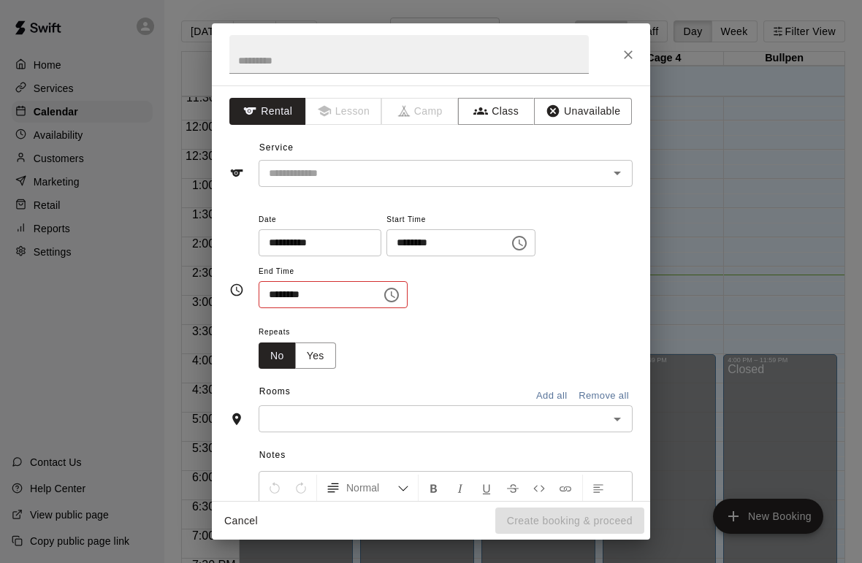
click at [384, 288] on icon "Choose time, selected time is 2:30 PM" at bounding box center [391, 295] width 15 height 15
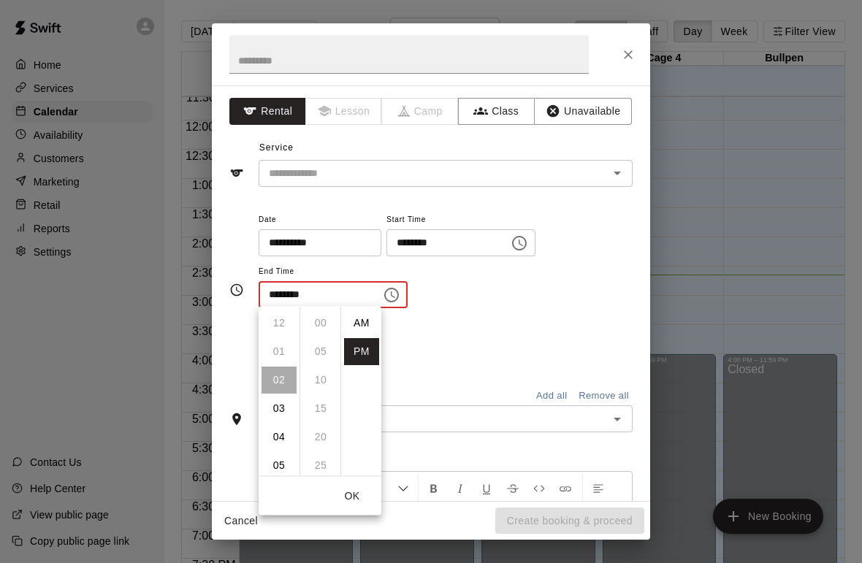
scroll to position [0, 0]
click at [281, 315] on li "03" at bounding box center [279, 321] width 35 height 27
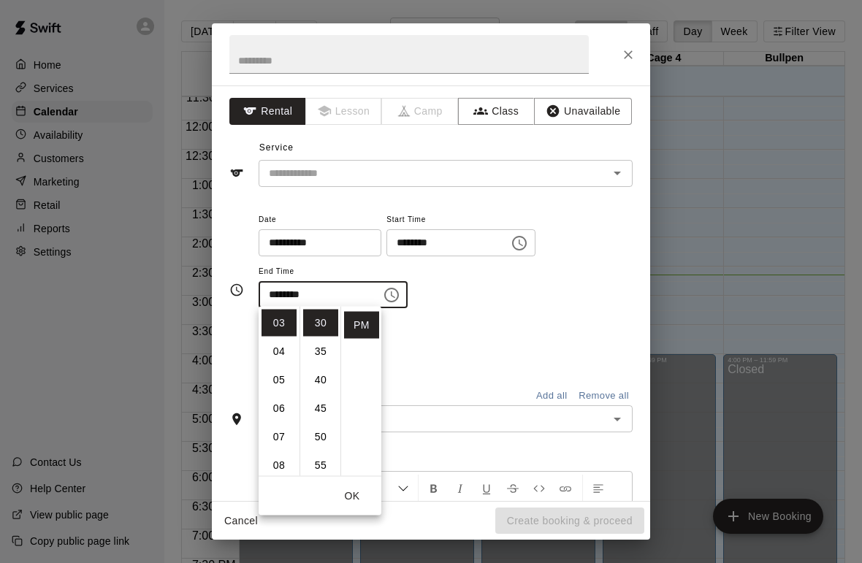
click at [322, 403] on li "45" at bounding box center [320, 408] width 35 height 27
type input "********"
click at [357, 495] on button "OK" at bounding box center [352, 496] width 47 height 27
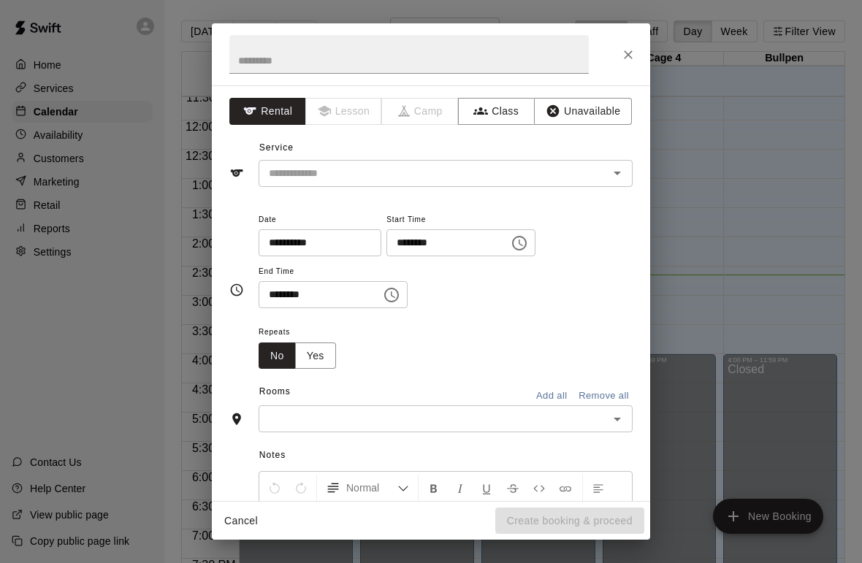
click at [624, 405] on div "​" at bounding box center [446, 418] width 374 height 27
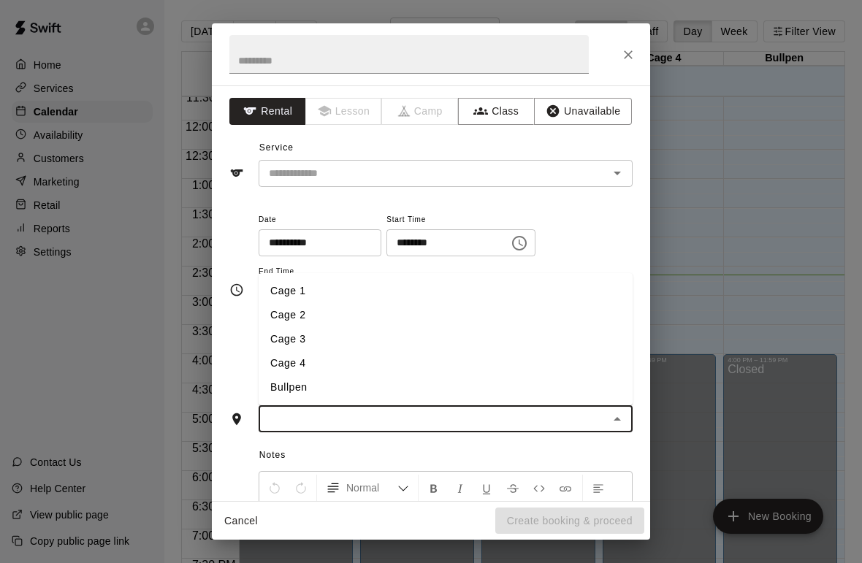
click at [303, 375] on li "Bullpen" at bounding box center [446, 387] width 374 height 24
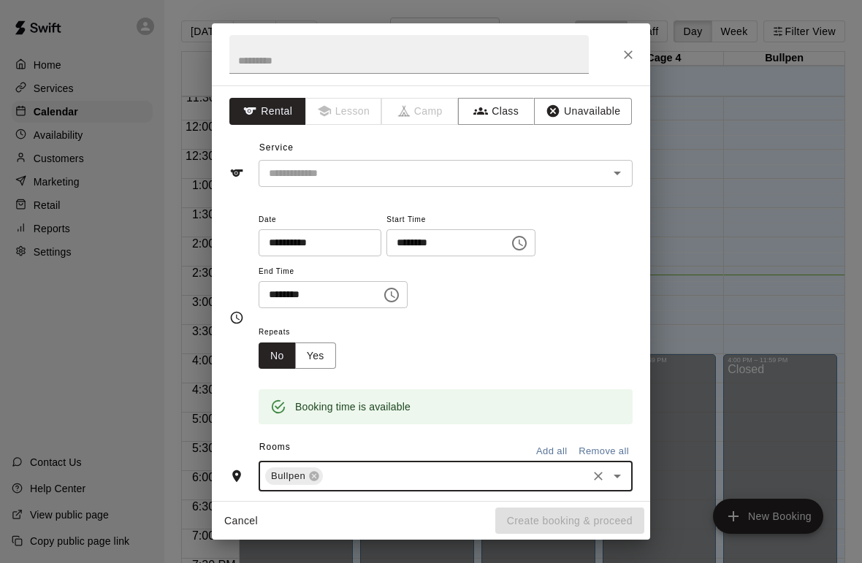
click at [609, 175] on icon "Open" at bounding box center [618, 173] width 18 height 18
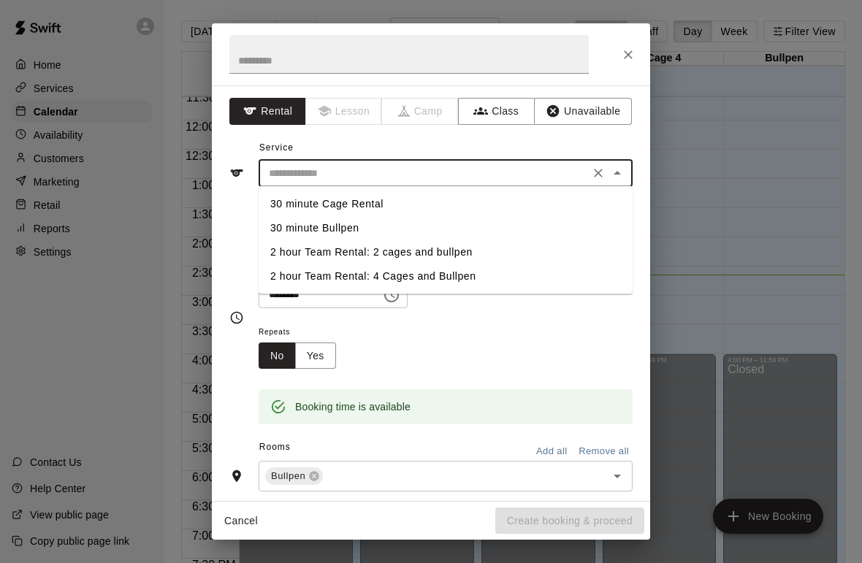
click at [344, 228] on li "30 minute Bullpen" at bounding box center [446, 228] width 374 height 24
type input "**********"
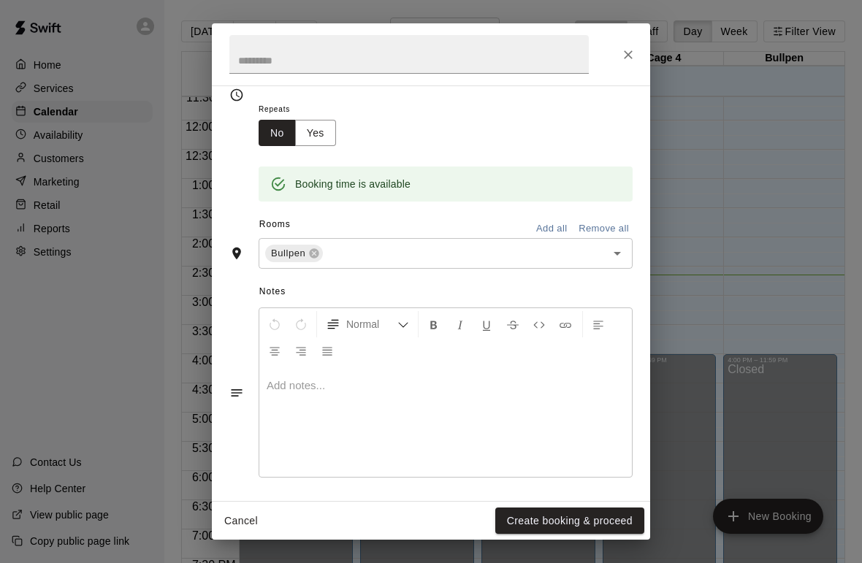
click at [565, 518] on button "Create booking & proceed" at bounding box center [569, 521] width 149 height 27
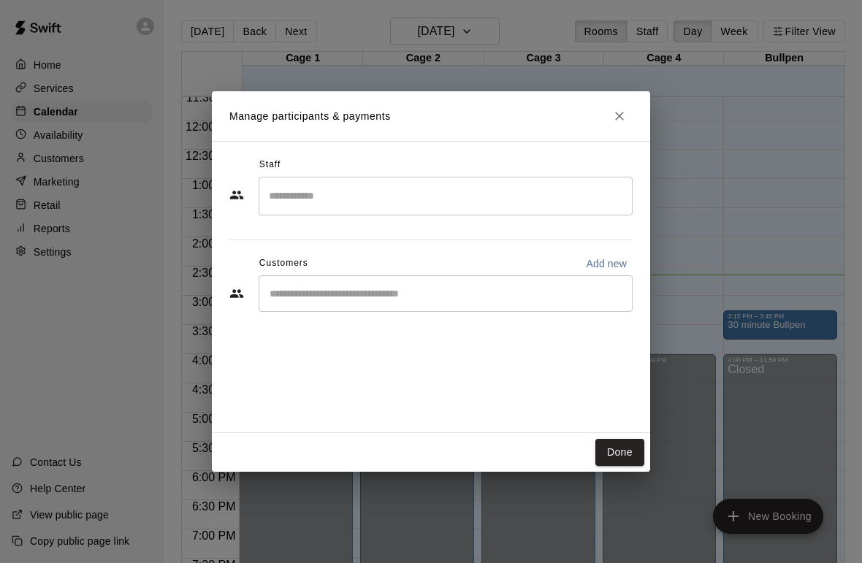
click at [368, 287] on input "Start typing to search customers..." at bounding box center [445, 293] width 361 height 15
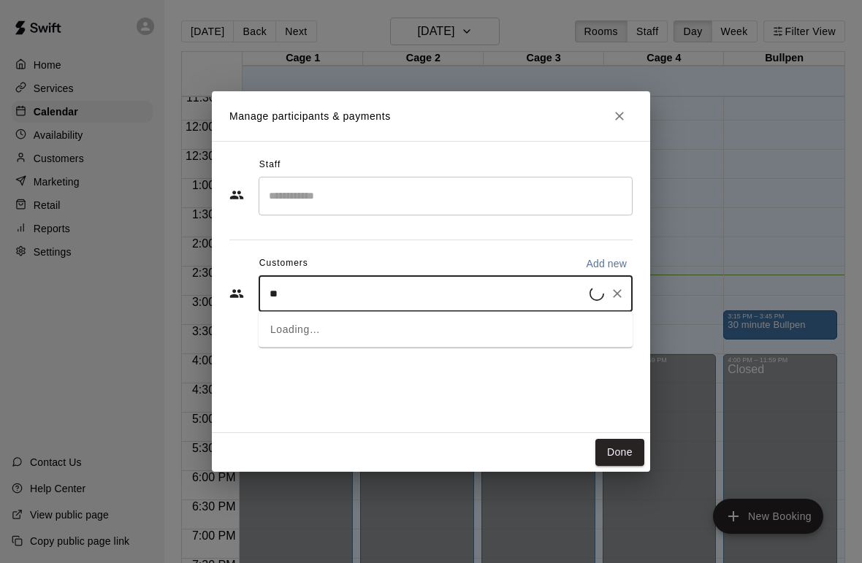
type input "***"
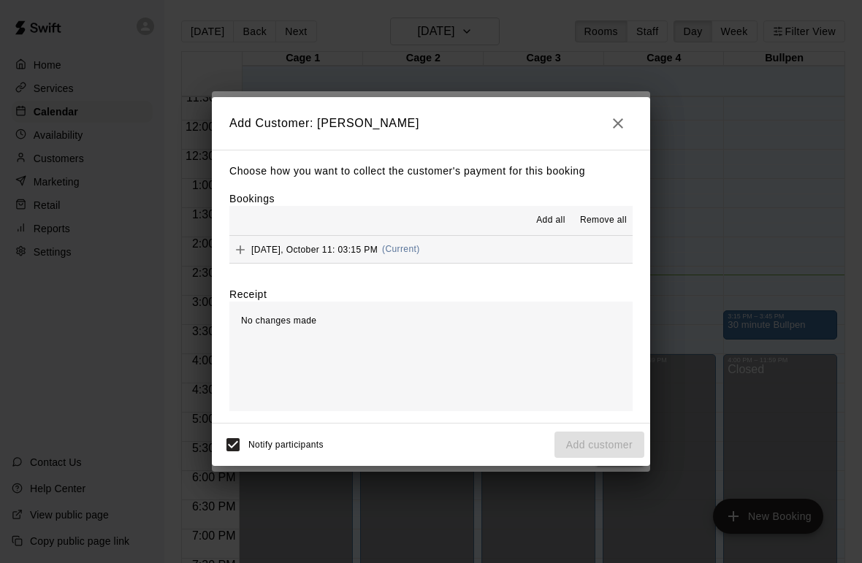
click at [252, 244] on span "Saturday, October 11: 03:15 PM" at bounding box center [314, 249] width 126 height 10
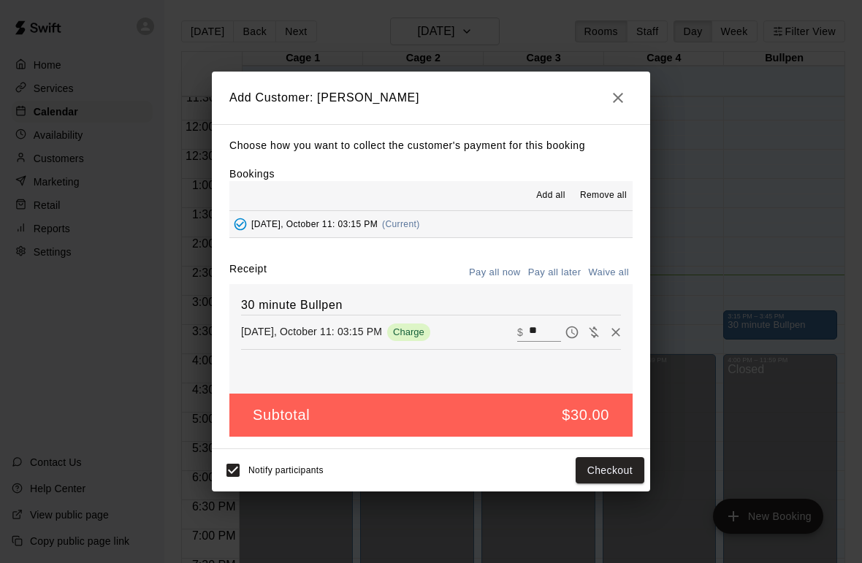
click at [615, 468] on button "Checkout" at bounding box center [610, 470] width 69 height 27
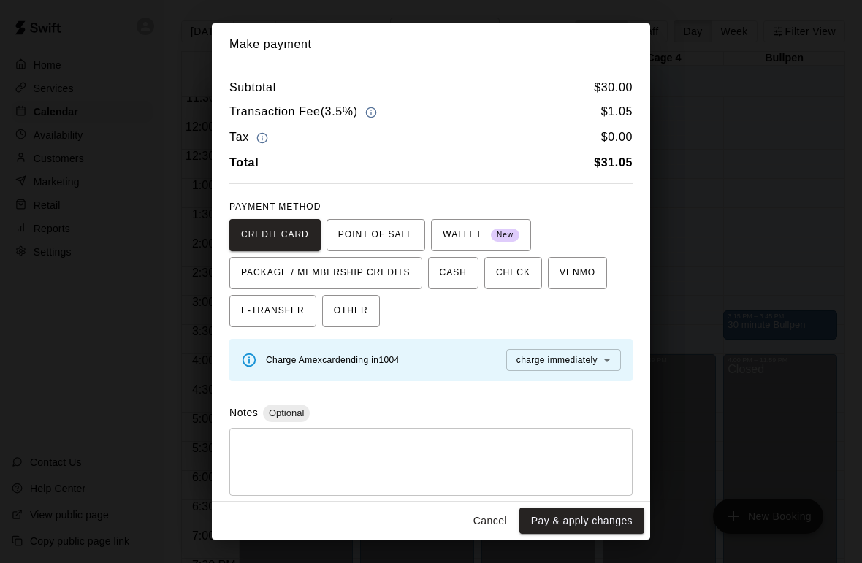
click at [594, 514] on button "Pay & apply changes" at bounding box center [581, 521] width 125 height 27
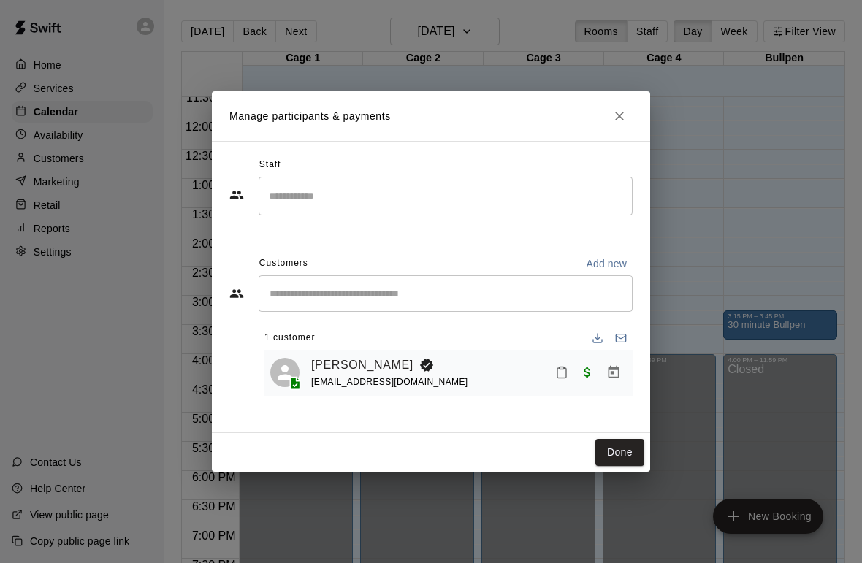
click at [617, 450] on button "Done" at bounding box center [619, 452] width 49 height 27
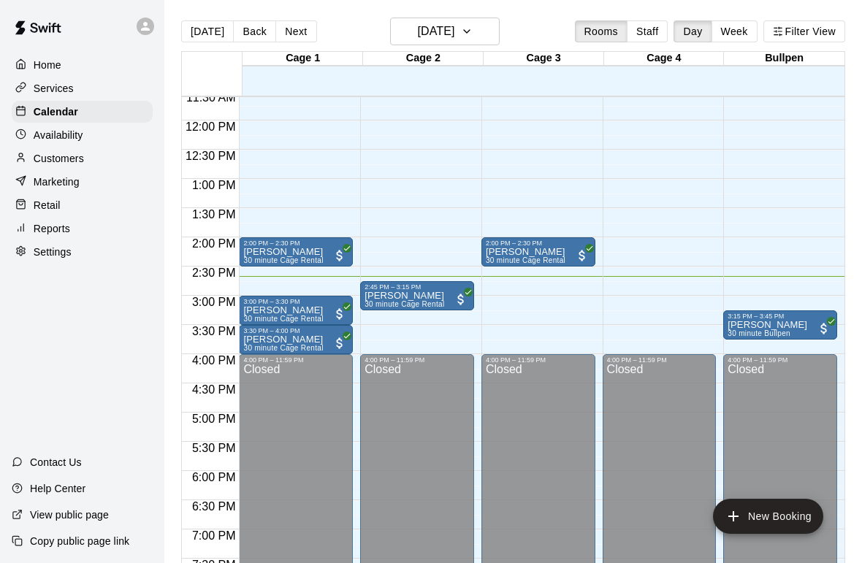
click at [58, 158] on p "Customers" at bounding box center [59, 158] width 50 height 15
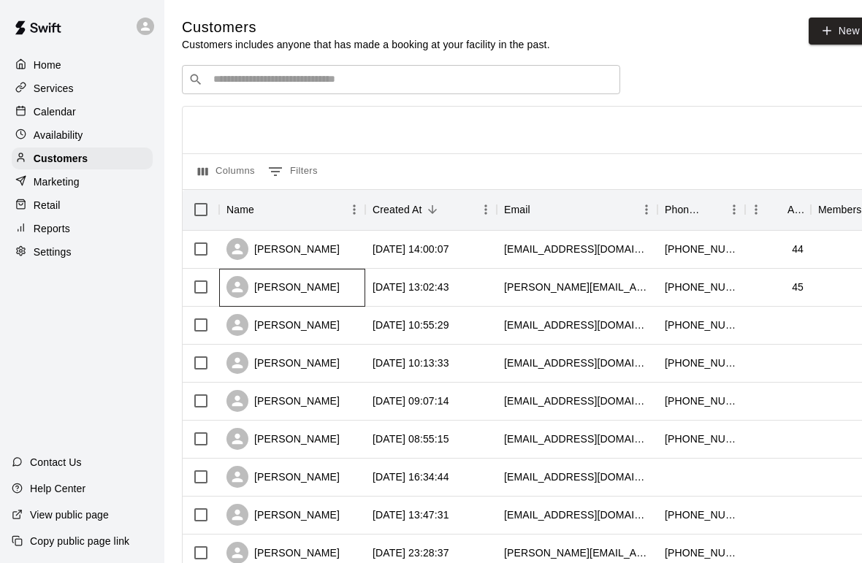
click at [289, 294] on div "[PERSON_NAME]" at bounding box center [282, 287] width 113 height 22
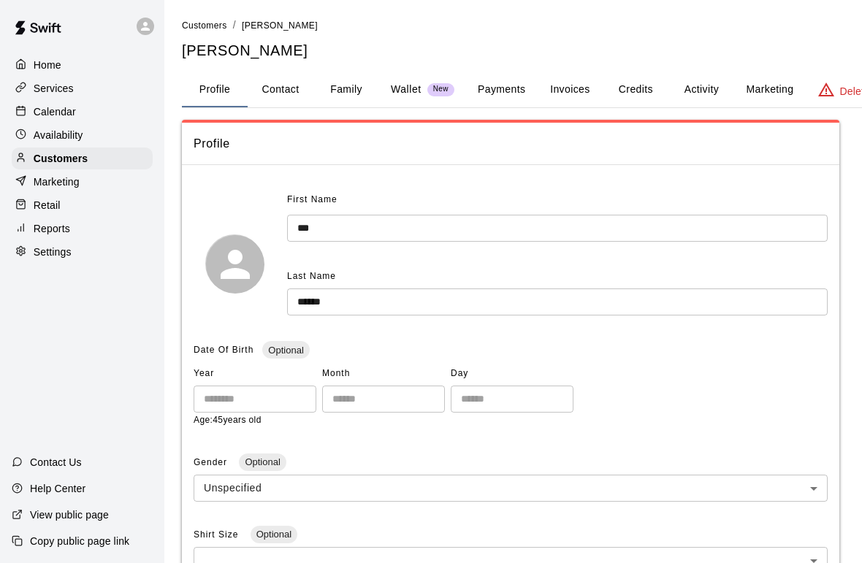
click at [348, 80] on button "Family" at bounding box center [346, 89] width 66 height 35
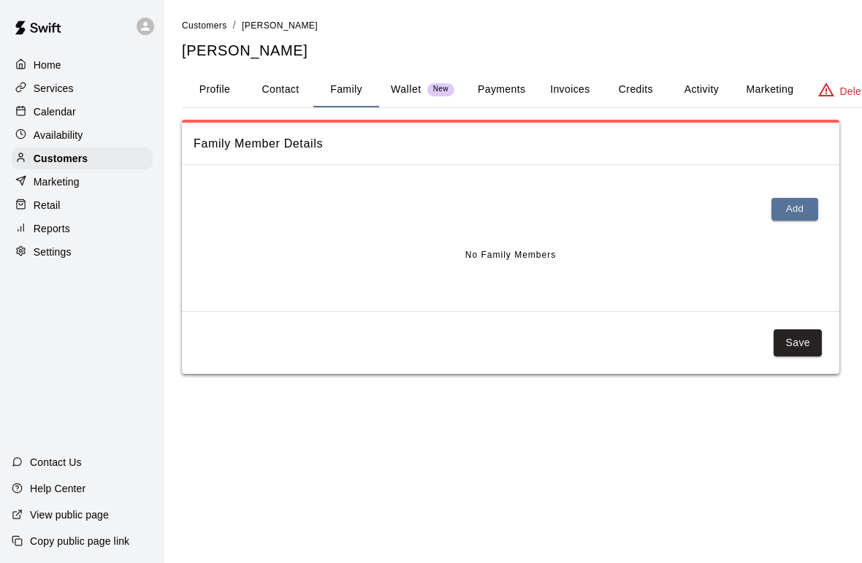
click at [276, 85] on button "Contact" at bounding box center [281, 89] width 66 height 35
select select "**"
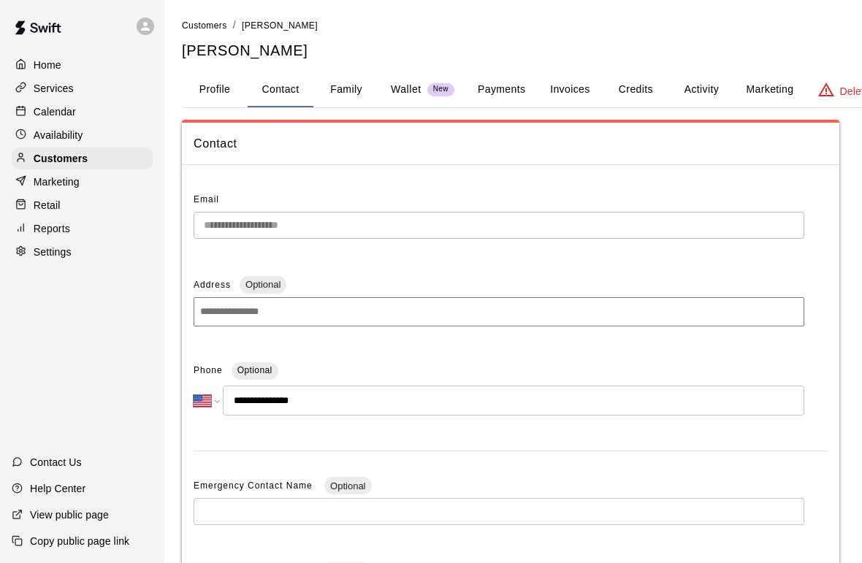
click at [347, 83] on button "Family" at bounding box center [346, 89] width 66 height 35
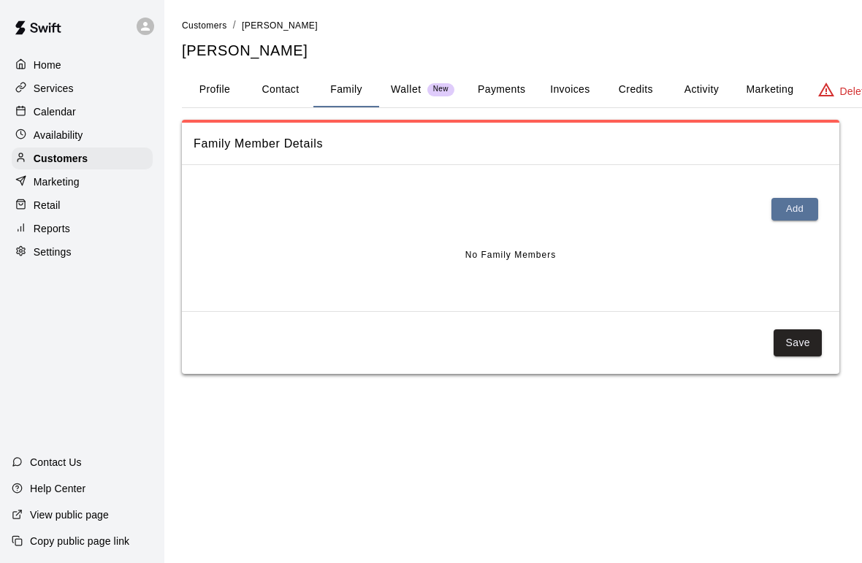
click at [283, 91] on button "Contact" at bounding box center [281, 89] width 66 height 35
select select "**"
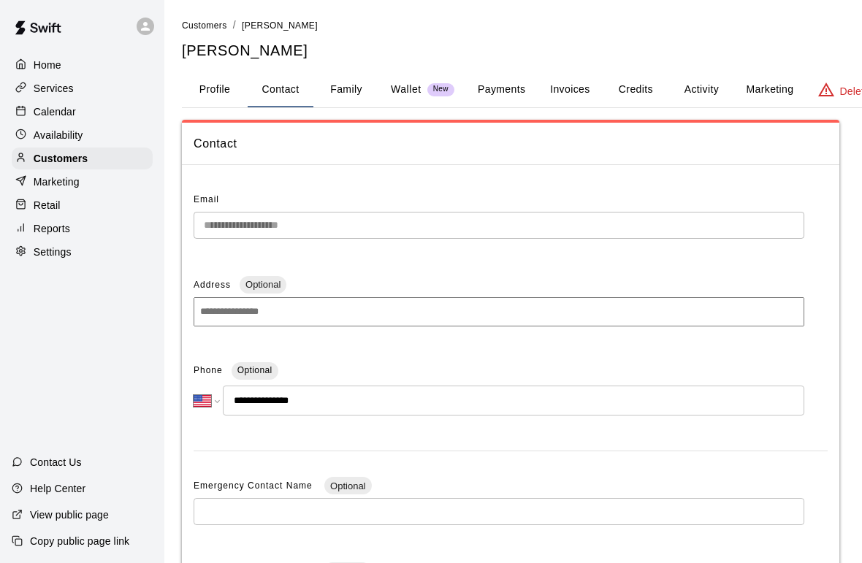
click at [343, 80] on button "Family" at bounding box center [346, 89] width 66 height 35
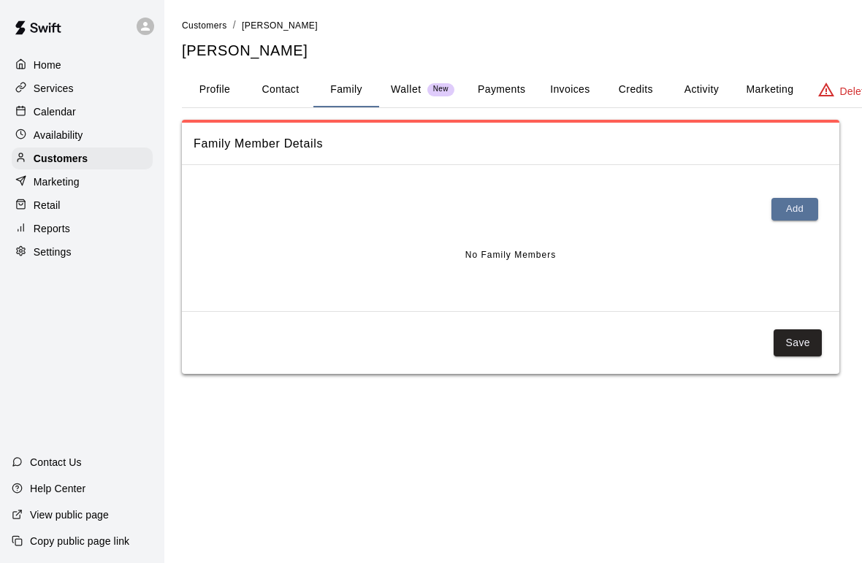
click at [44, 115] on p "Calendar" at bounding box center [55, 111] width 42 height 15
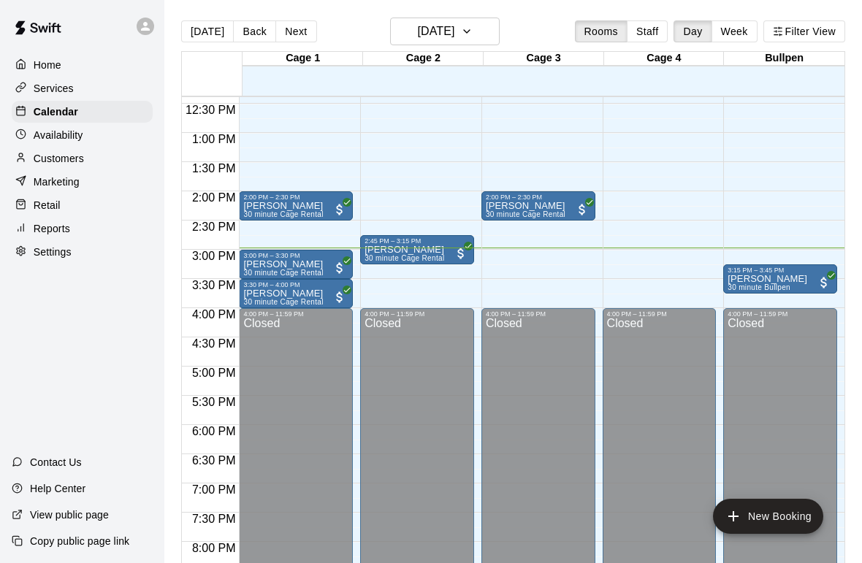
scroll to position [723, 0]
click at [48, 159] on p "Customers" at bounding box center [59, 158] width 50 height 15
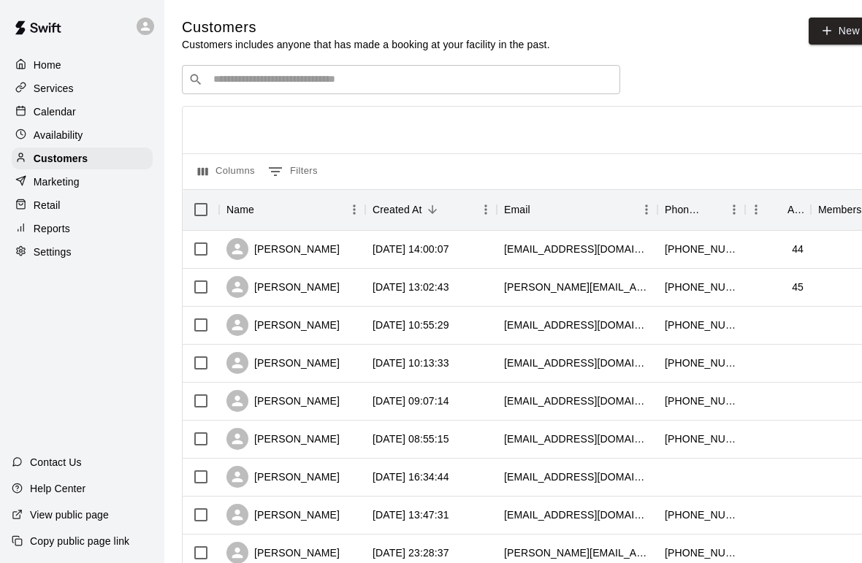
click at [524, 80] on input "Search customers by name or email" at bounding box center [411, 79] width 405 height 15
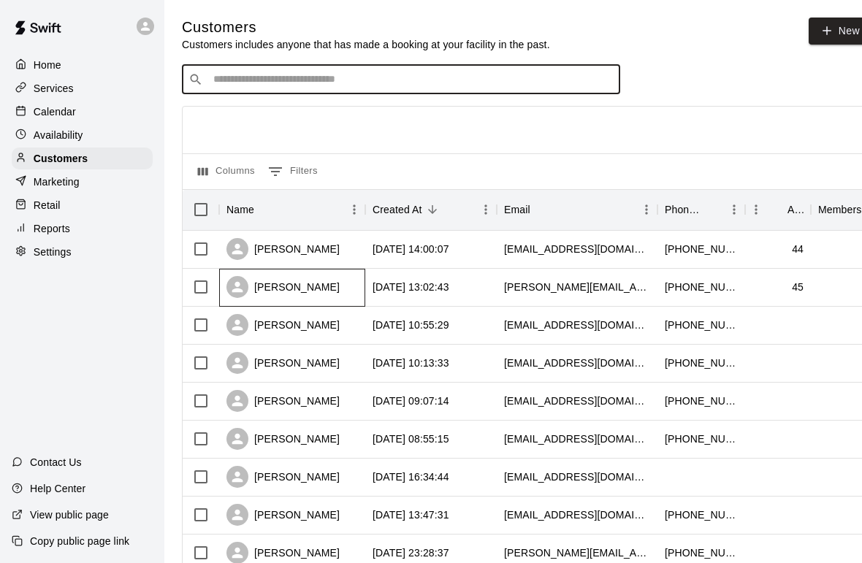
click at [293, 286] on div "[PERSON_NAME]" at bounding box center [282, 287] width 113 height 22
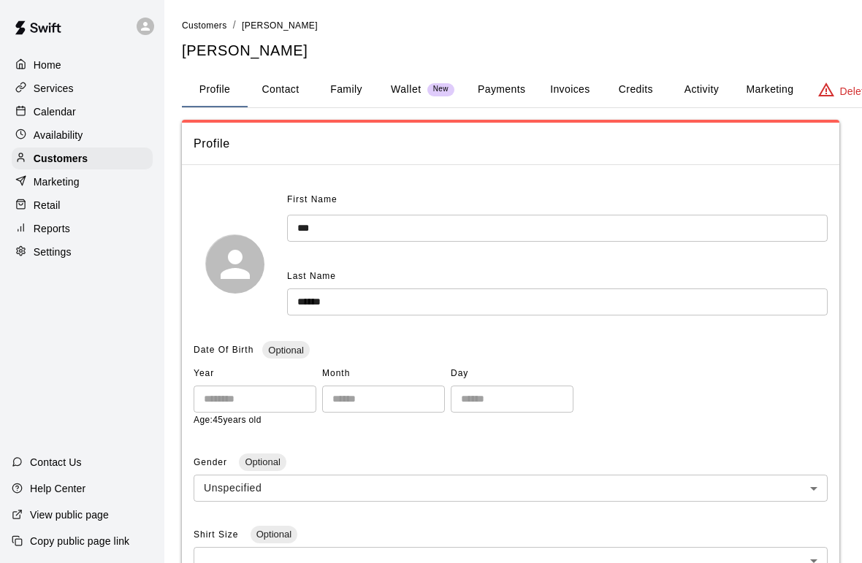
click at [281, 99] on button "Contact" at bounding box center [281, 89] width 66 height 35
select select "**"
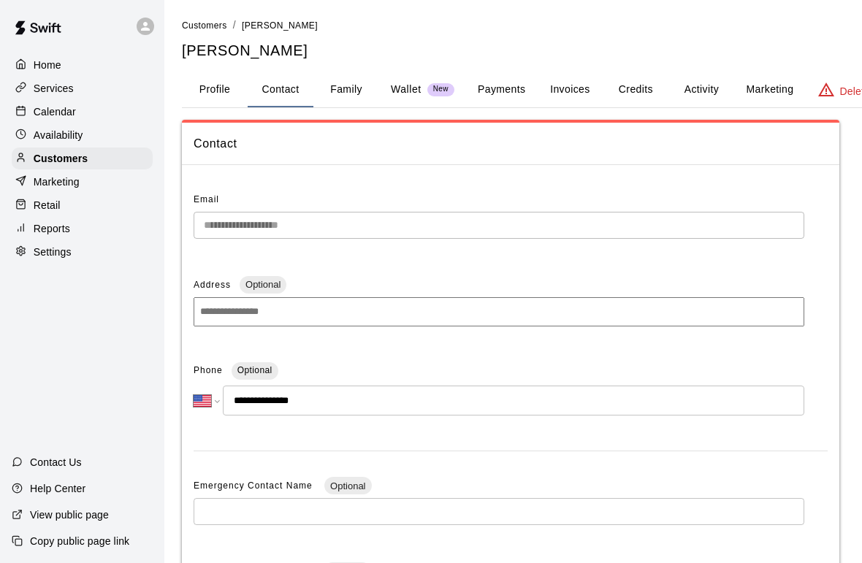
click at [38, 64] on p "Home" at bounding box center [48, 65] width 28 height 15
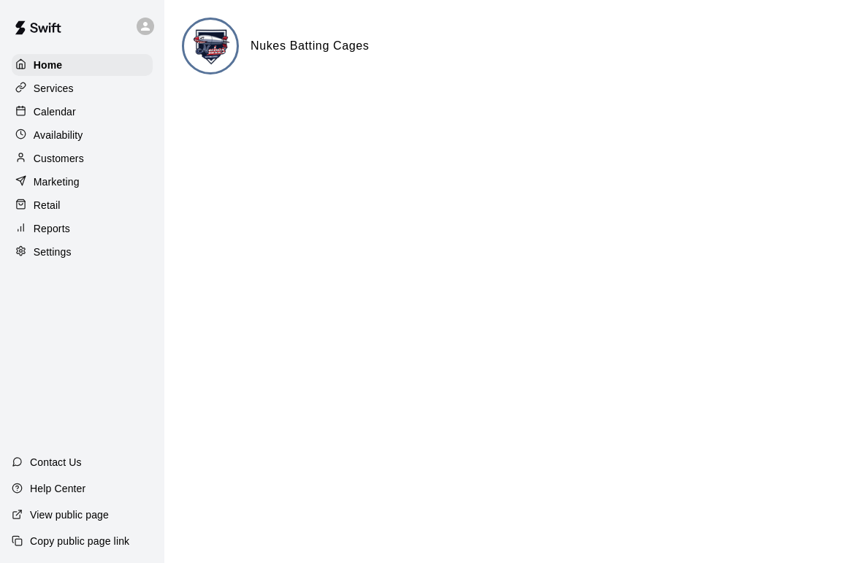
click at [45, 113] on p "Calendar" at bounding box center [55, 111] width 42 height 15
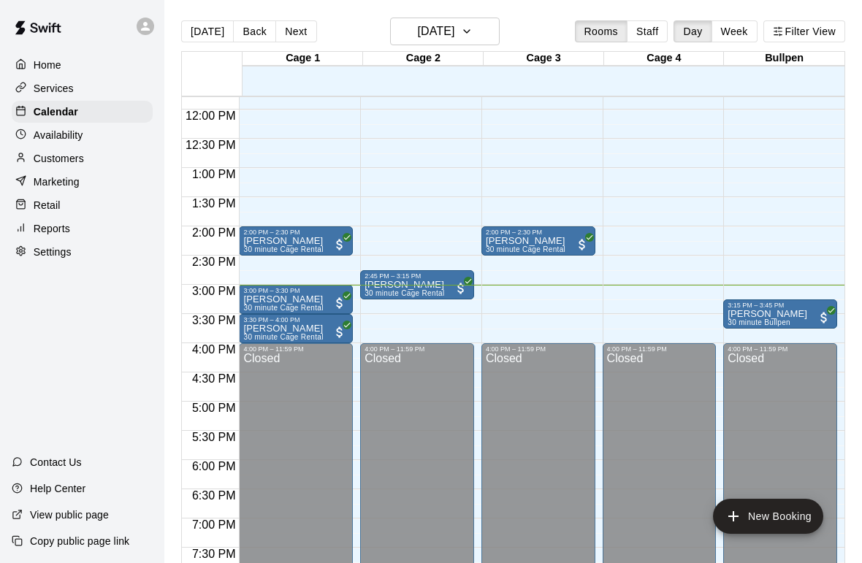
scroll to position [674, 0]
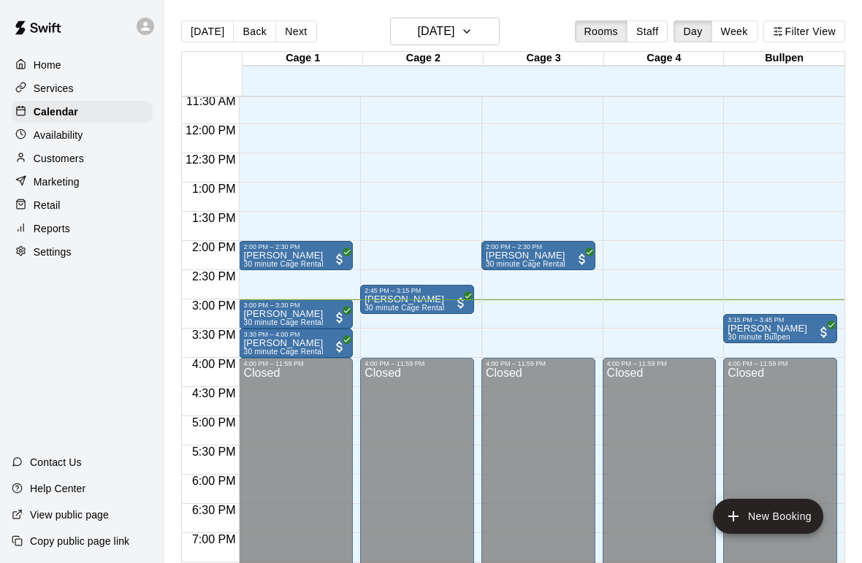
click at [286, 309] on div "3:00 PM – 3:30 PM" at bounding box center [295, 305] width 105 height 7
click at [724, 256] on div at bounding box center [431, 281] width 862 height 563
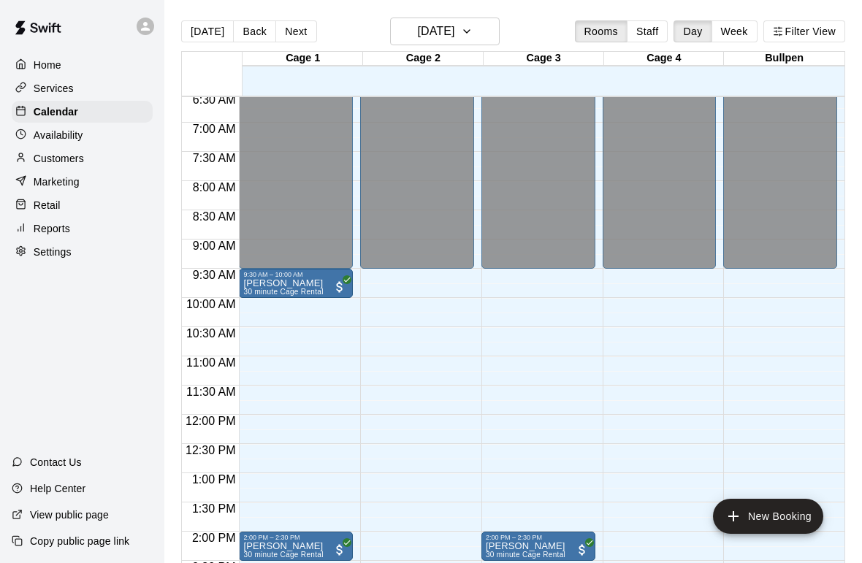
scroll to position [376, 0]
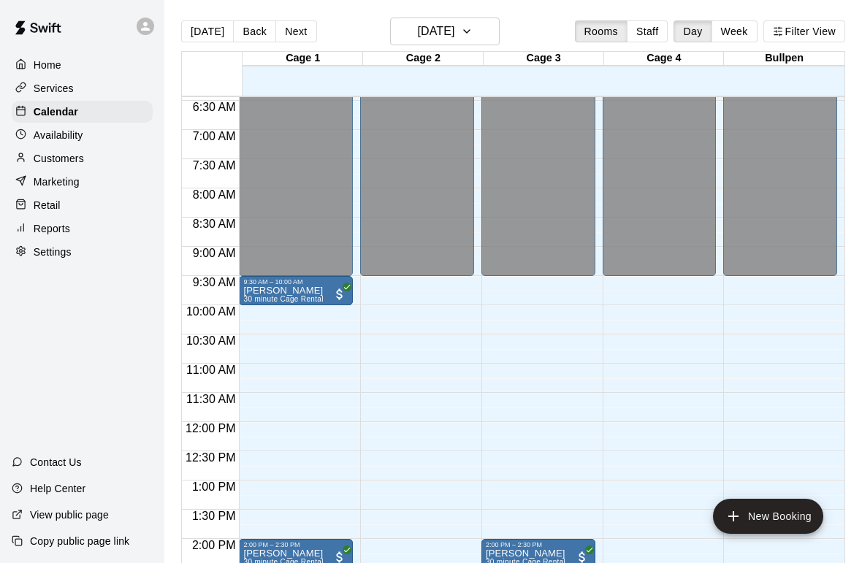
click at [48, 159] on p "Customers" at bounding box center [59, 158] width 50 height 15
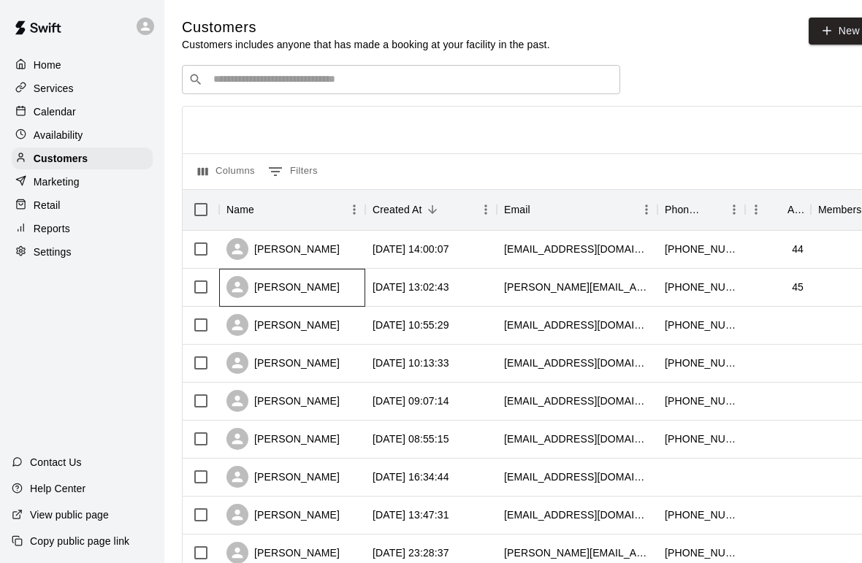
click at [254, 290] on div "[PERSON_NAME]" at bounding box center [282, 287] width 113 height 22
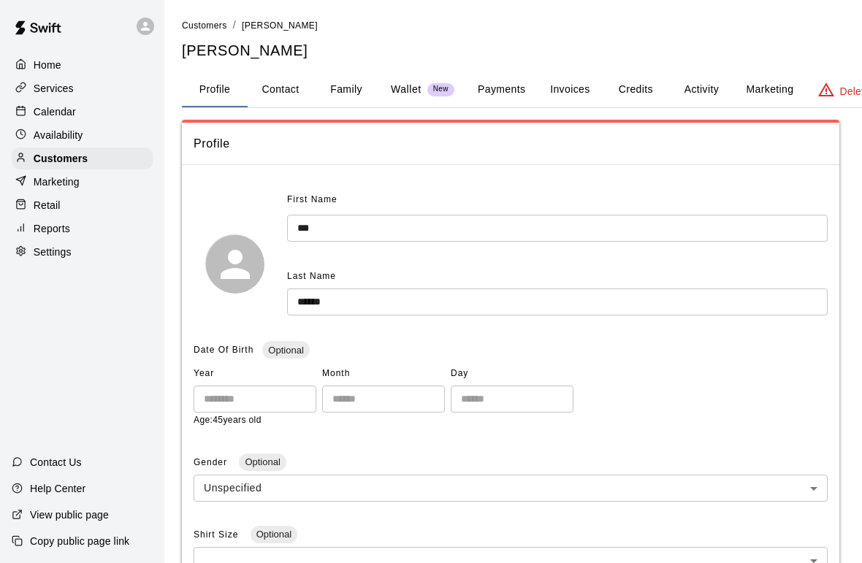
click at [340, 88] on button "Family" at bounding box center [346, 89] width 66 height 35
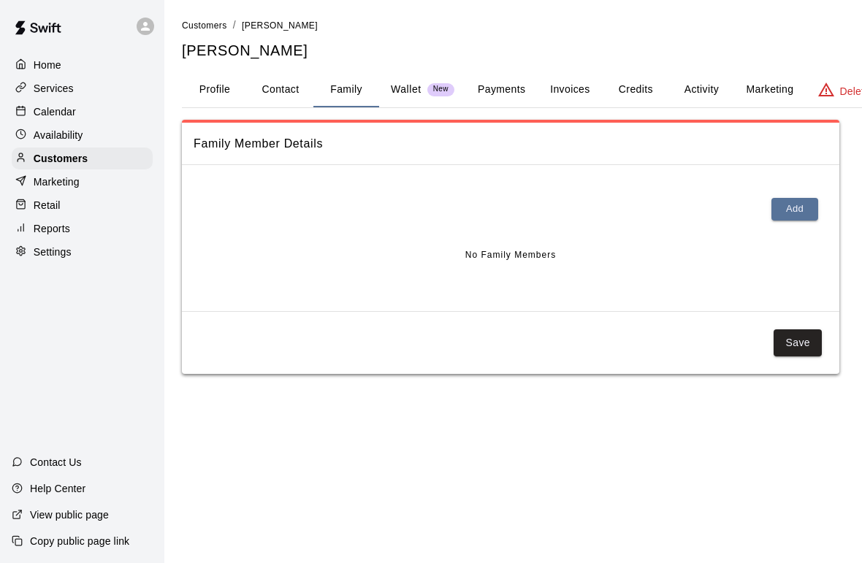
click at [788, 207] on button "Add" at bounding box center [794, 209] width 47 height 23
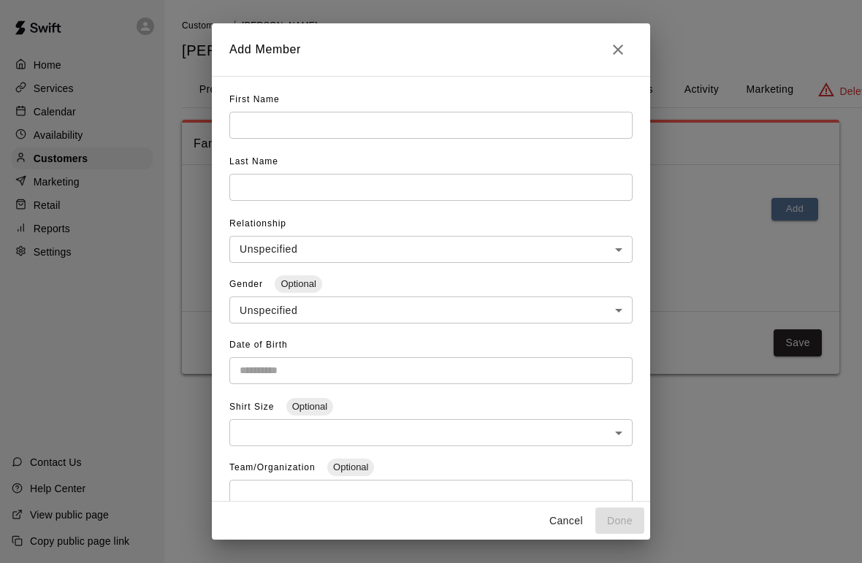
click at [447, 124] on input "text" at bounding box center [430, 125] width 403 height 27
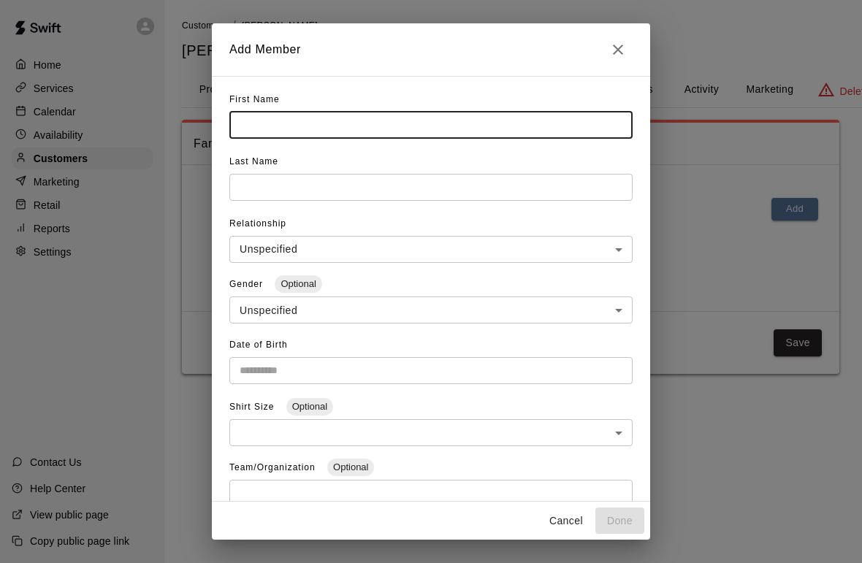
click at [418, 129] on input "text" at bounding box center [430, 125] width 403 height 27
click at [598, 121] on input "text" at bounding box center [430, 125] width 403 height 27
type input "*******"
click at [360, 185] on input "text" at bounding box center [430, 187] width 403 height 27
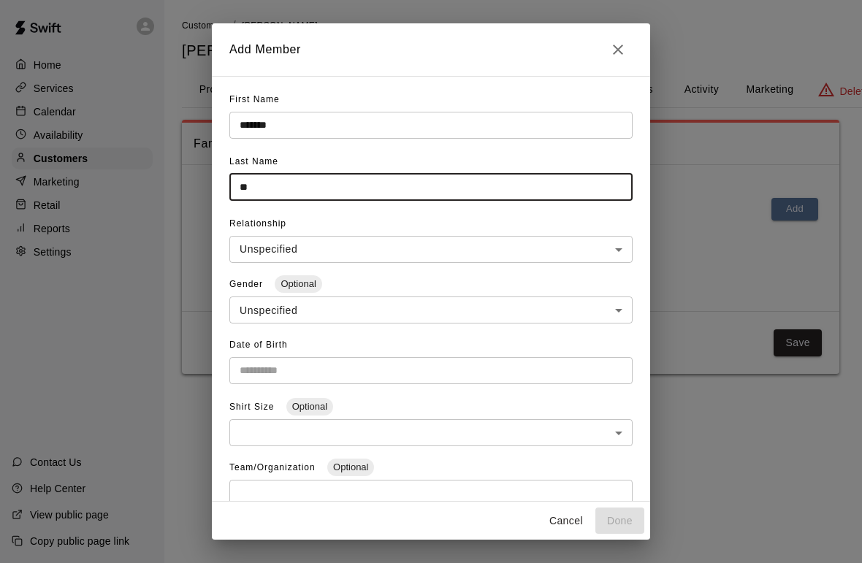
type input "*"
type input "******"
click at [606, 255] on body "**********" at bounding box center [431, 201] width 862 height 403
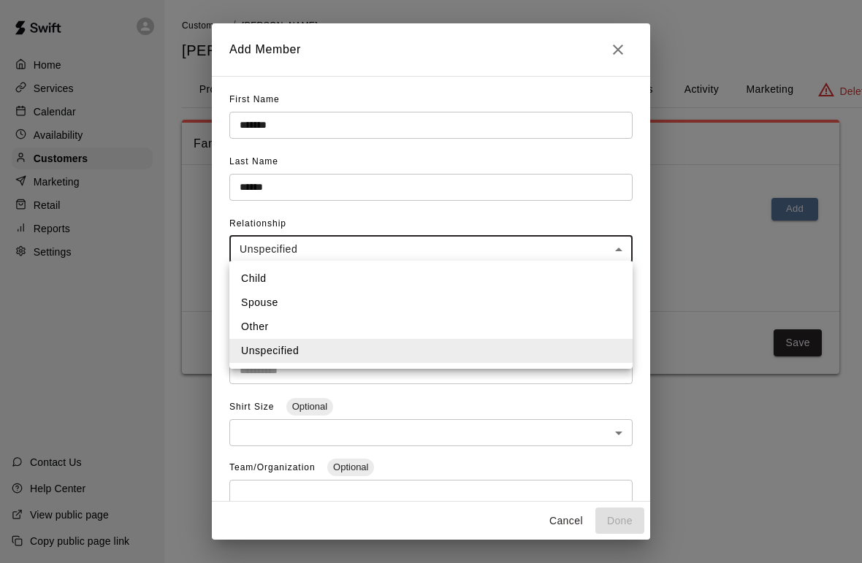
click at [257, 280] on li "Child" at bounding box center [430, 279] width 403 height 24
type input "*****"
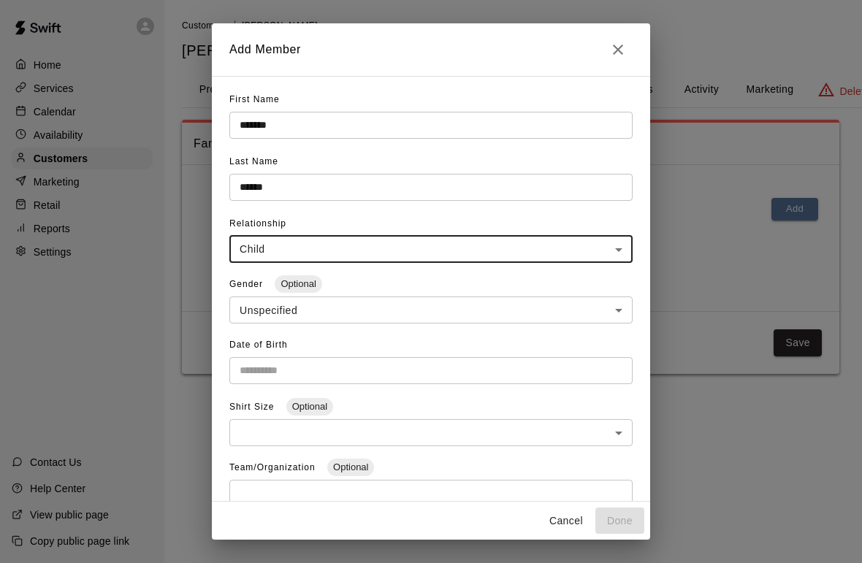
click at [611, 307] on body "**********" at bounding box center [431, 201] width 862 height 403
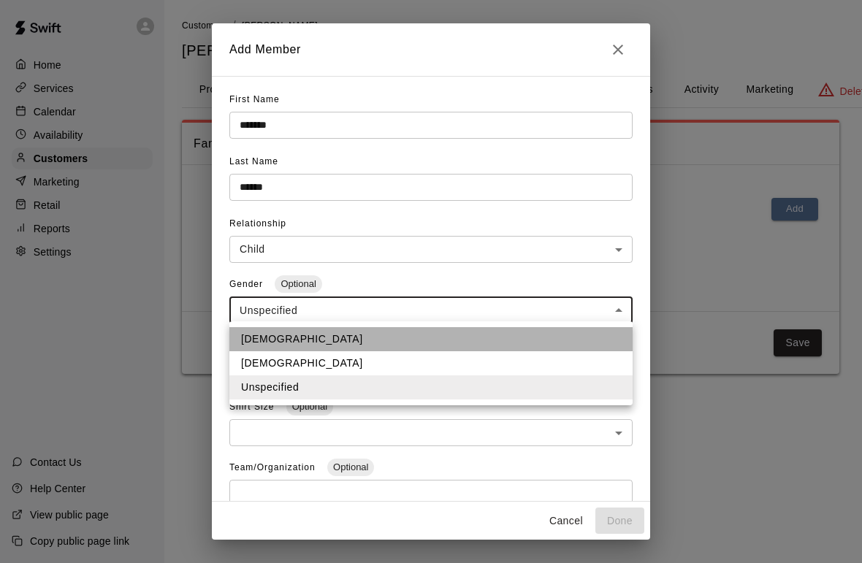
click at [487, 342] on li "Male" at bounding box center [430, 339] width 403 height 24
type input "****"
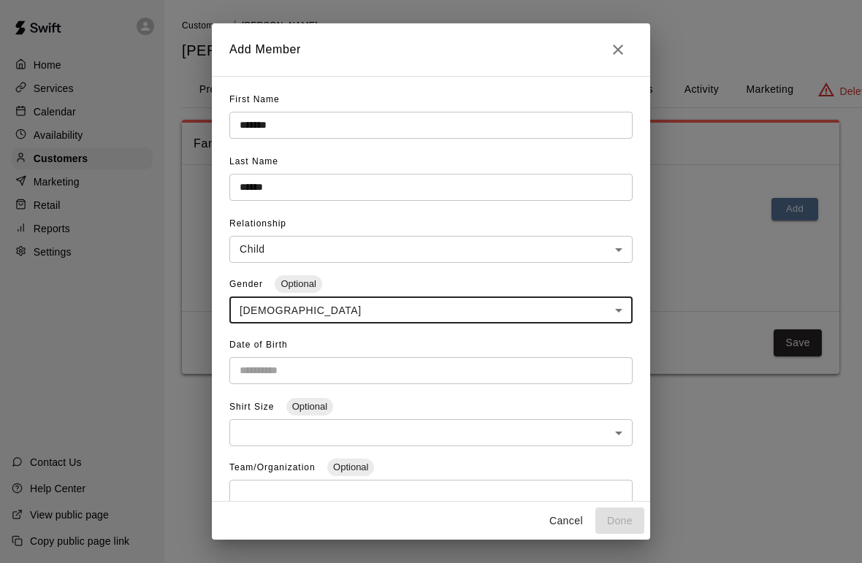
click at [548, 370] on input "Choose date" at bounding box center [425, 370] width 393 height 27
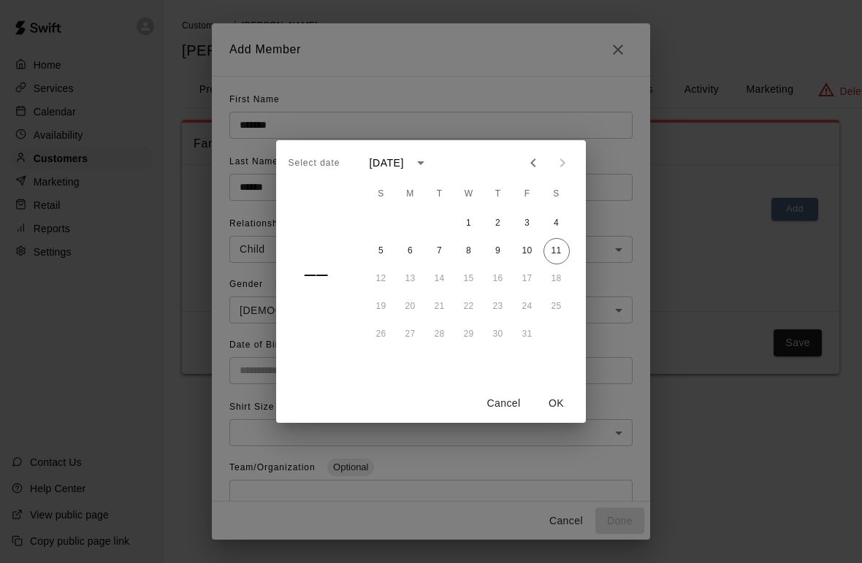
click at [512, 395] on button "Cancel" at bounding box center [504, 403] width 47 height 27
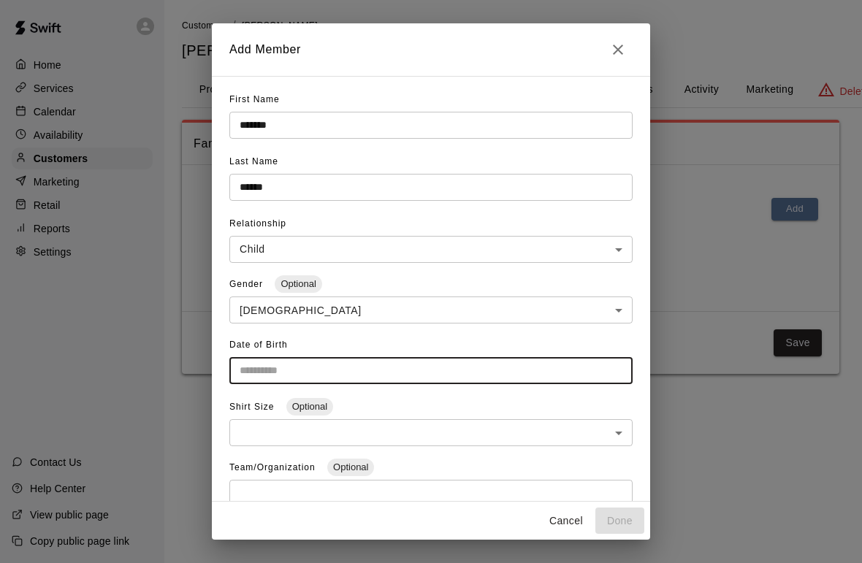
click at [405, 368] on input "Choose date" at bounding box center [425, 370] width 393 height 27
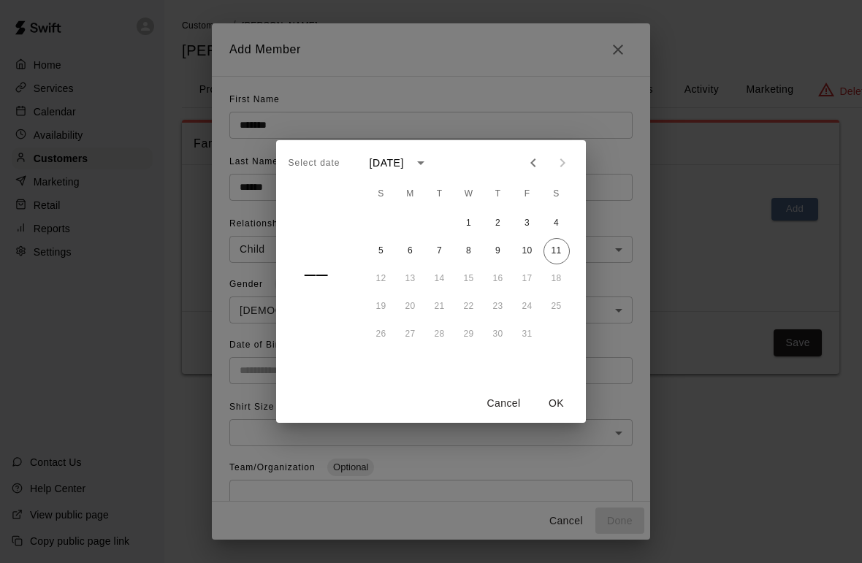
click at [549, 397] on button "OK" at bounding box center [556, 403] width 47 height 27
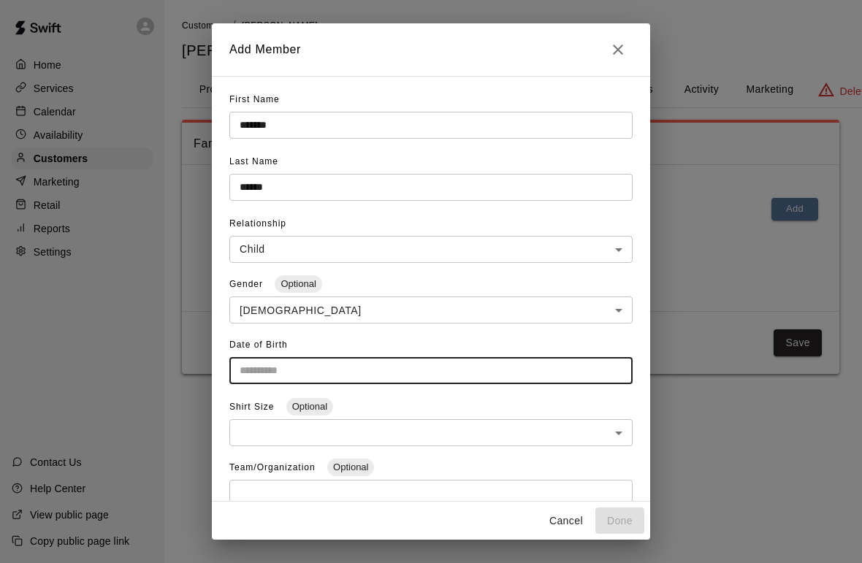
click at [576, 360] on input "Choose date" at bounding box center [425, 370] width 393 height 27
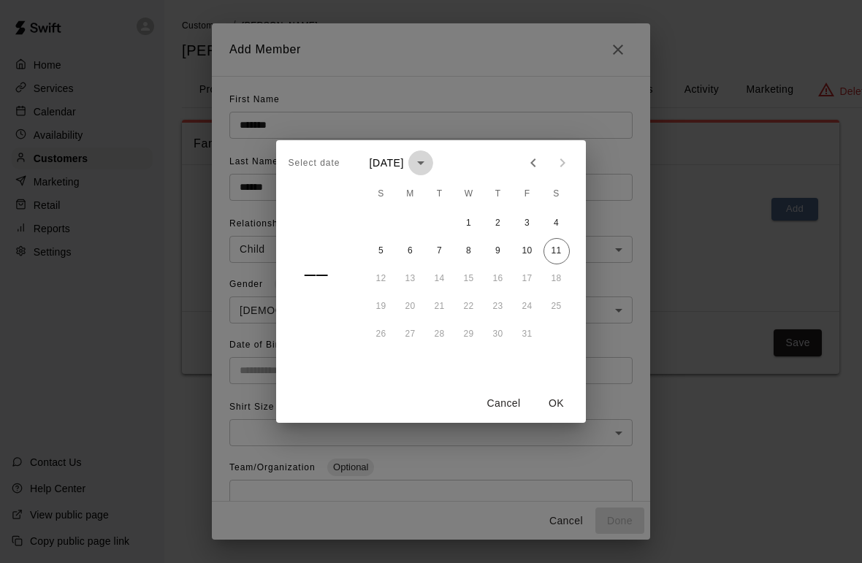
click at [433, 166] on button "calendar view is open, switch to year view" at bounding box center [420, 162] width 25 height 25
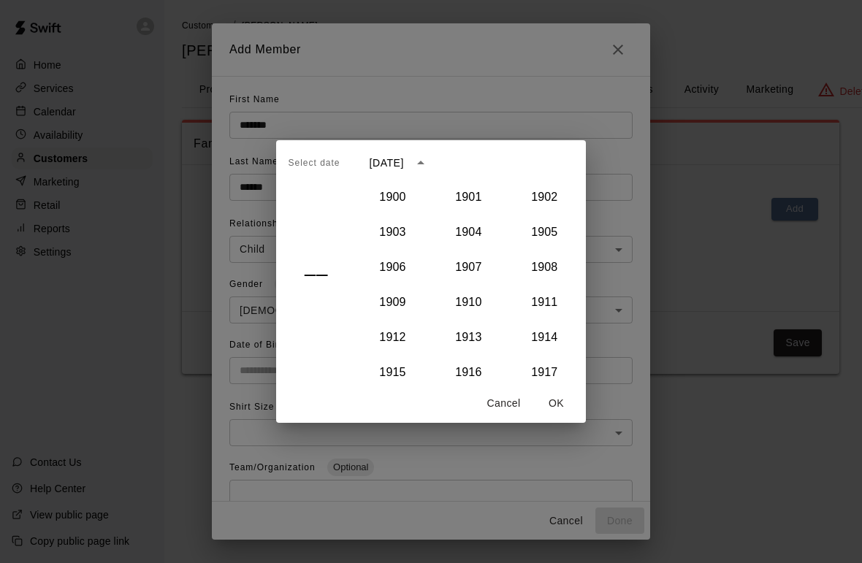
scroll to position [1268, 0]
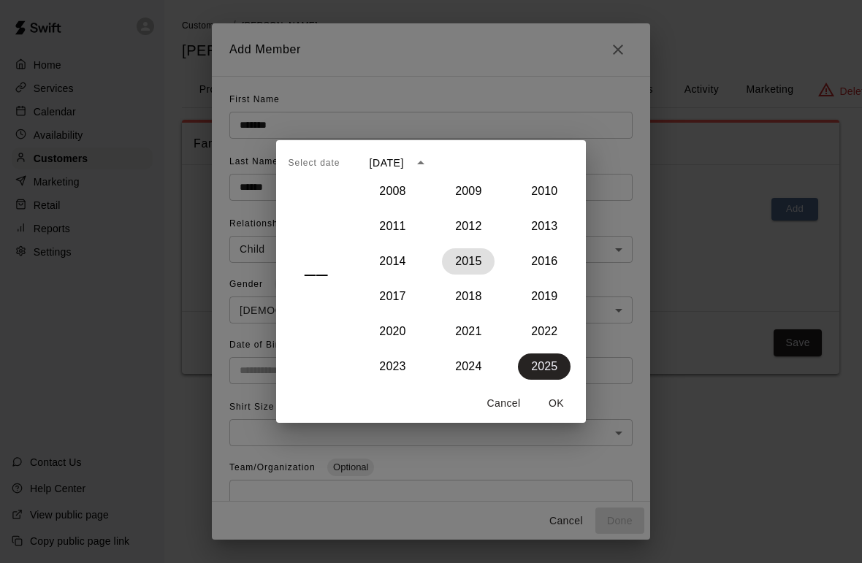
click at [470, 255] on button "2015" at bounding box center [468, 261] width 53 height 26
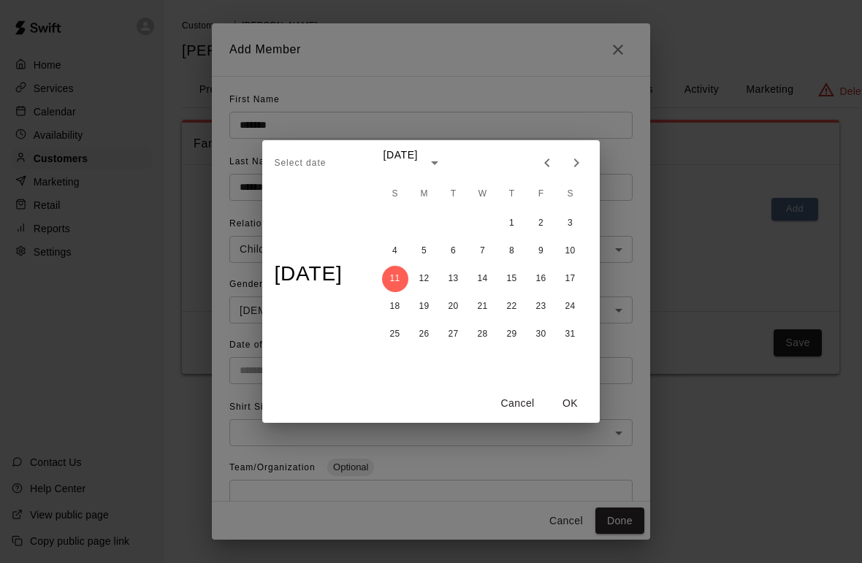
type input "**********"
click at [582, 394] on button "OK" at bounding box center [570, 403] width 47 height 27
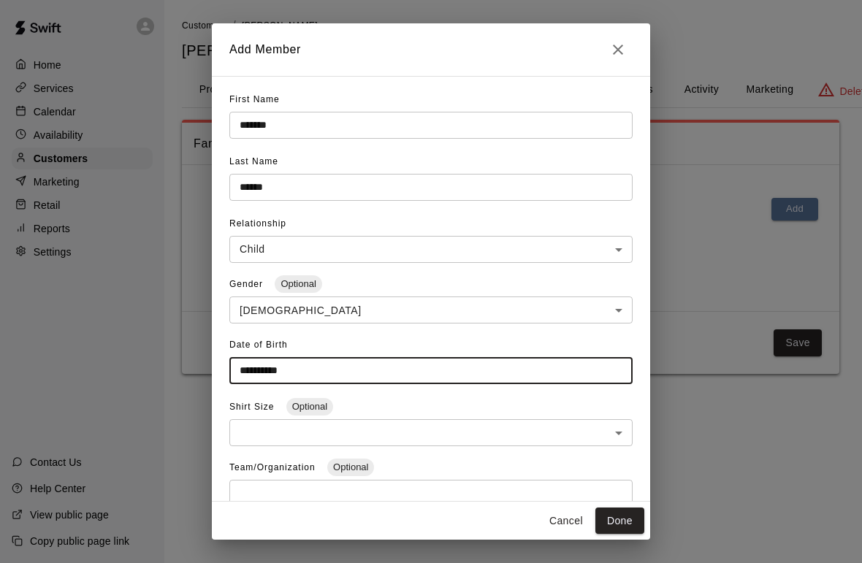
click at [621, 515] on button "Done" at bounding box center [619, 521] width 49 height 27
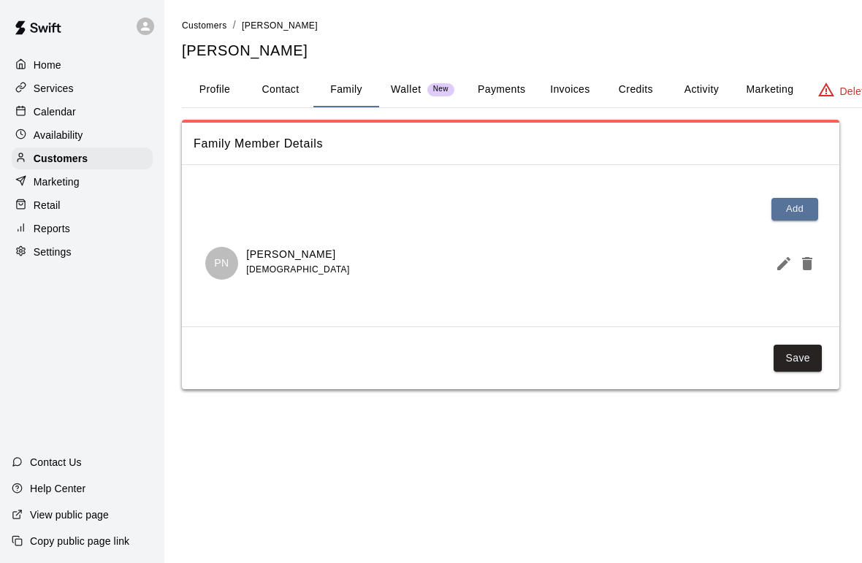
click at [789, 354] on button "Save" at bounding box center [798, 358] width 48 height 27
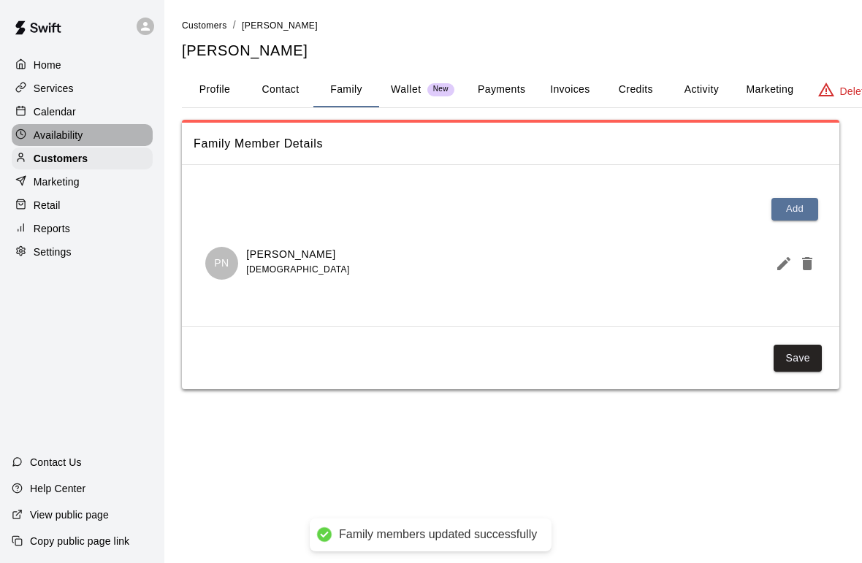
click at [72, 138] on p "Availability" at bounding box center [59, 135] width 50 height 15
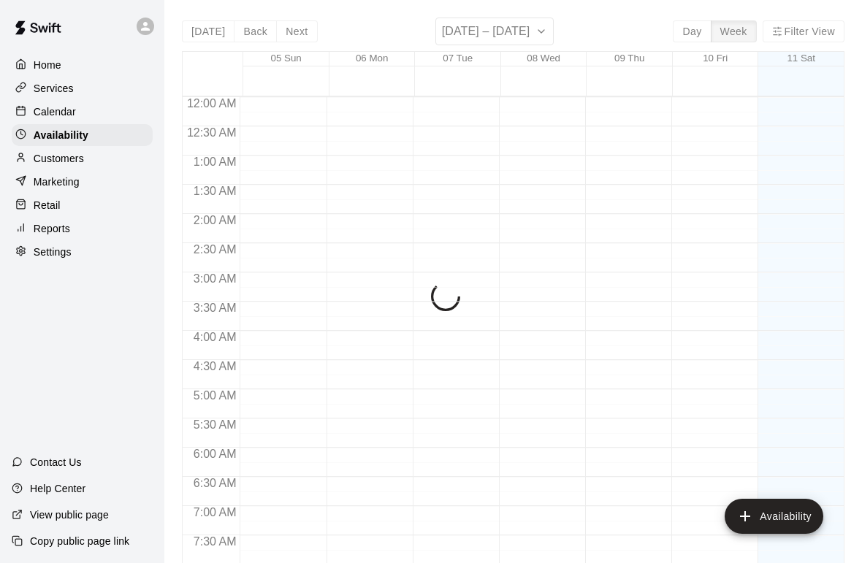
scroll to position [882, 0]
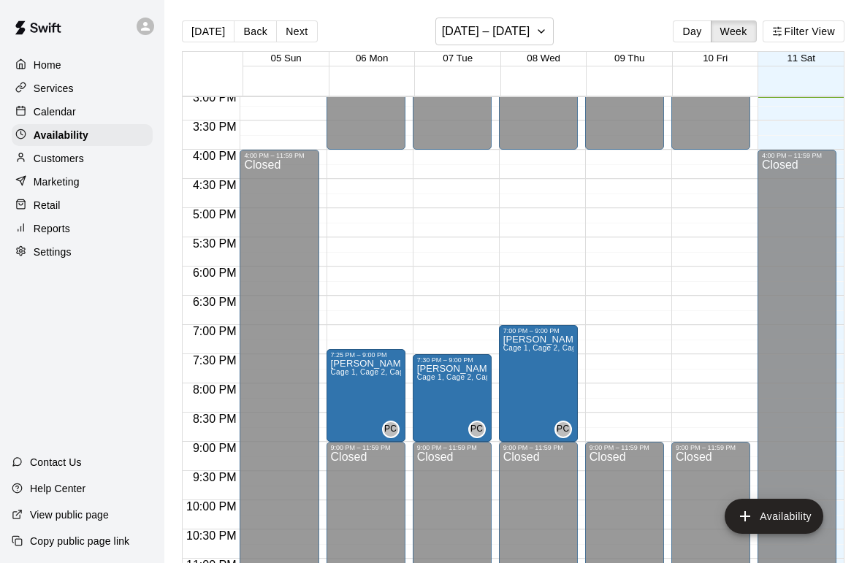
click at [58, 114] on p "Calendar" at bounding box center [55, 111] width 42 height 15
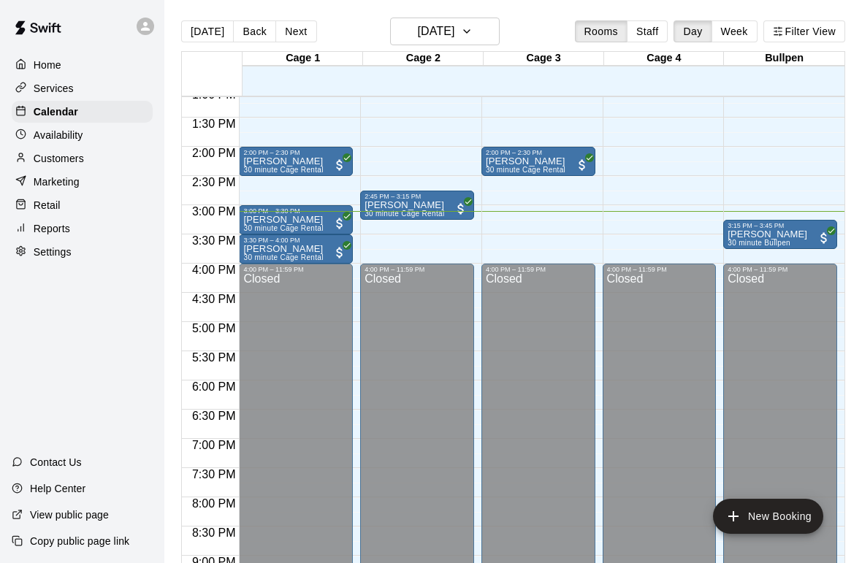
scroll to position [768, 0]
click at [46, 222] on p "Reports" at bounding box center [52, 228] width 37 height 15
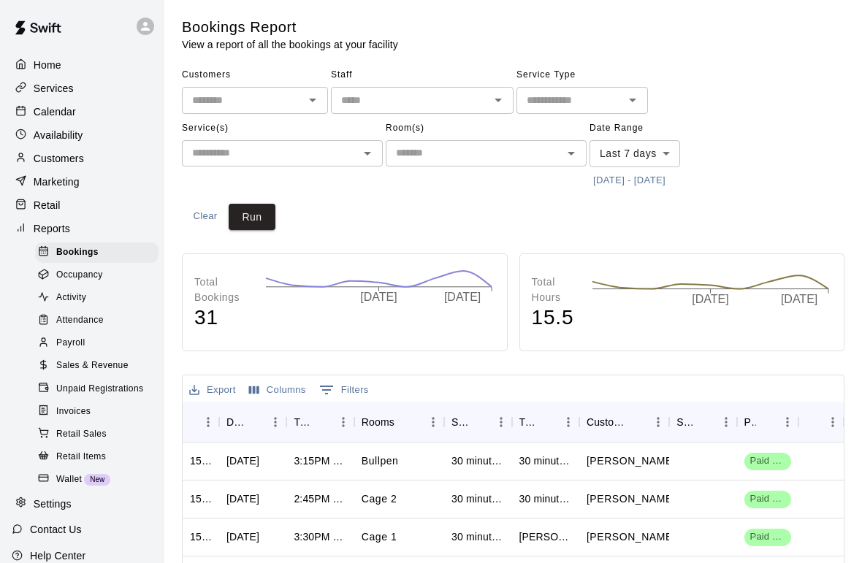
click at [104, 367] on span "Sales & Revenue" at bounding box center [92, 366] width 72 height 15
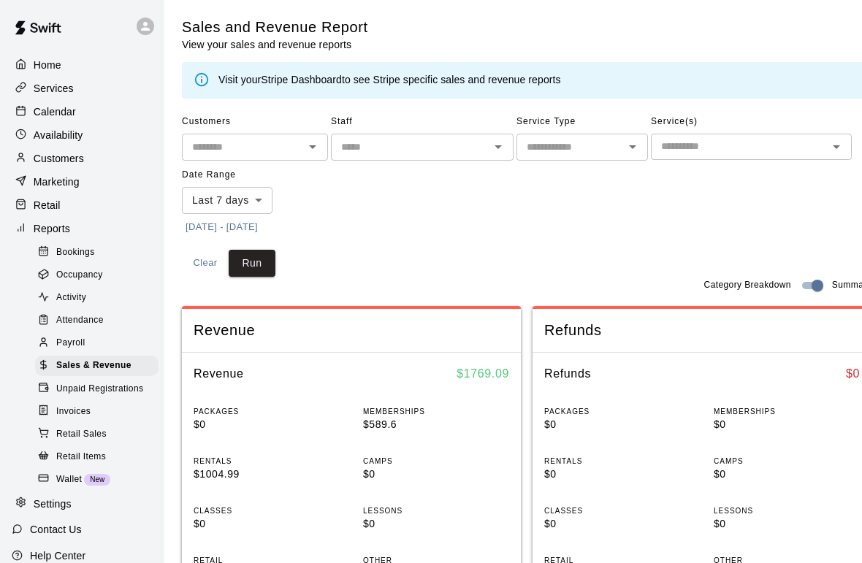
click at [53, 62] on p "Home" at bounding box center [48, 65] width 28 height 15
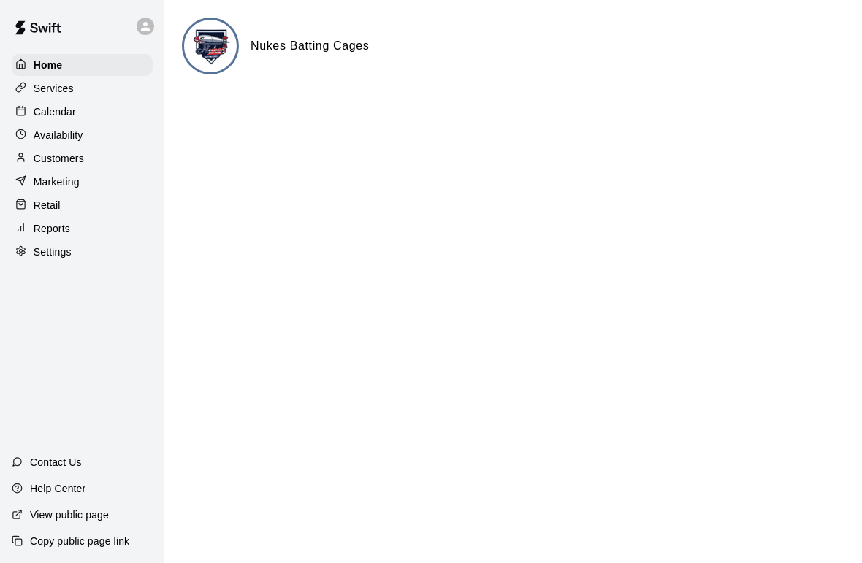
click at [48, 129] on p "Availability" at bounding box center [59, 135] width 50 height 15
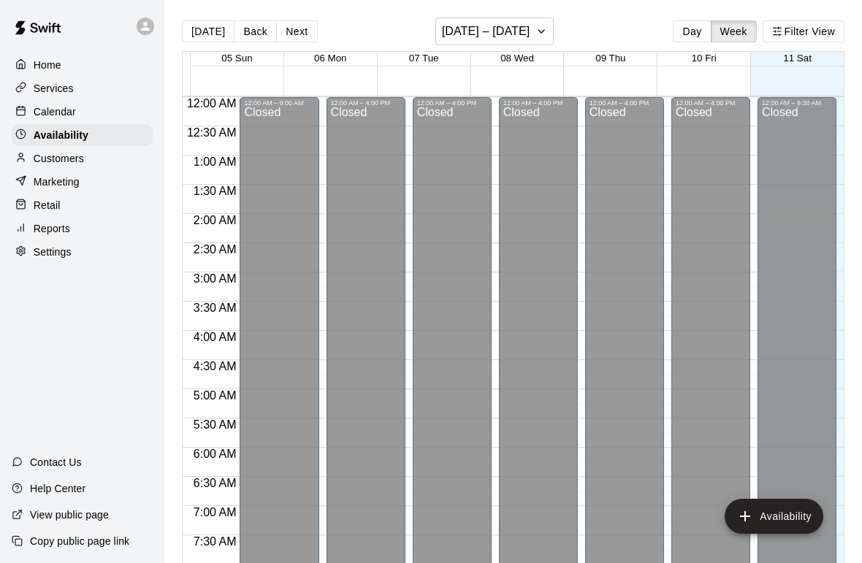
scroll to position [884, 0]
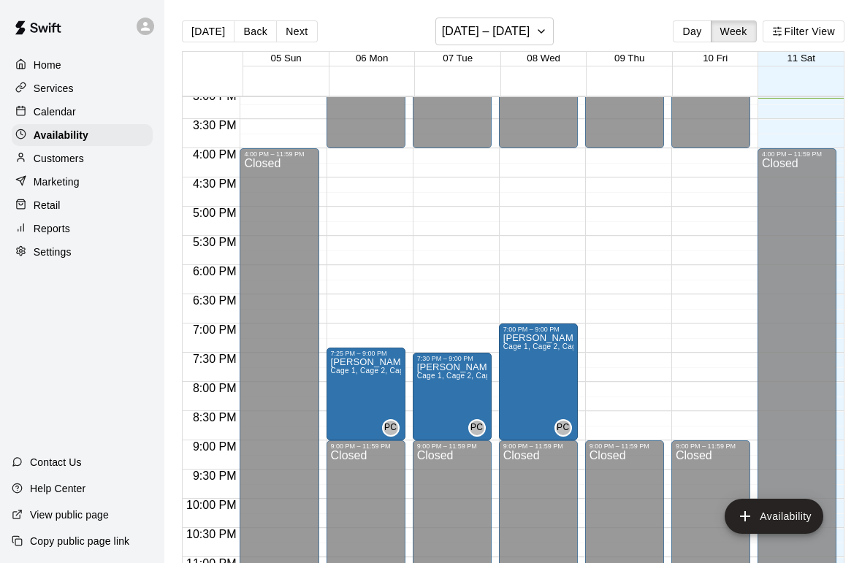
click at [52, 104] on div "Calendar" at bounding box center [82, 112] width 141 height 22
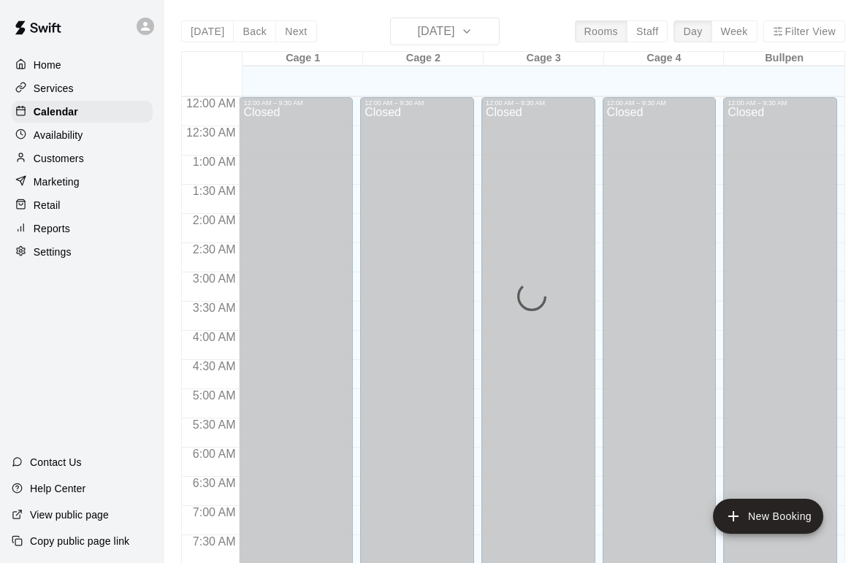
scroll to position [877, 0]
